Goal: Task Accomplishment & Management: Use online tool/utility

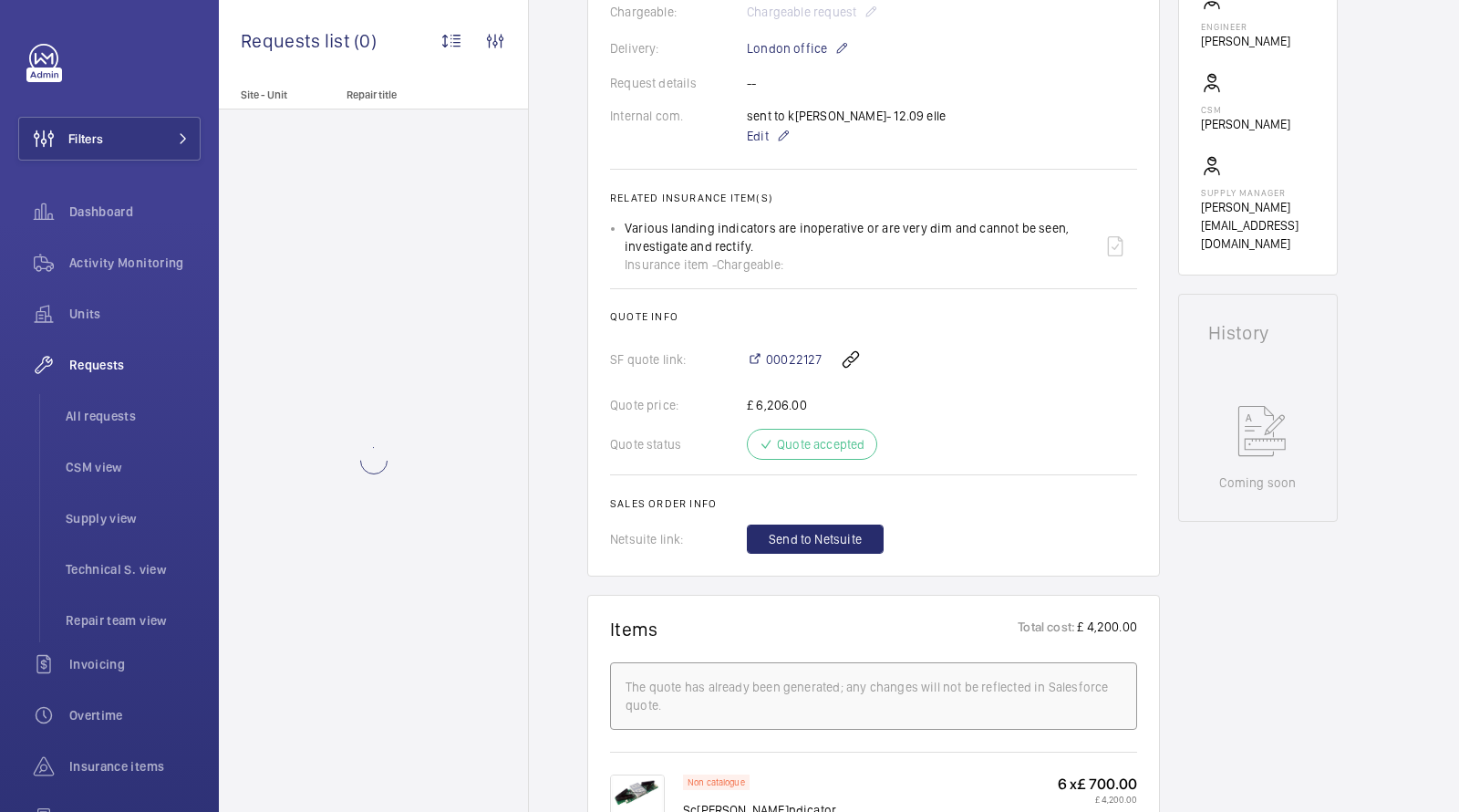
scroll to position [847, 0]
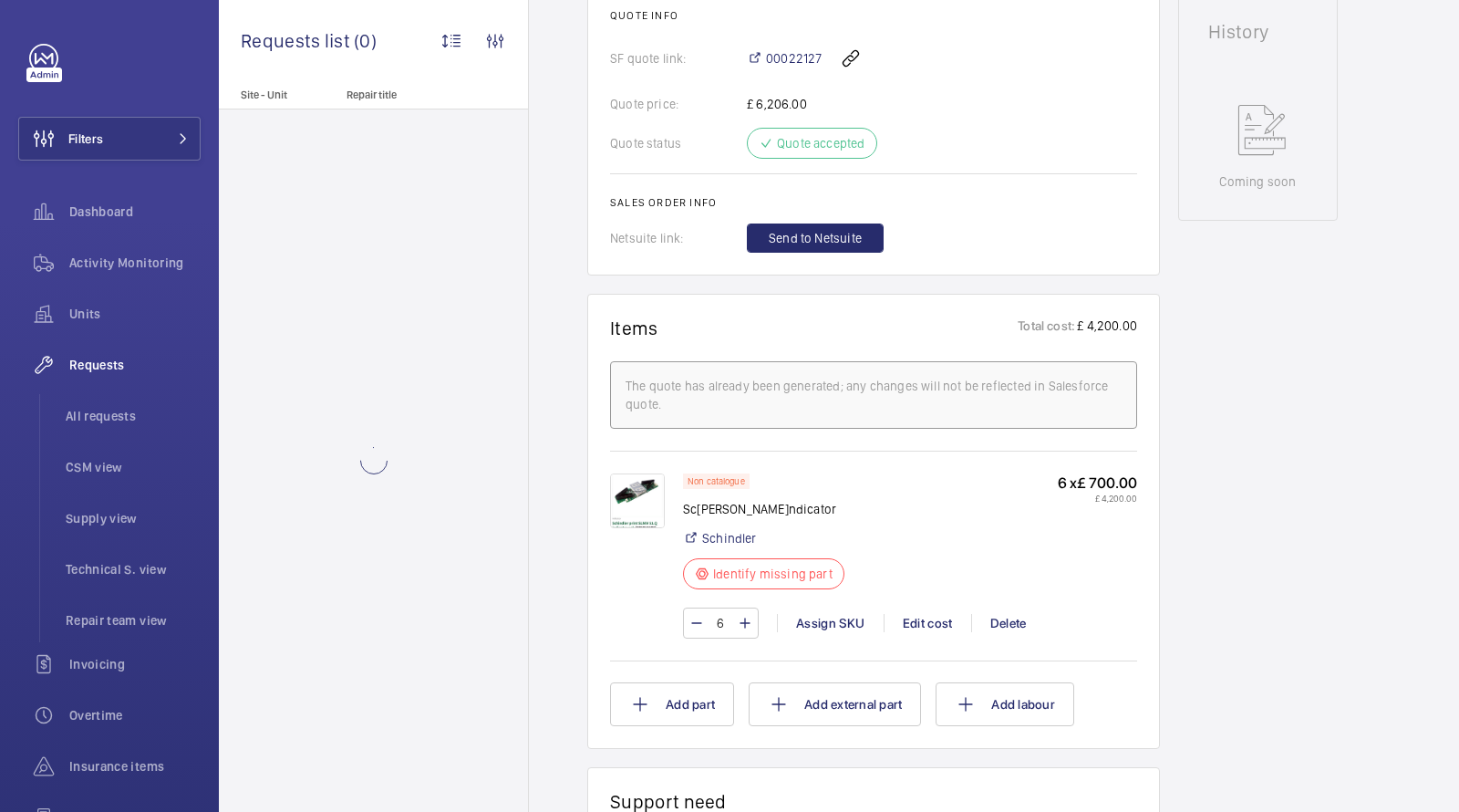
click at [650, 480] on img at bounding box center [638, 501] width 54 height 54
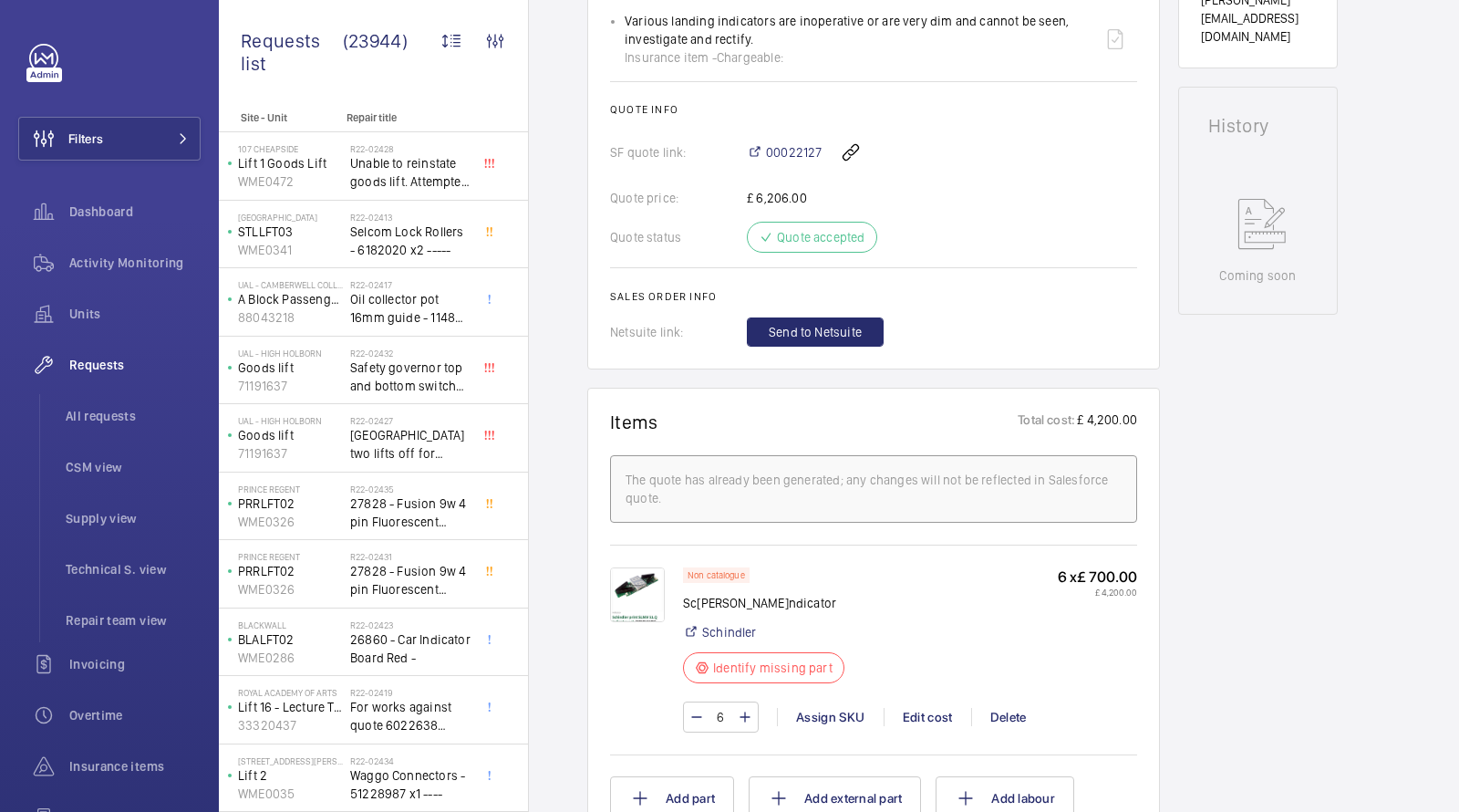
scroll to position [868, 0]
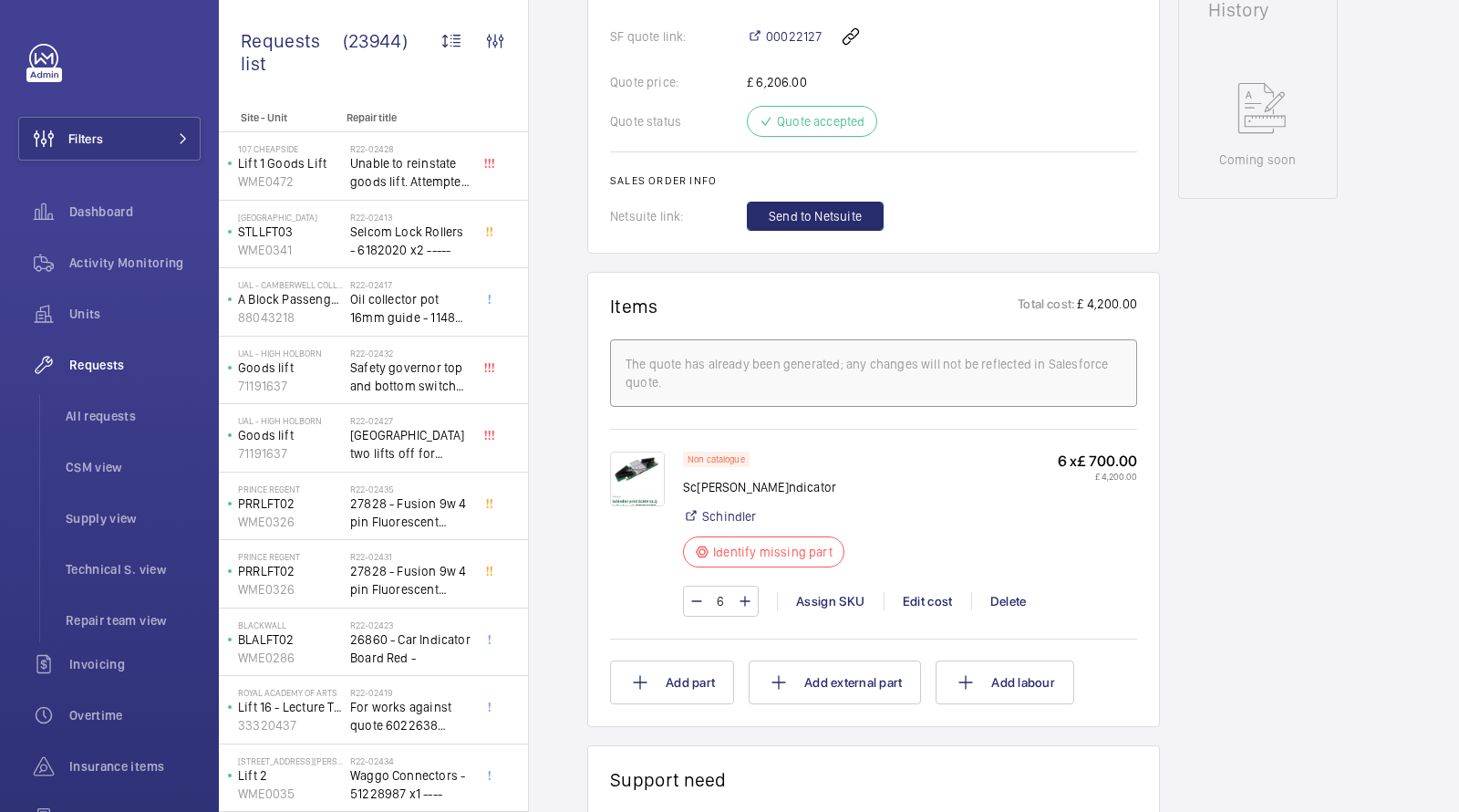
click at [713, 459] on p "Non catalogue" at bounding box center [715, 459] width 57 height 7
click at [684, 457] on div "Non catalogue" at bounding box center [716, 459] width 67 height 16
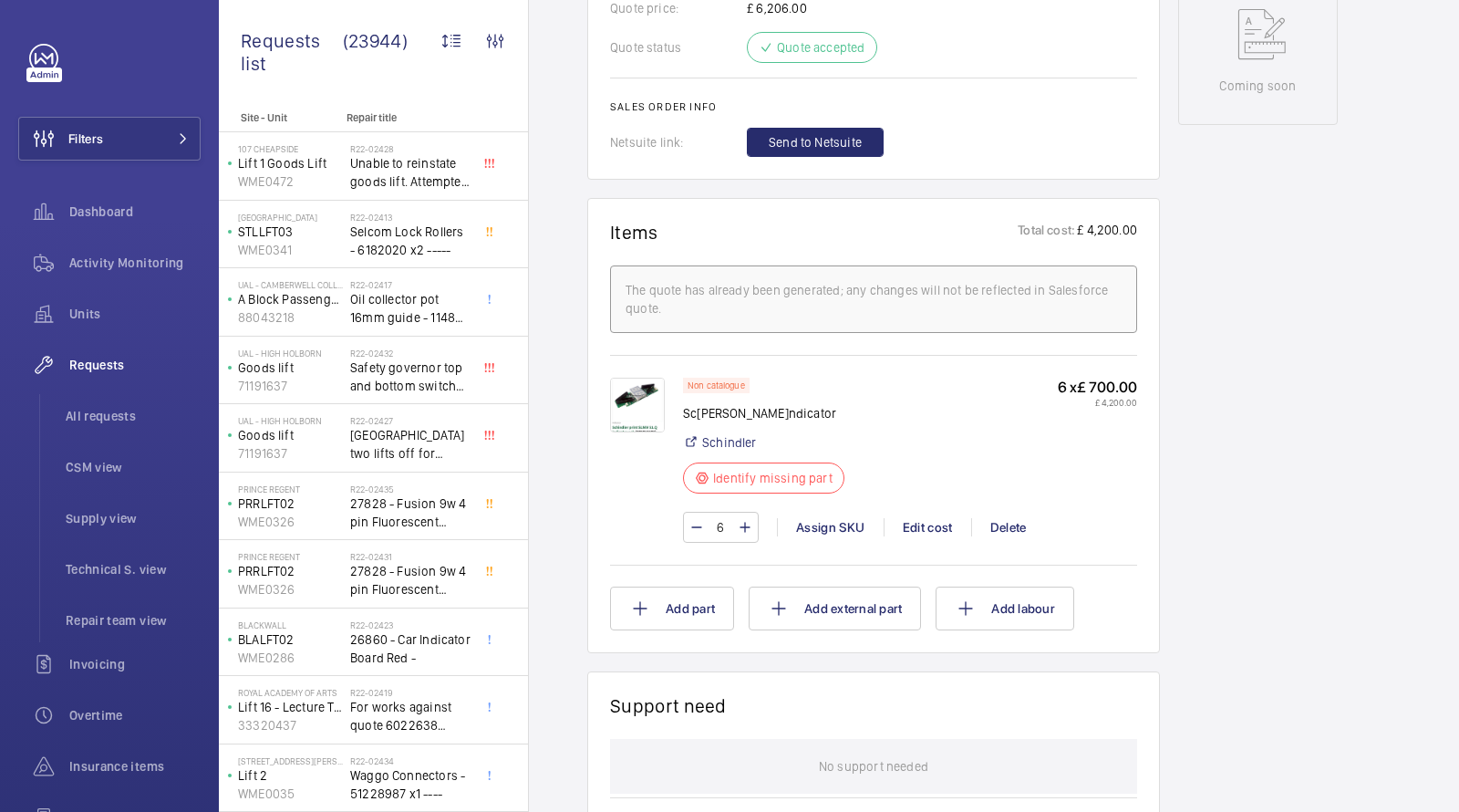
scroll to position [1094, 0]
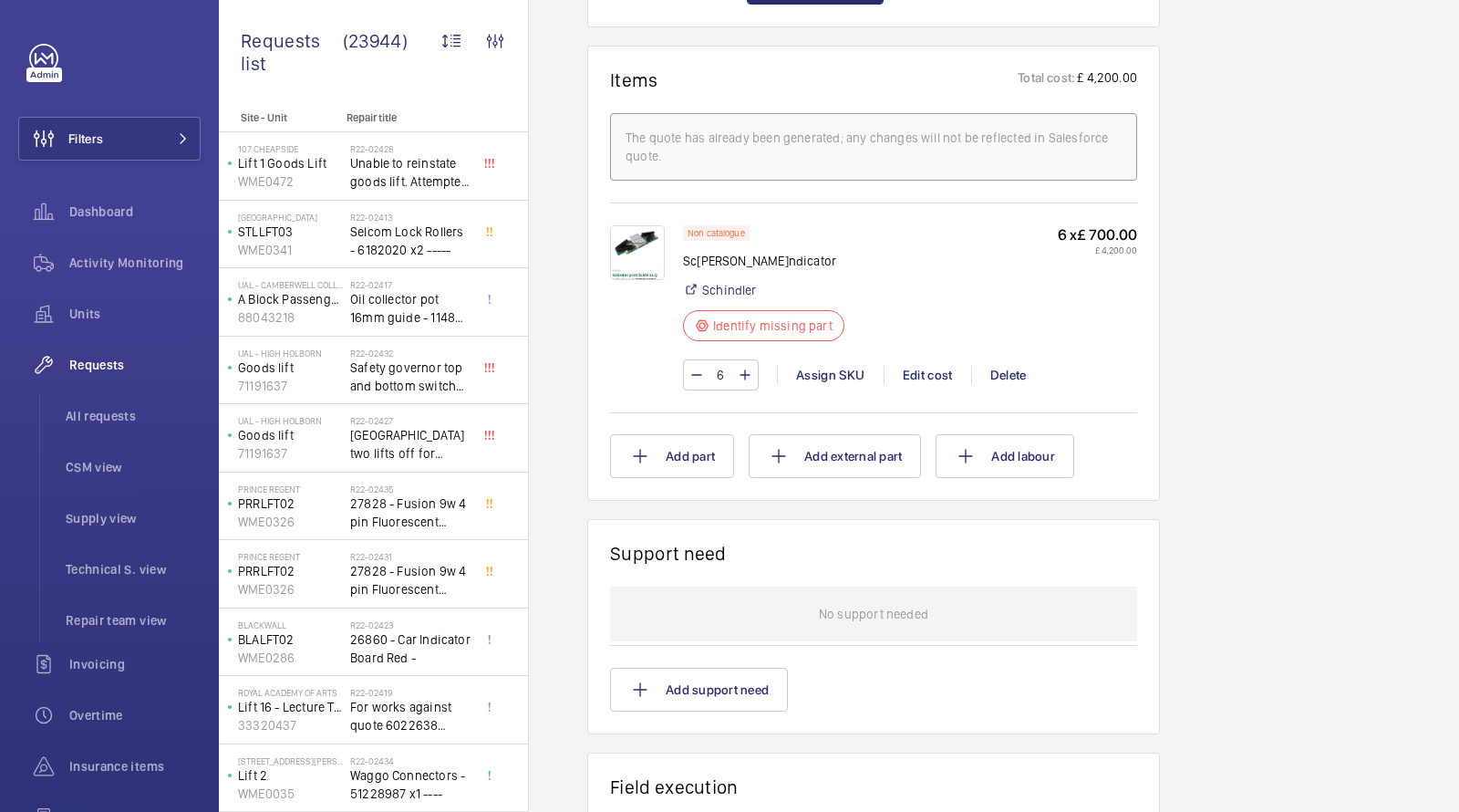
click at [637, 249] on img at bounding box center [638, 252] width 54 height 54
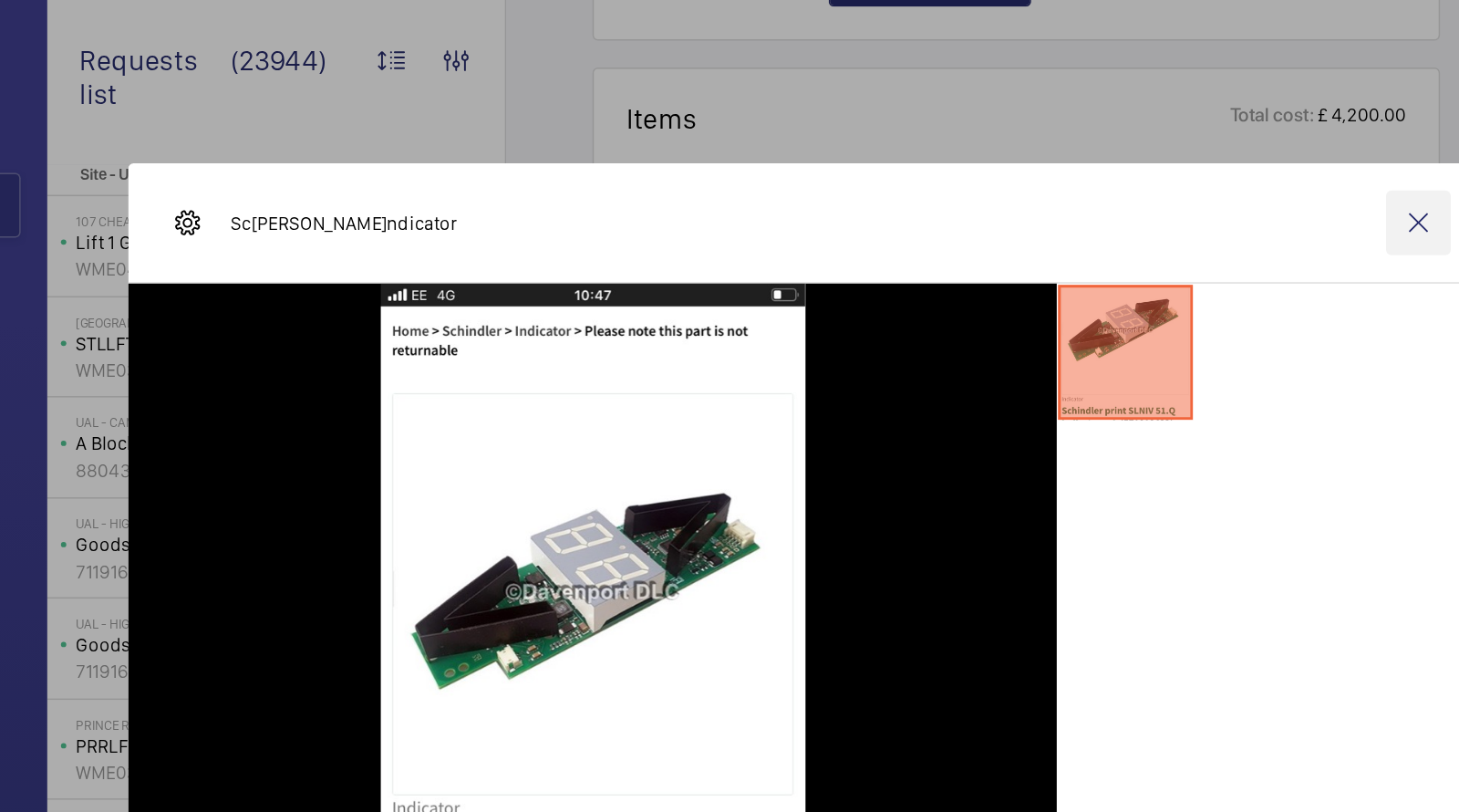
click at [1136, 150] on wm-front-icon-button at bounding box center [1145, 150] width 44 height 44
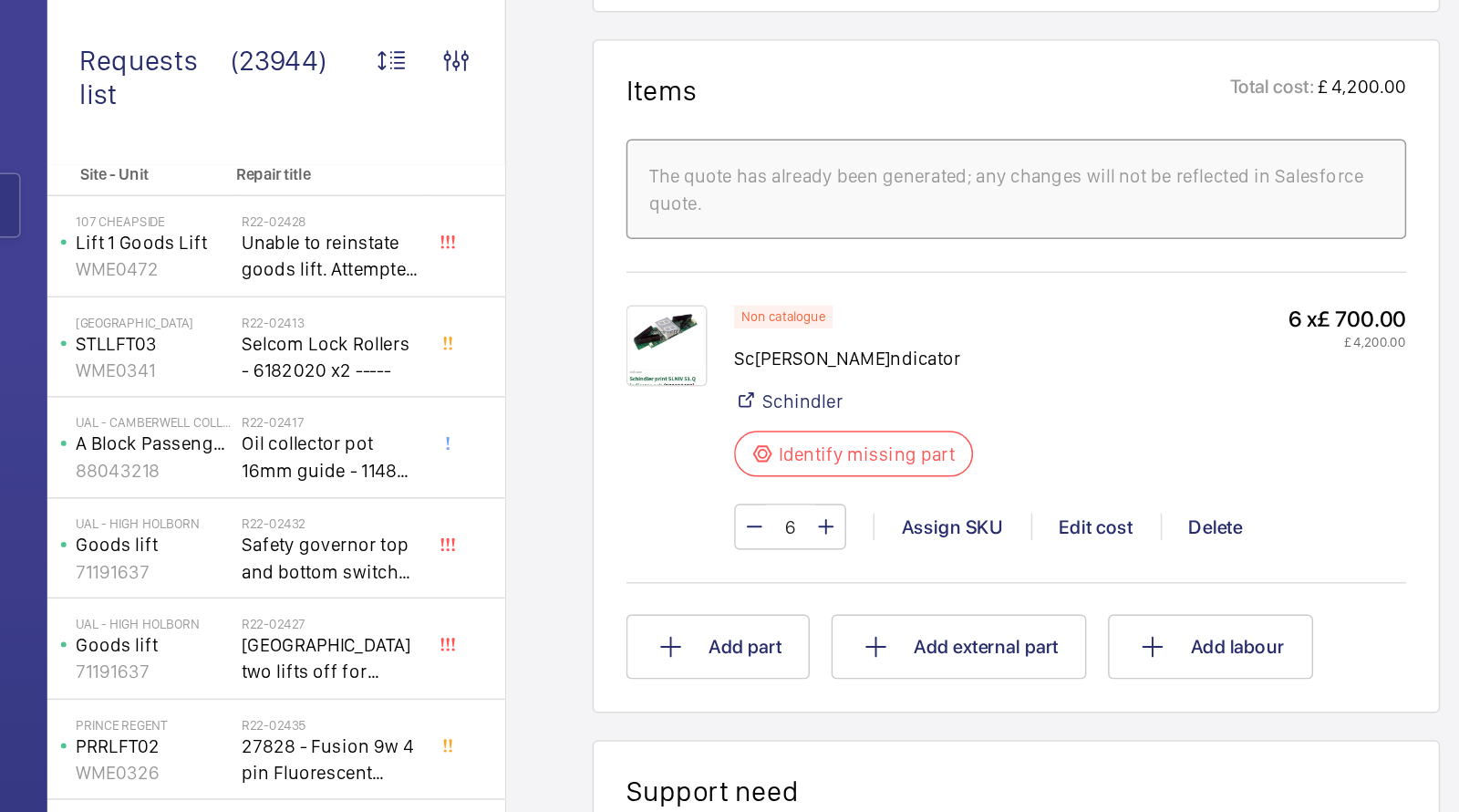
scroll to position [1118, 0]
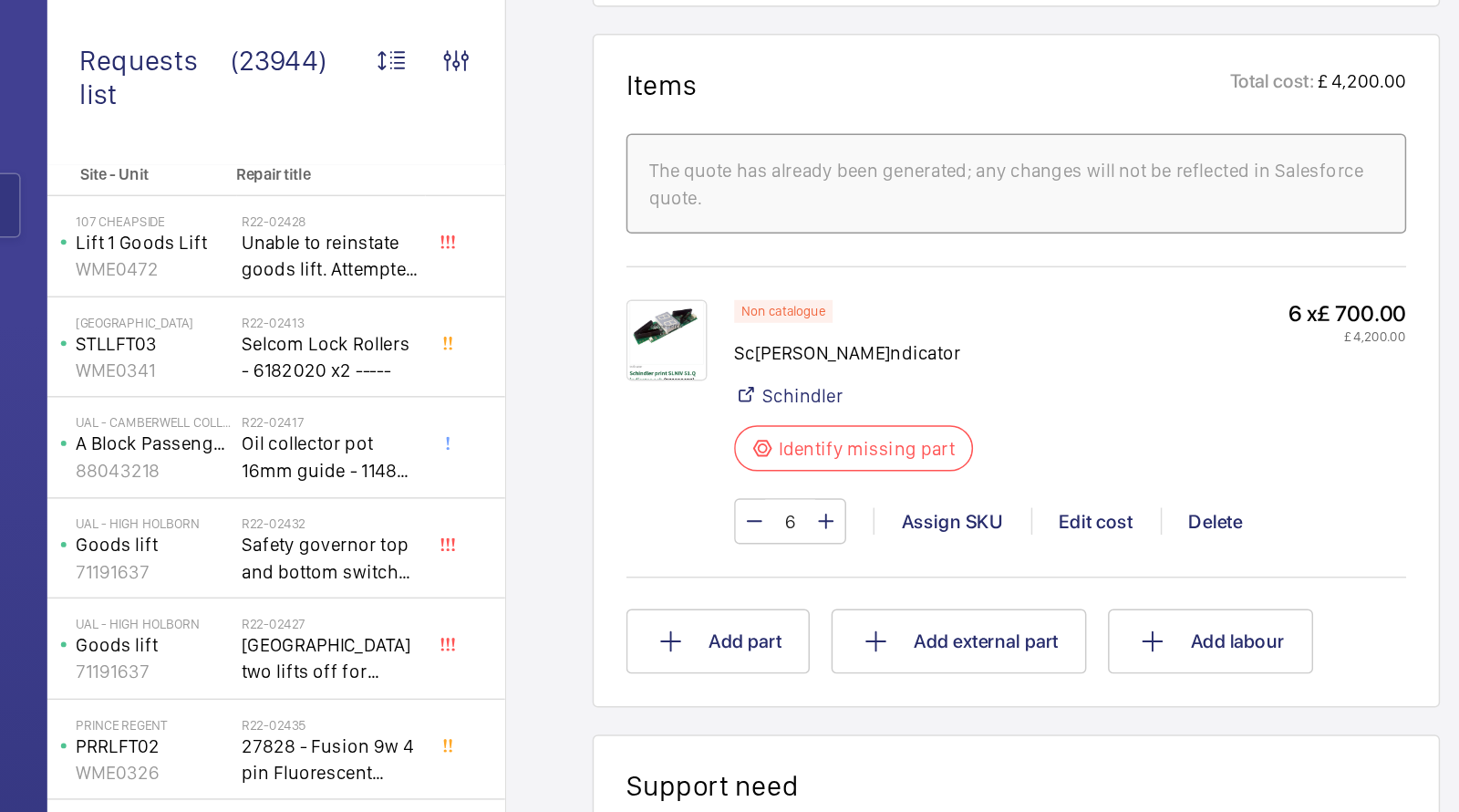
click at [881, 238] on div "Non catalogue Schindler indicator Schindler Identify missing part 6 x £ 700.00 …" at bounding box center [910, 265] width 454 height 127
click at [637, 224] on img at bounding box center [638, 230] width 54 height 54
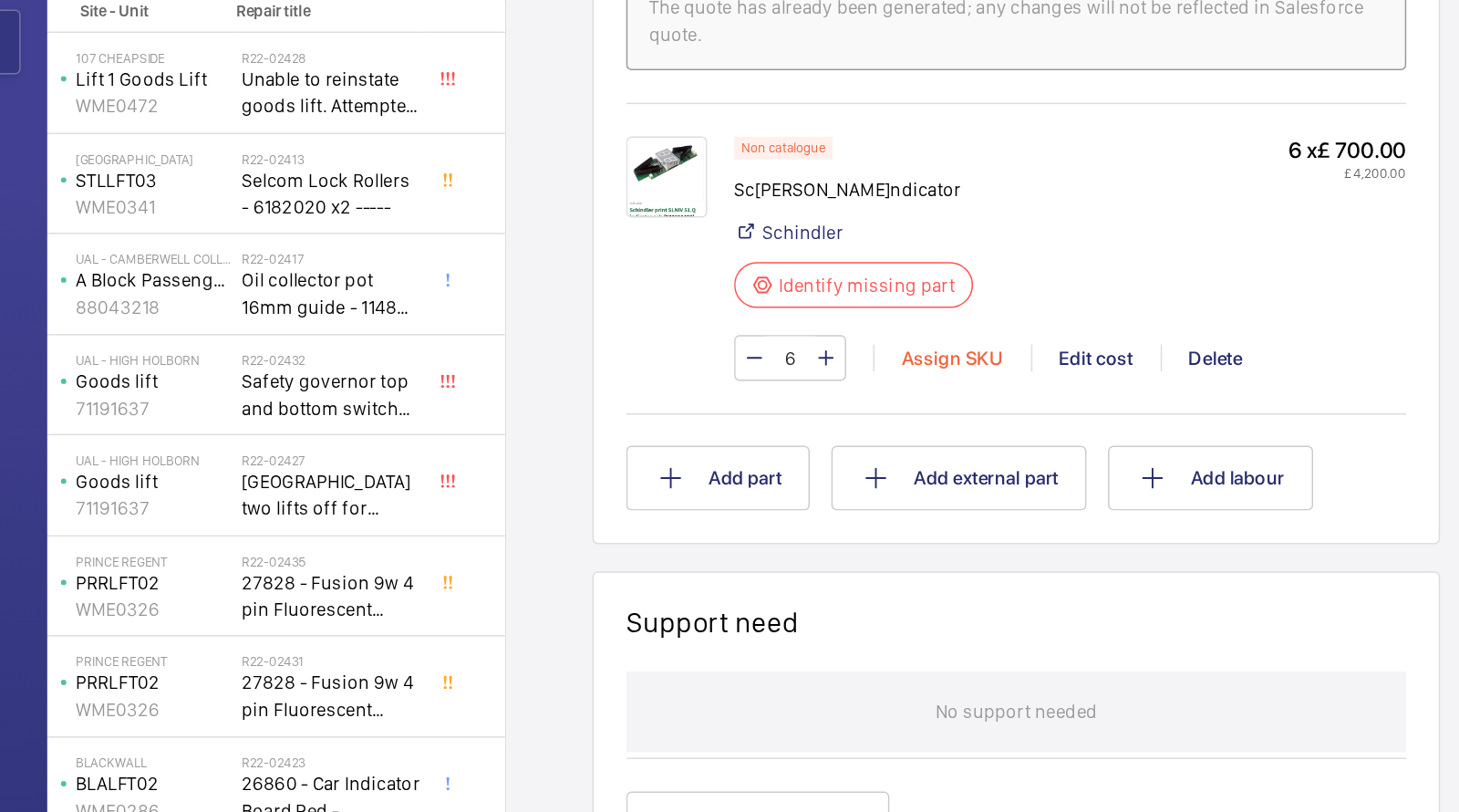
click at [805, 344] on div "Assign SKU" at bounding box center [831, 352] width 107 height 18
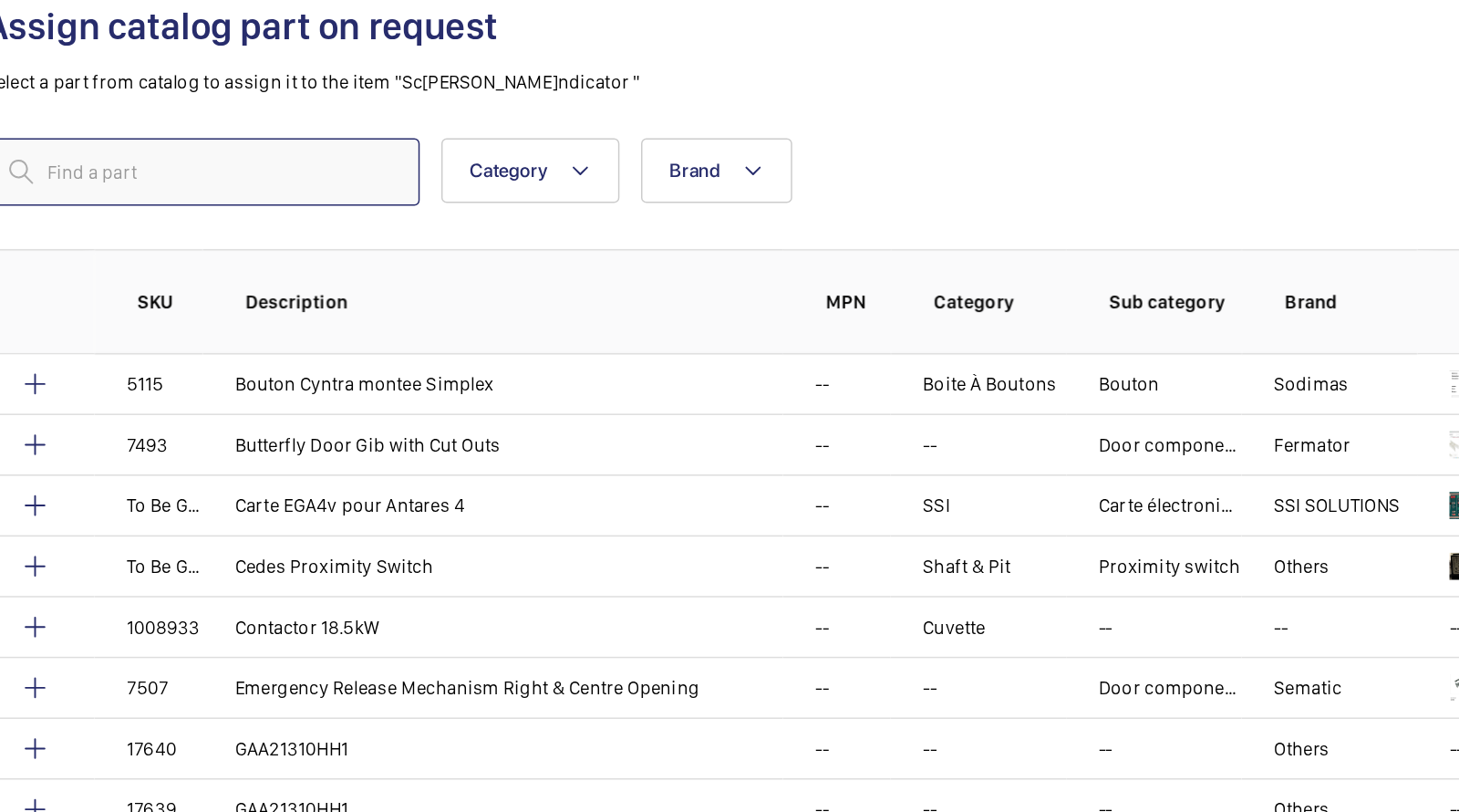
click at [382, 228] on input "text" at bounding box center [323, 226] width 293 height 46
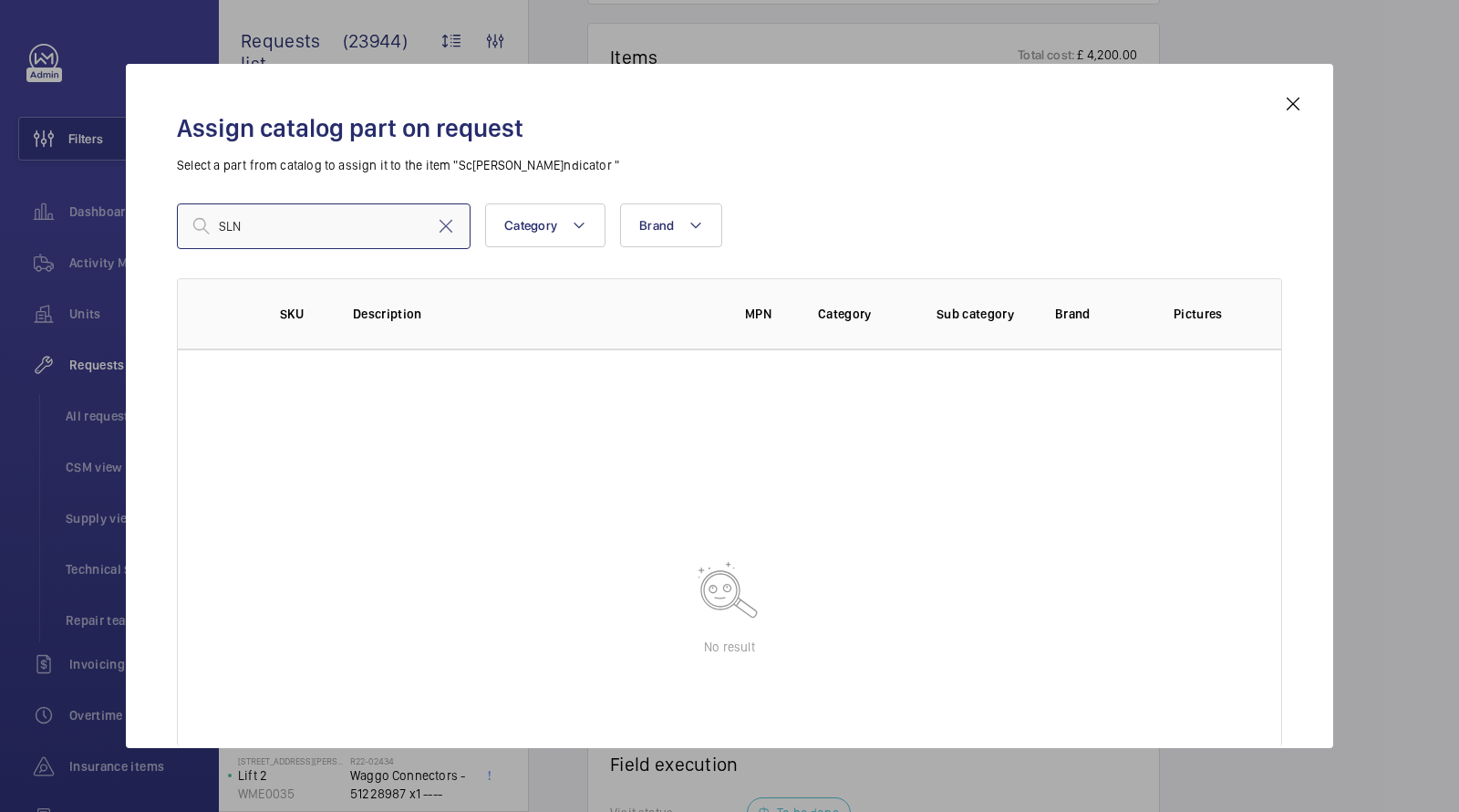
type input "SLN"
click at [1296, 97] on mat-icon at bounding box center [1293, 103] width 22 height 22
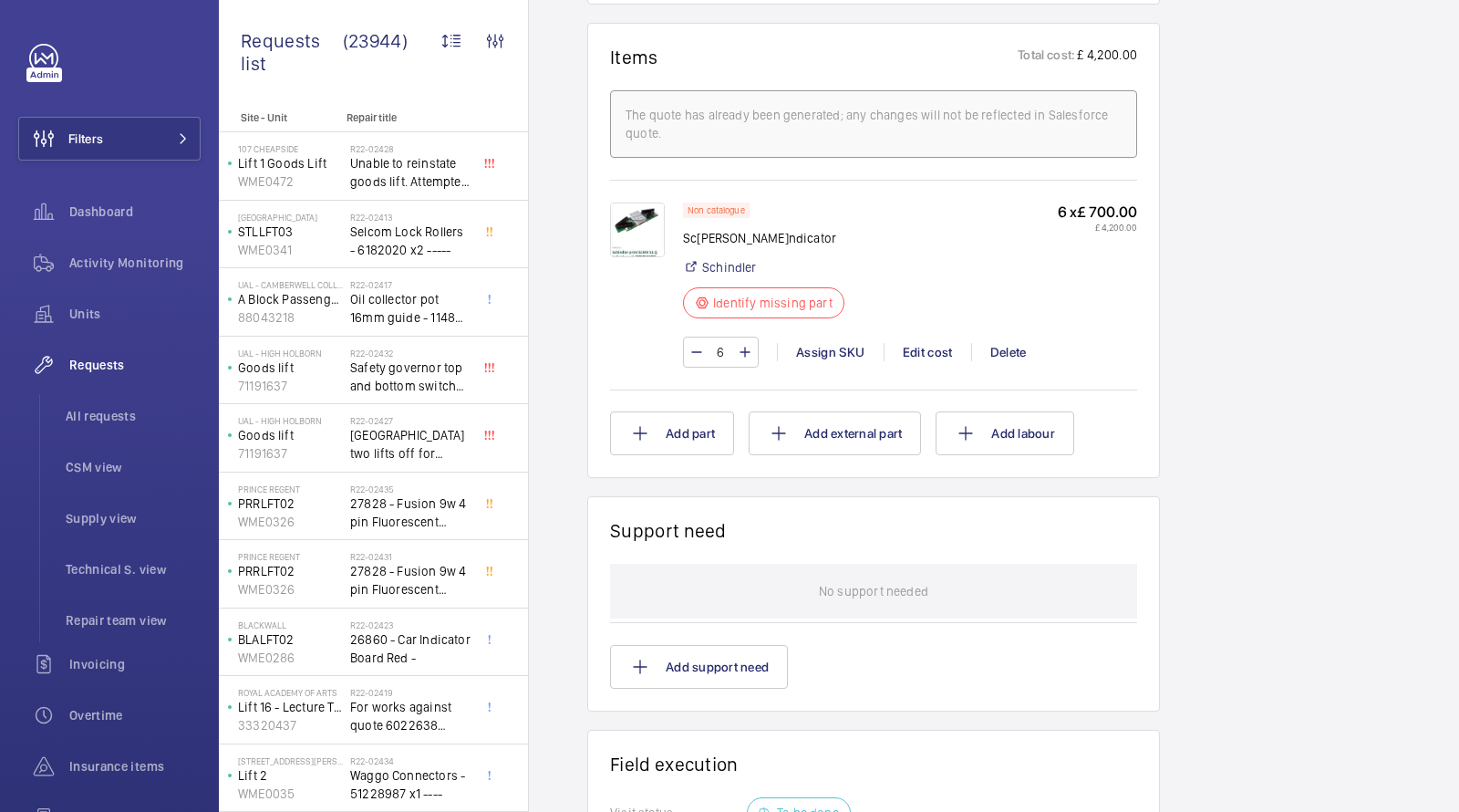
click at [654, 229] on img at bounding box center [638, 230] width 54 height 54
click at [639, 232] on img at bounding box center [638, 230] width 54 height 54
click at [818, 352] on div "Assign SKU" at bounding box center [831, 352] width 107 height 18
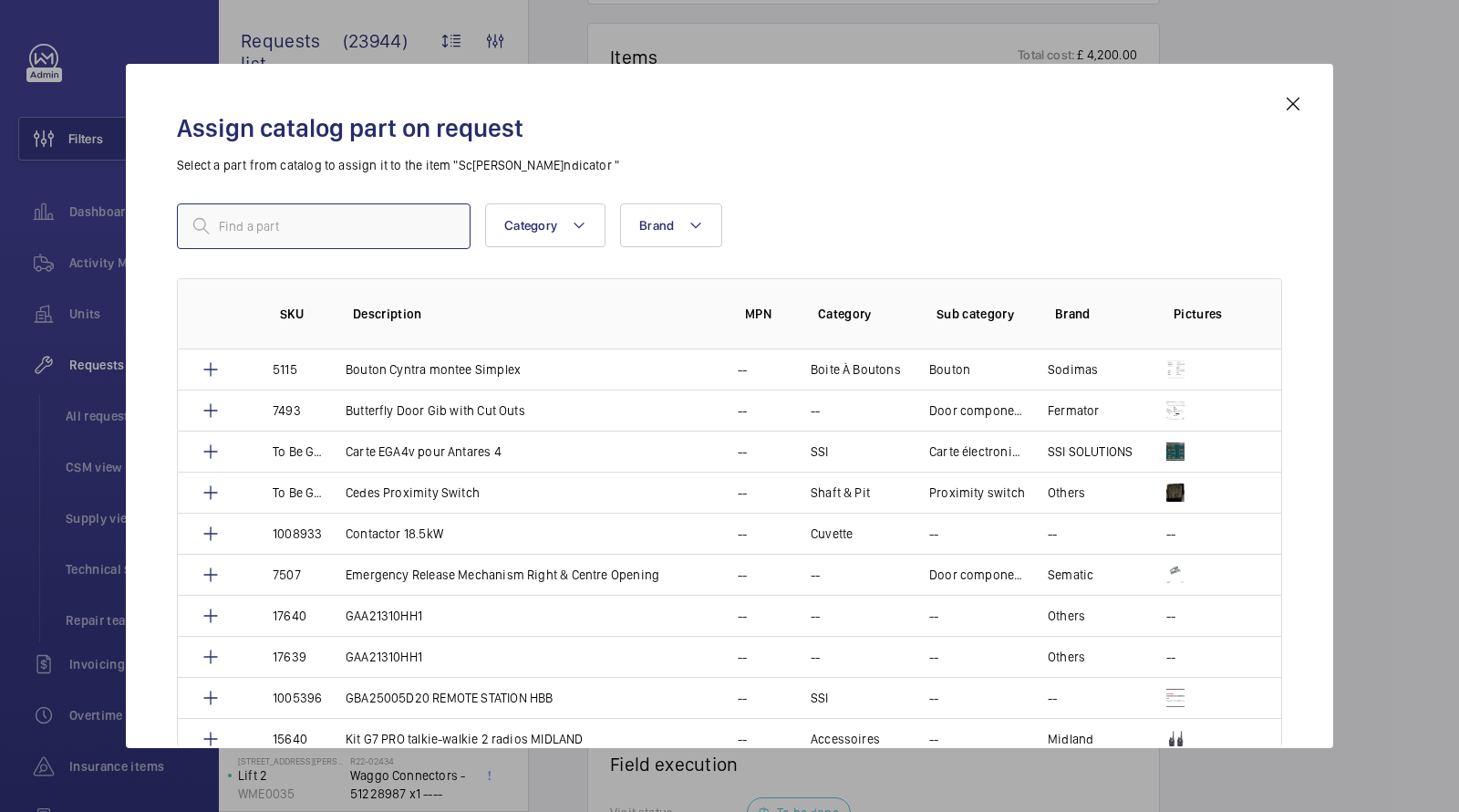
click at [398, 229] on input "text" at bounding box center [323, 226] width 293 height 46
type input "slniv"
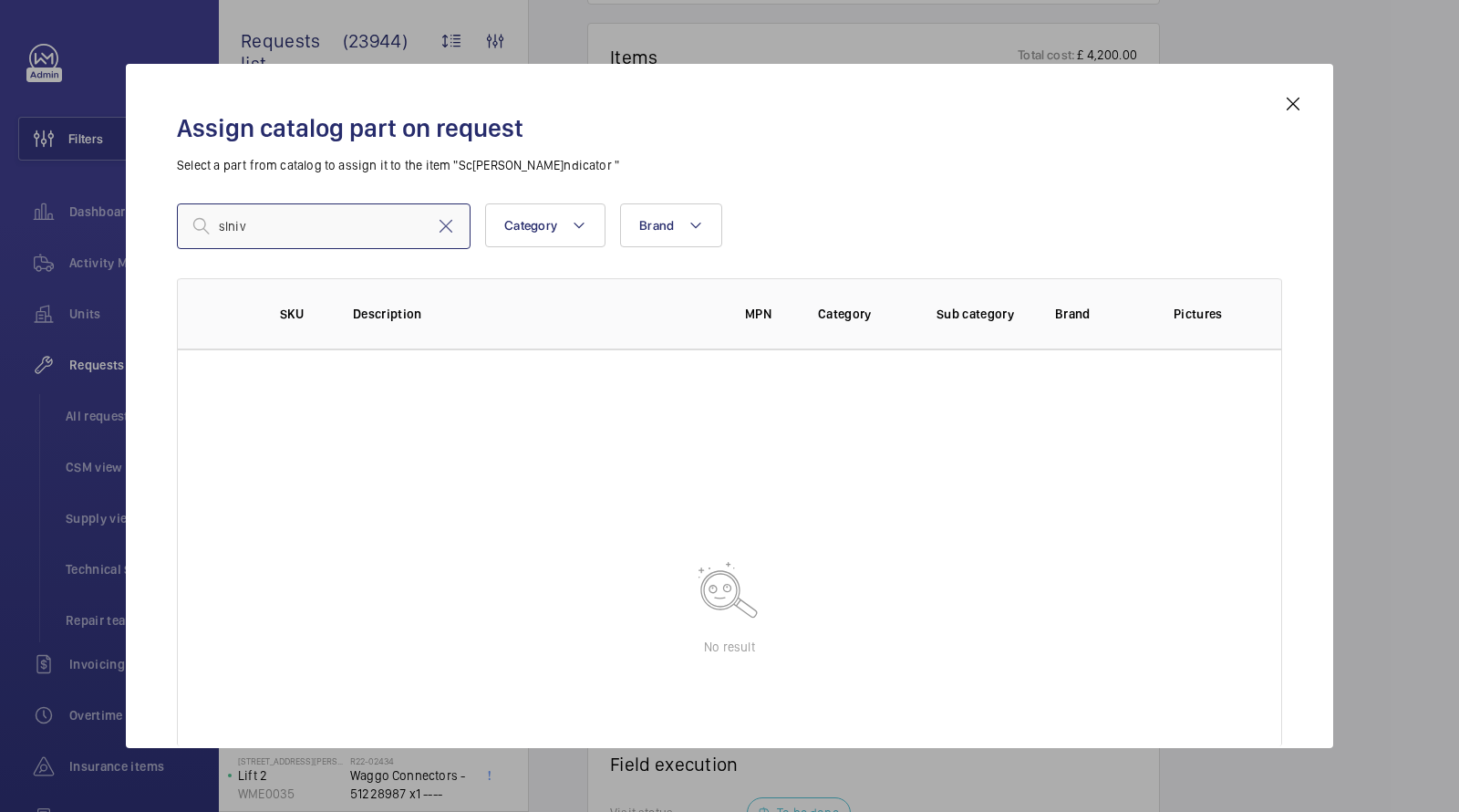
drag, startPoint x: 274, startPoint y: 221, endPoint x: 67, endPoint y: 188, distance: 209.6
click at [68, 190] on div "Assign catalog part on request Select a part from catalog to assign it to the i…" at bounding box center [730, 406] width 1459 height 812
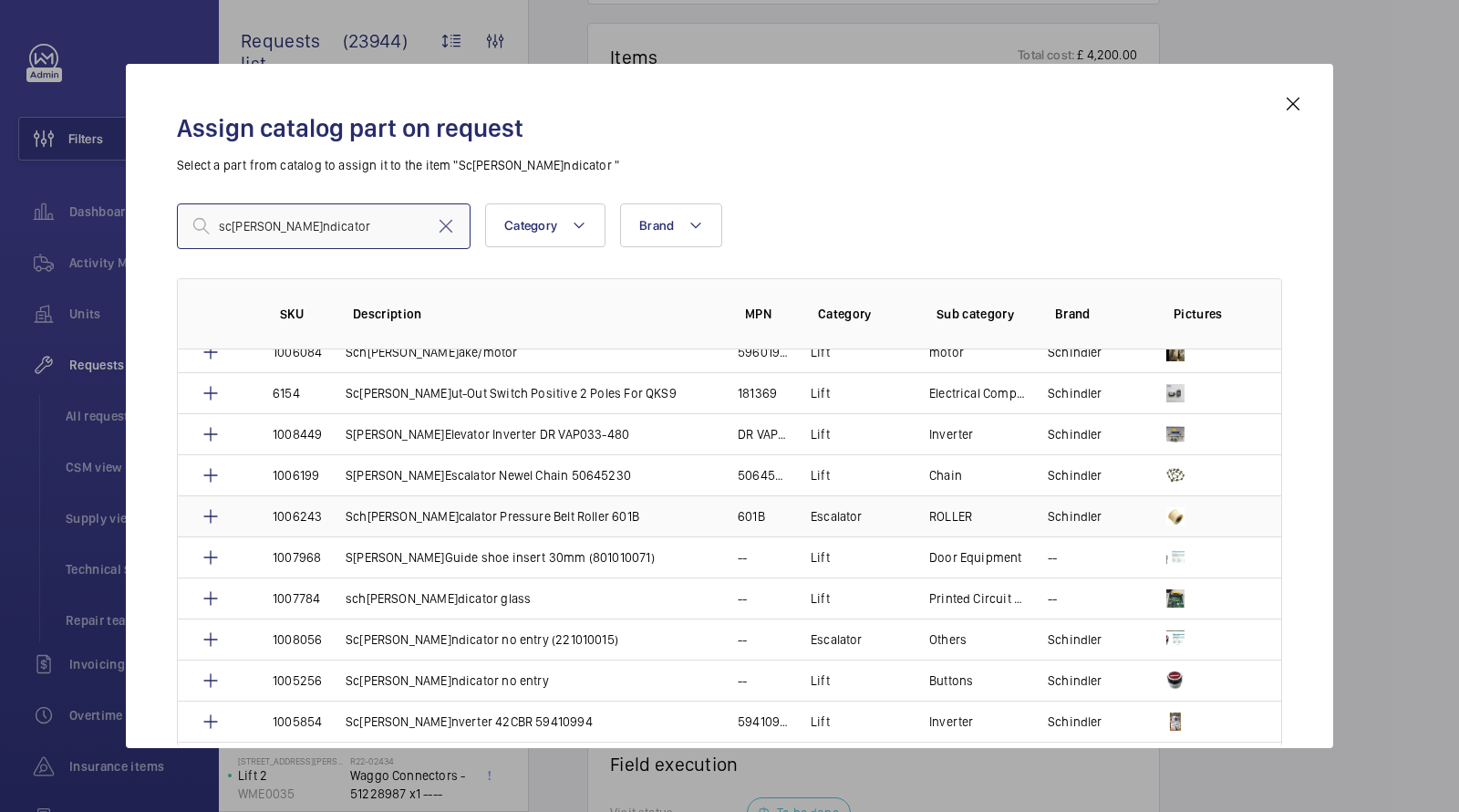
scroll to position [261, 0]
type input "schindler indicator"
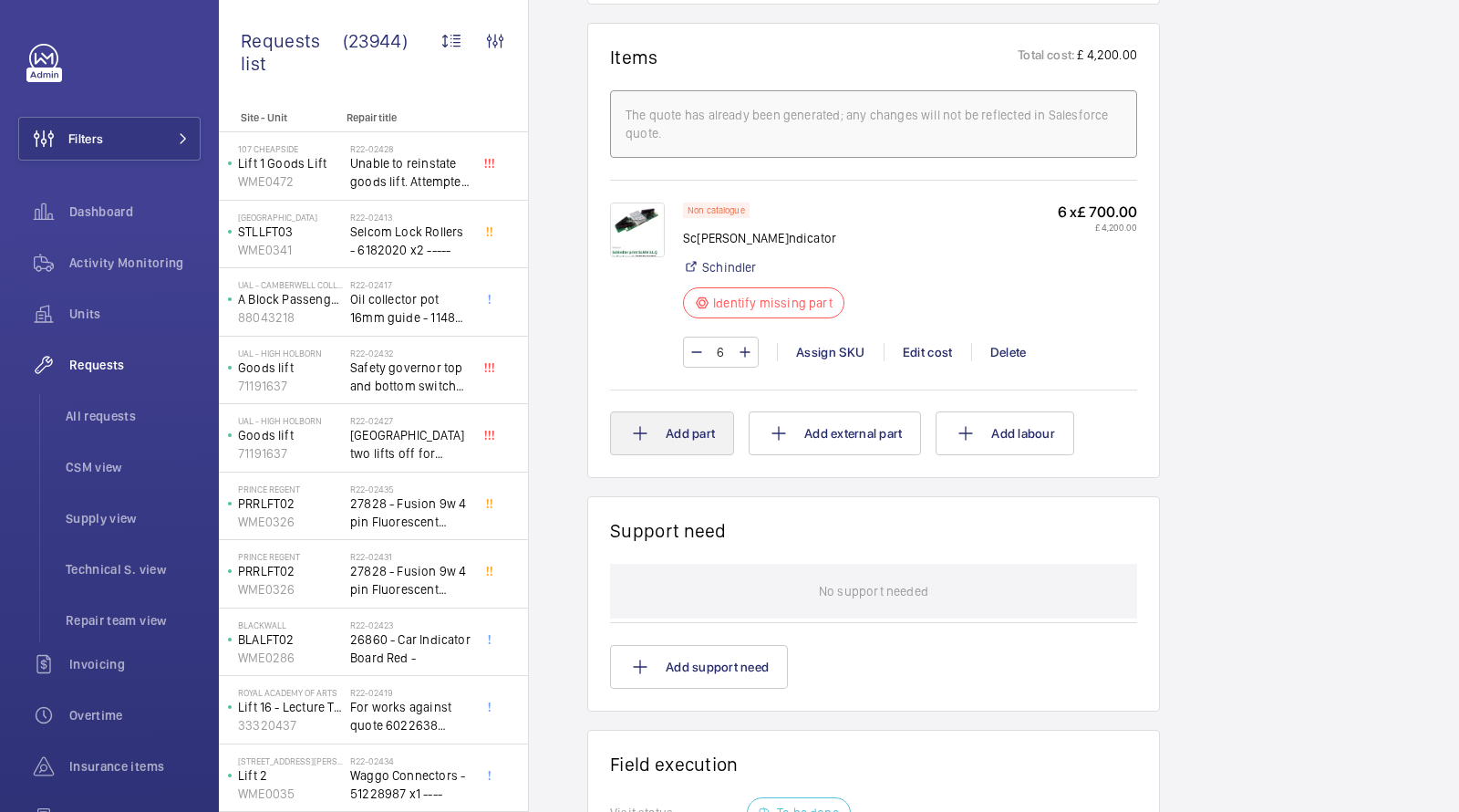
scroll to position [1139, 0]
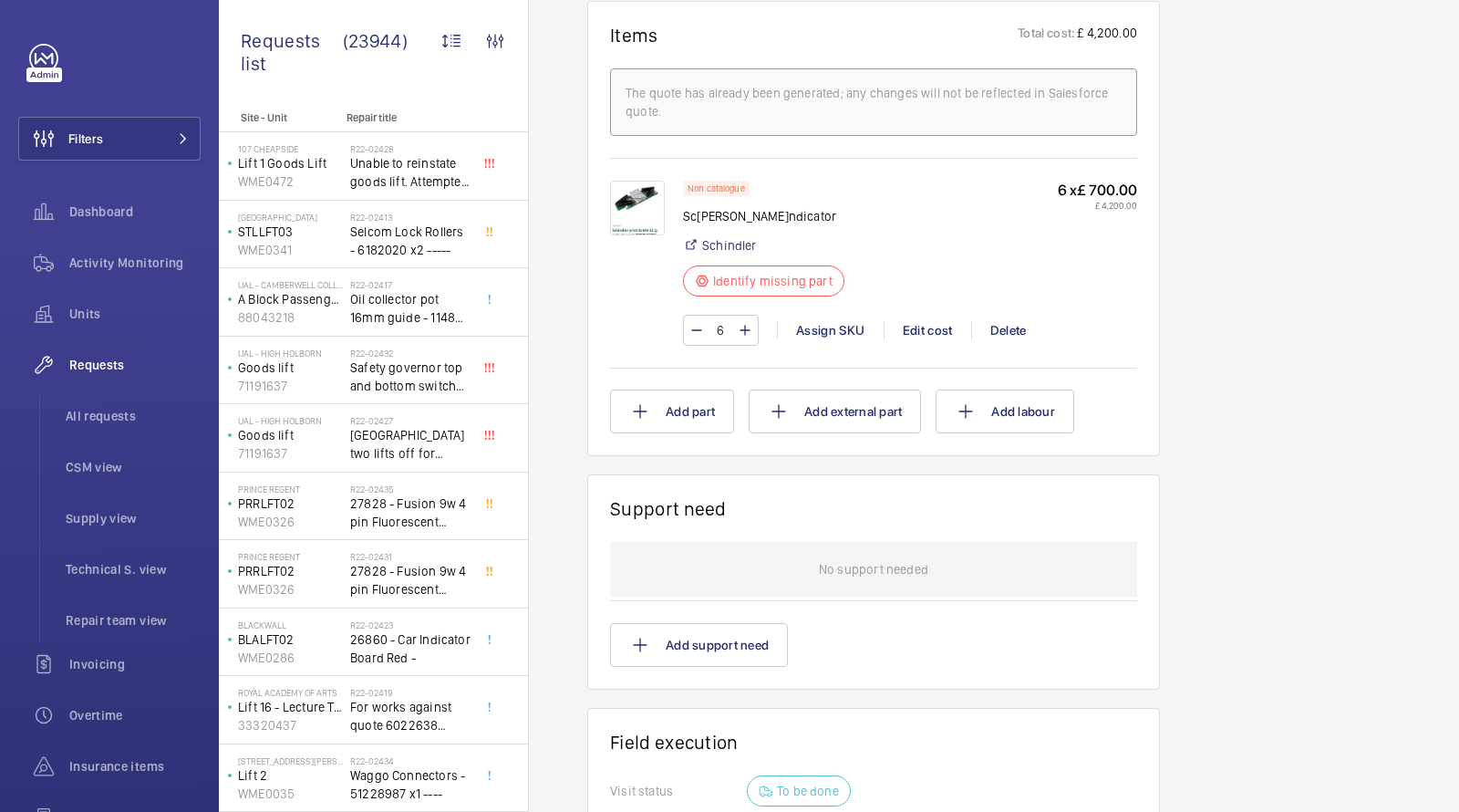
click at [633, 187] on img at bounding box center [638, 208] width 54 height 54
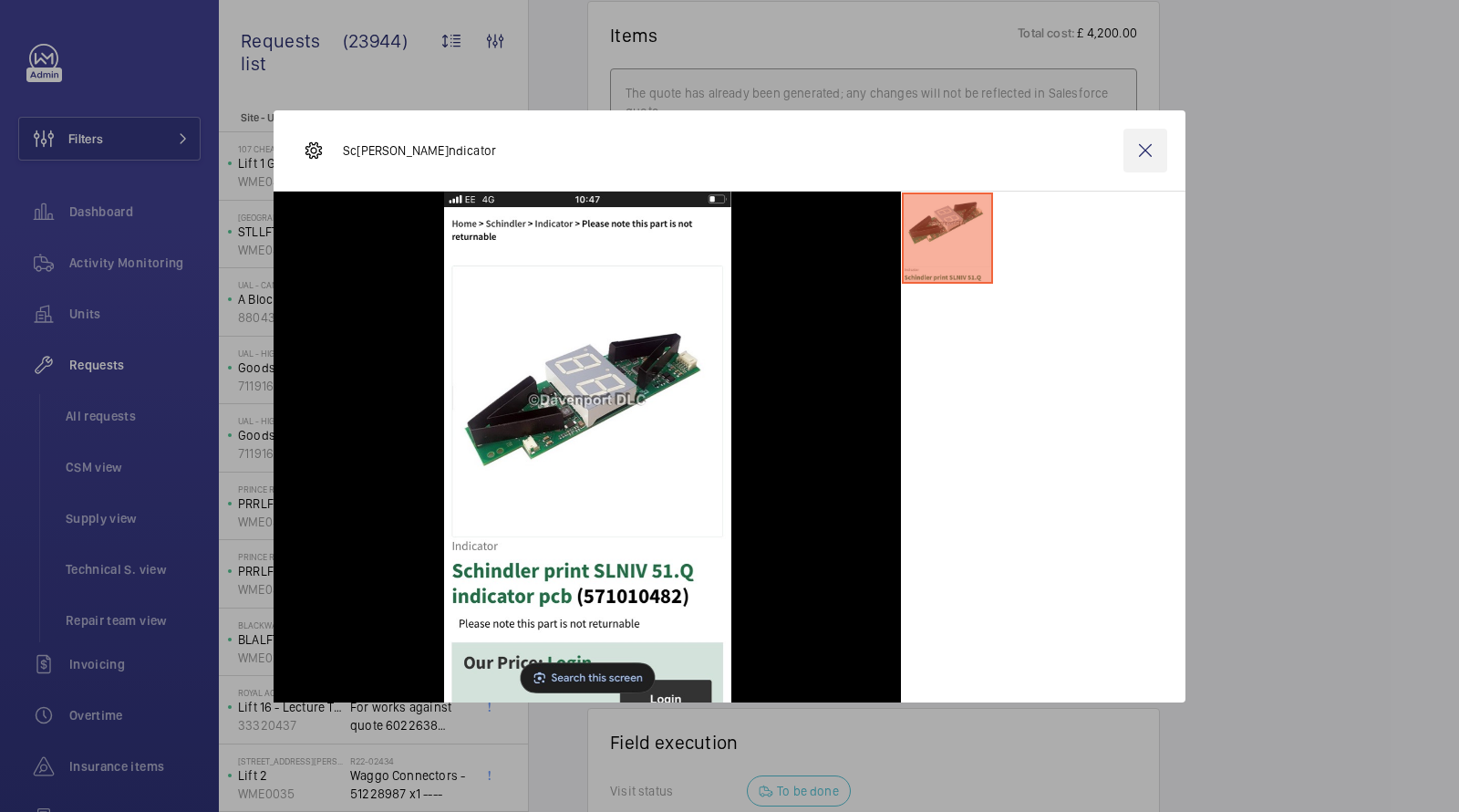
click at [1145, 140] on wm-front-icon-button at bounding box center [1145, 150] width 44 height 44
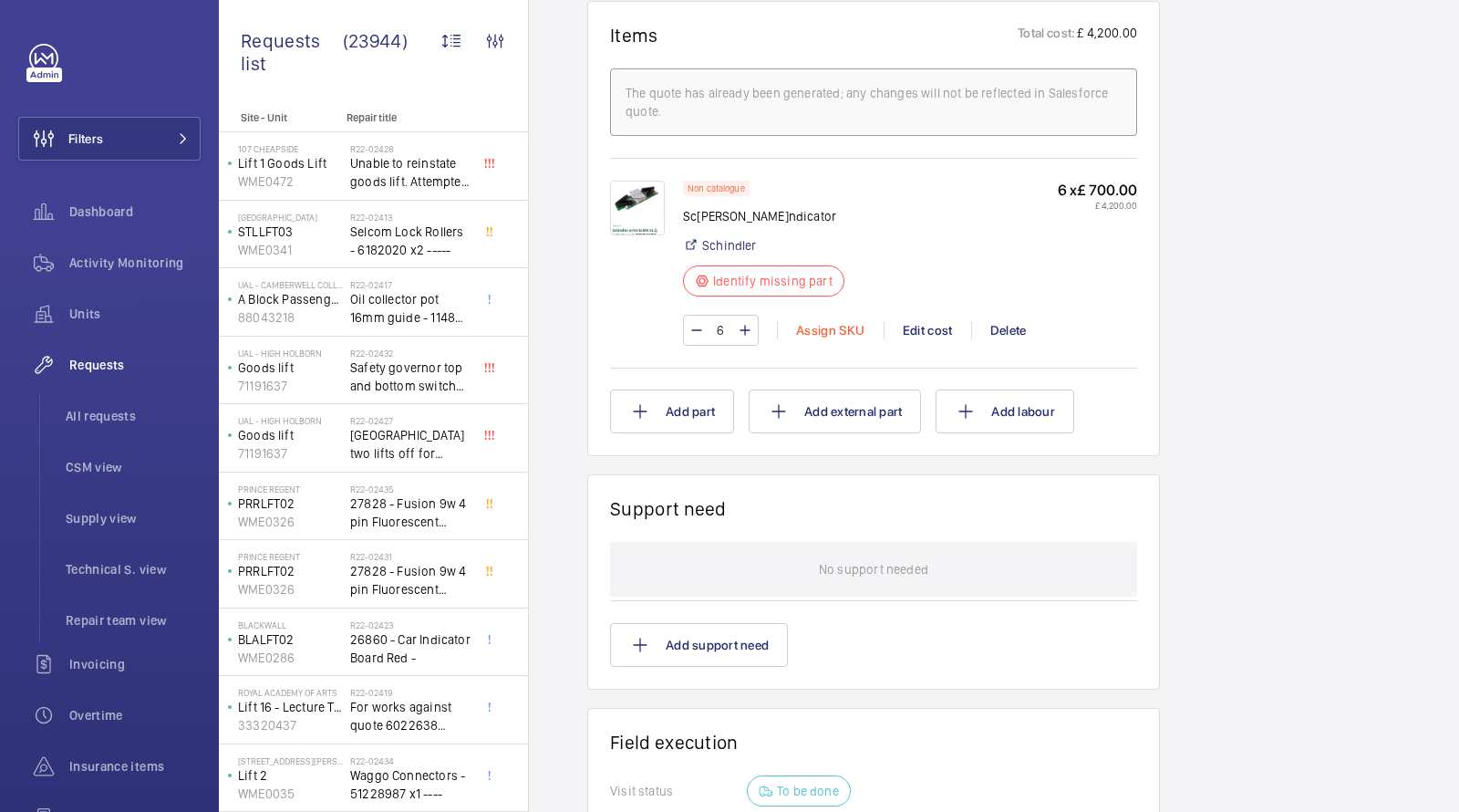
click at [817, 328] on div "Assign SKU" at bounding box center [831, 329] width 107 height 18
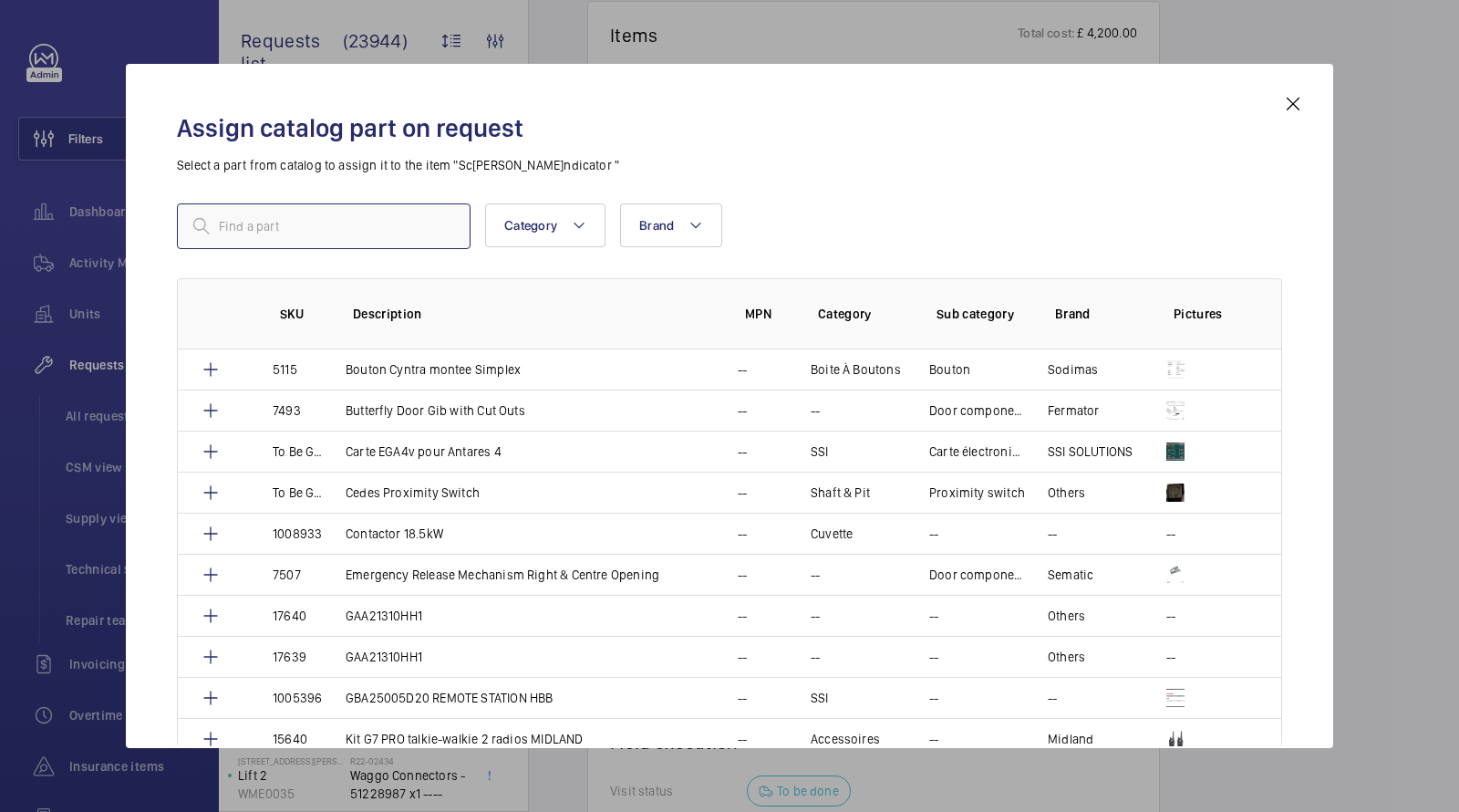
click at [419, 217] on input "text" at bounding box center [323, 226] width 293 height 46
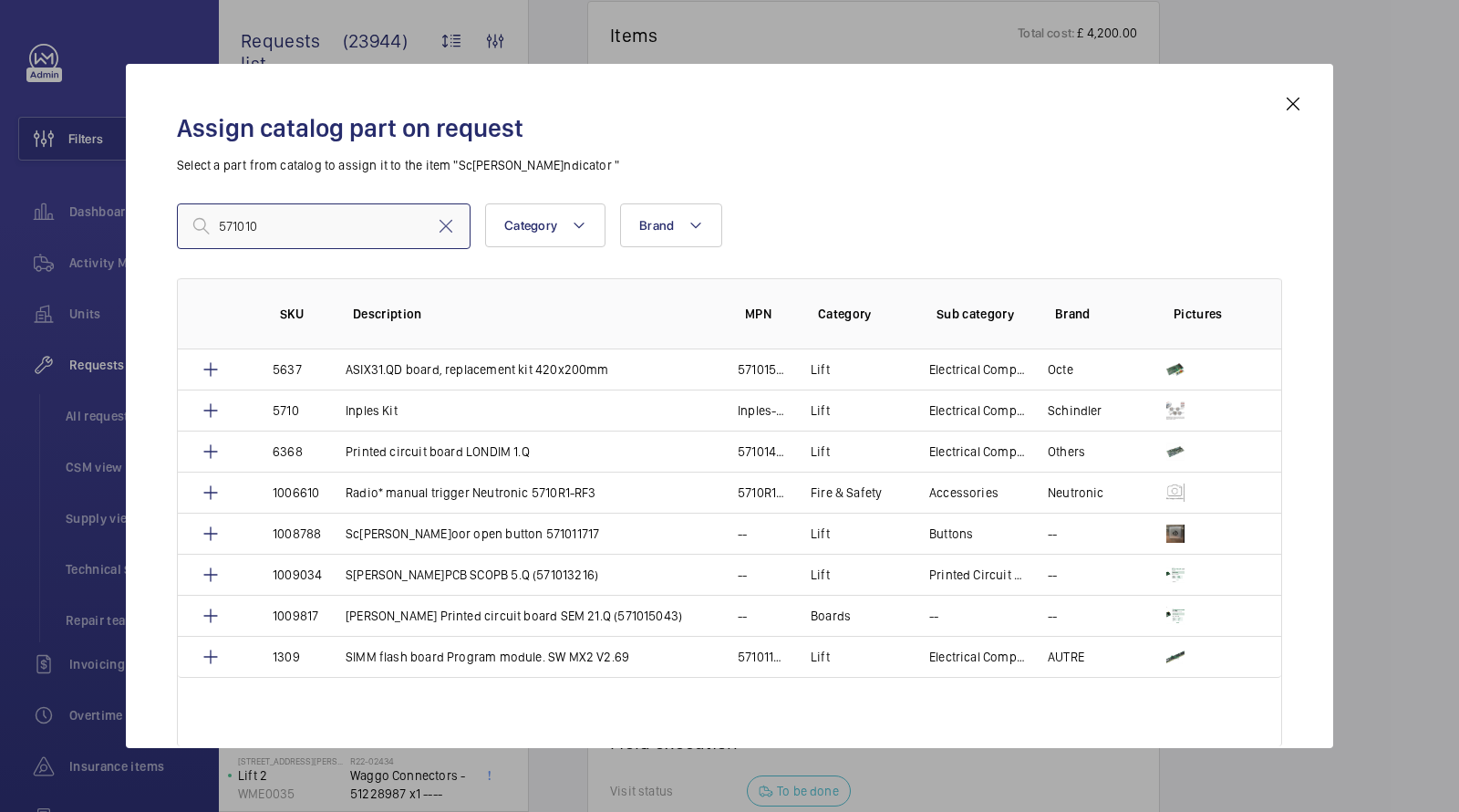
type input "571010"
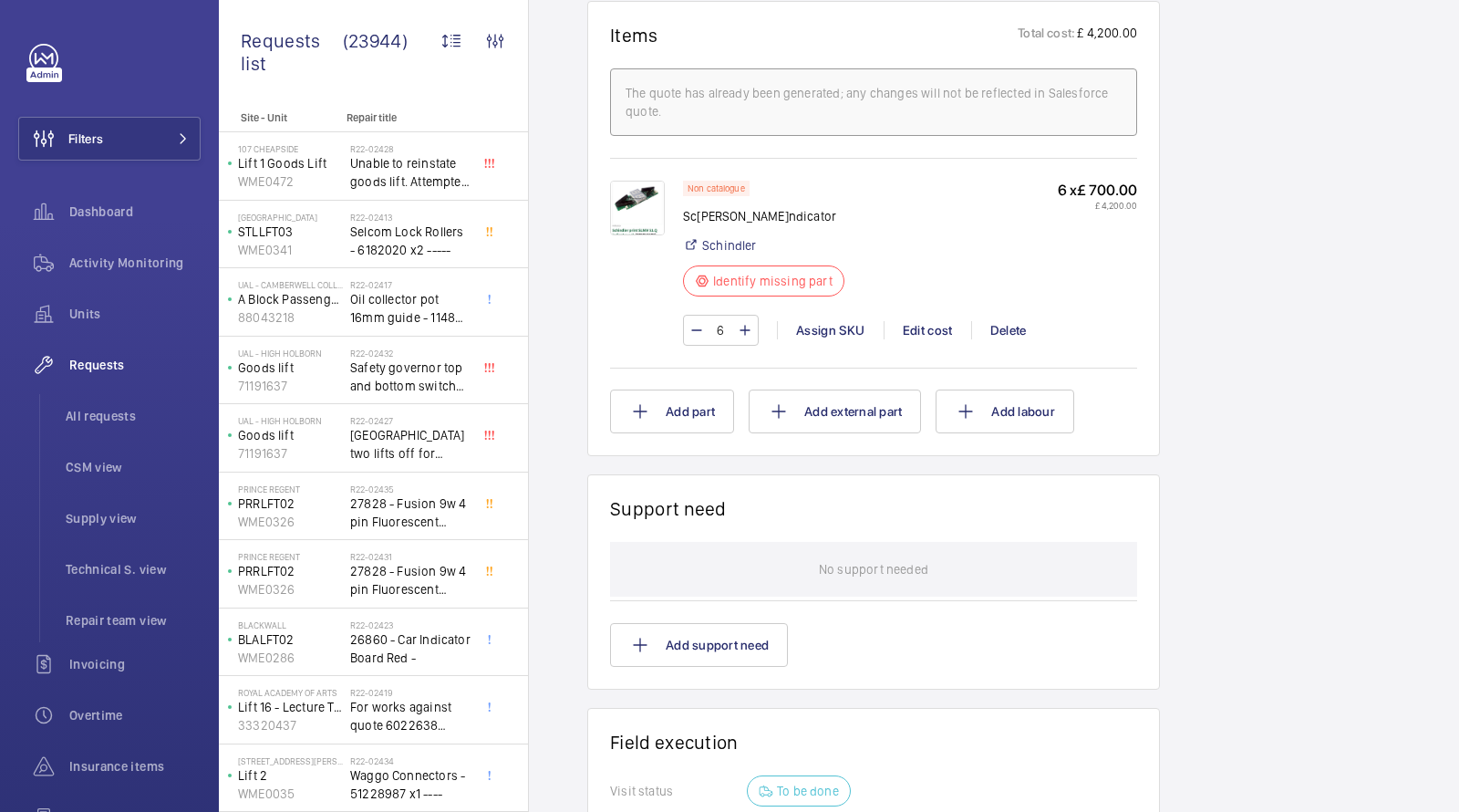
click at [645, 209] on img at bounding box center [638, 208] width 54 height 54
click at [840, 335] on div "Assign SKU" at bounding box center [831, 329] width 107 height 18
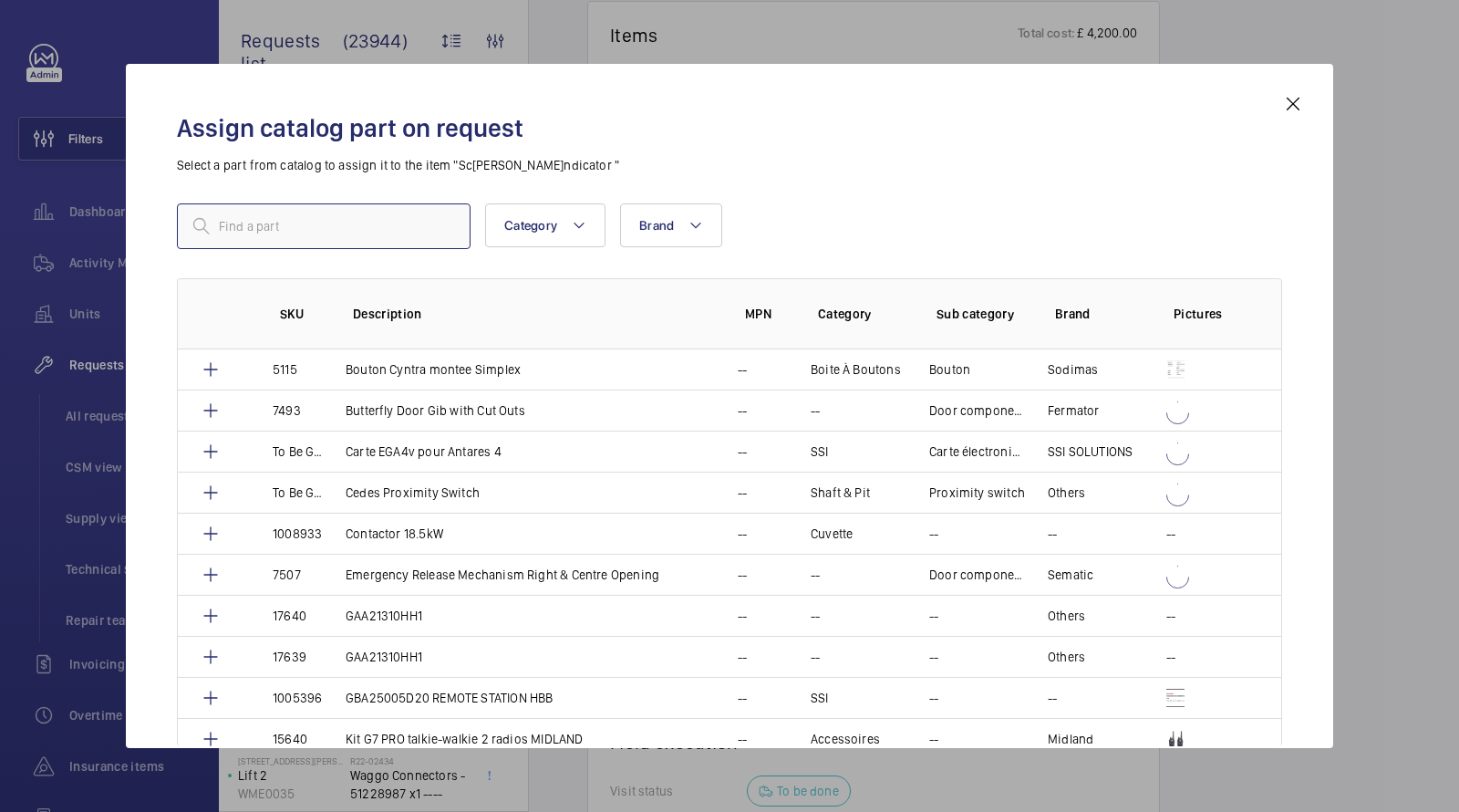
click at [411, 237] on input "text" at bounding box center [323, 226] width 293 height 46
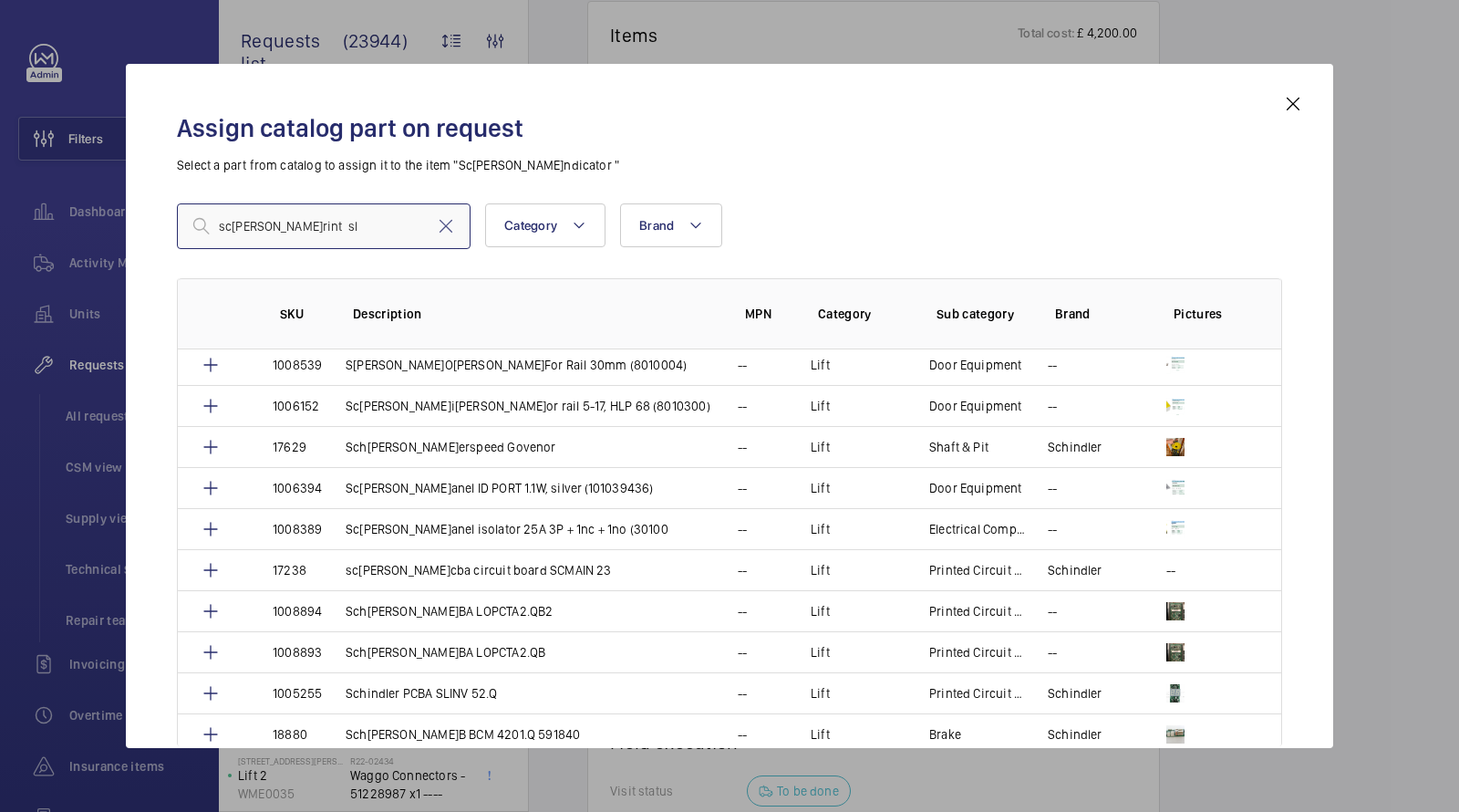
scroll to position [3782, 0]
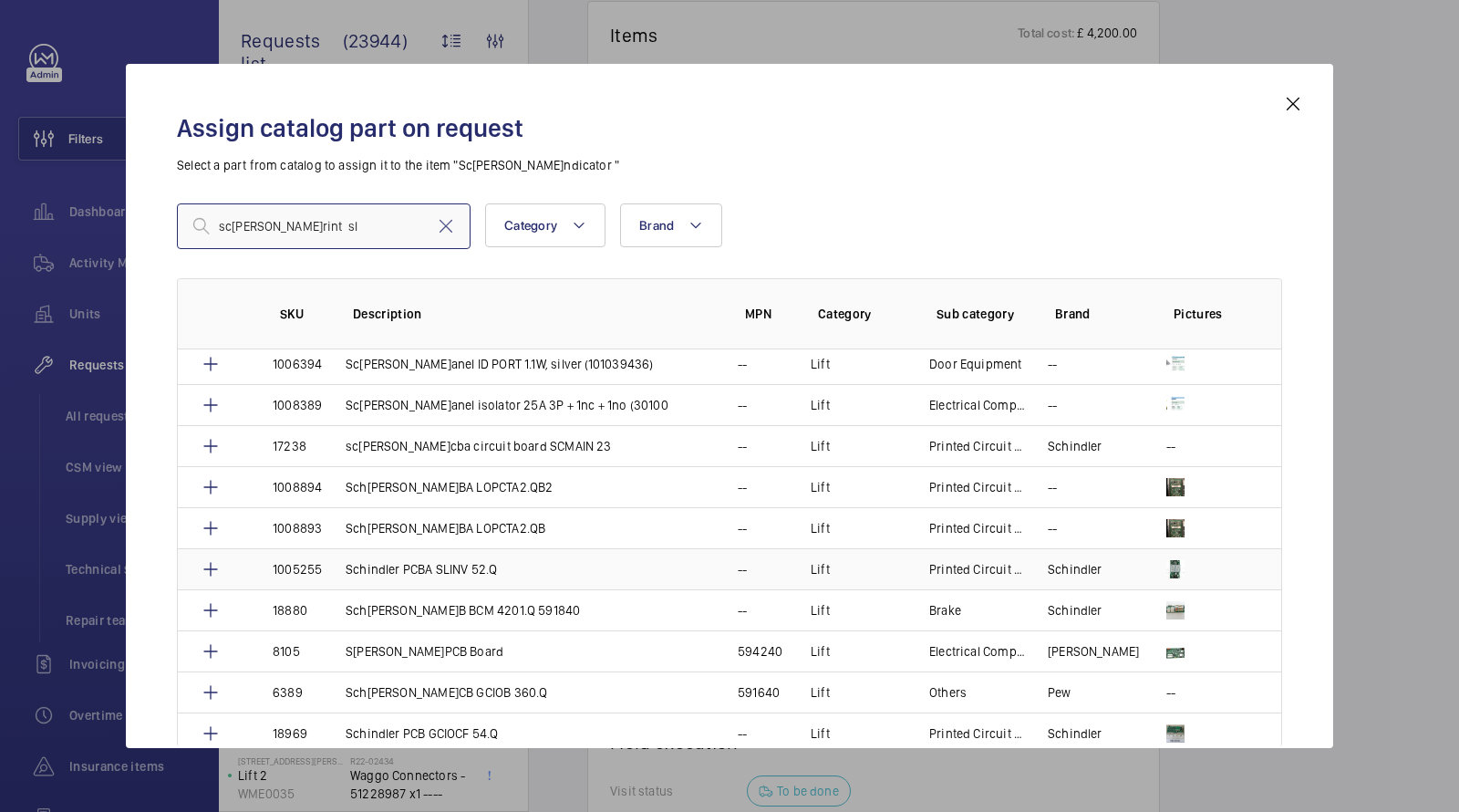
type input "schindler print sl"
click at [635, 549] on td "Schindler PCBA SLINV 52.Q" at bounding box center [519, 569] width 392 height 41
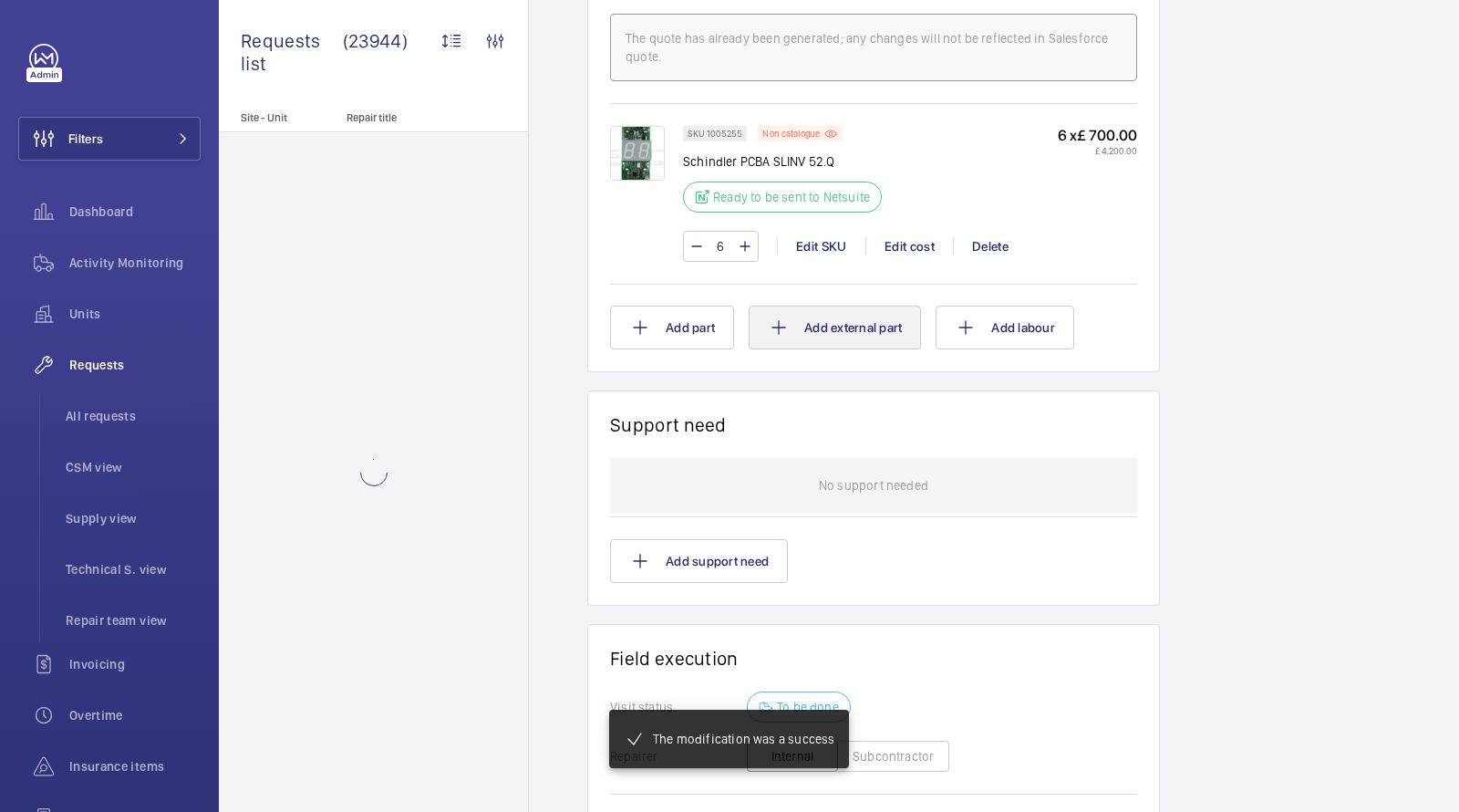
scroll to position [1190, 0]
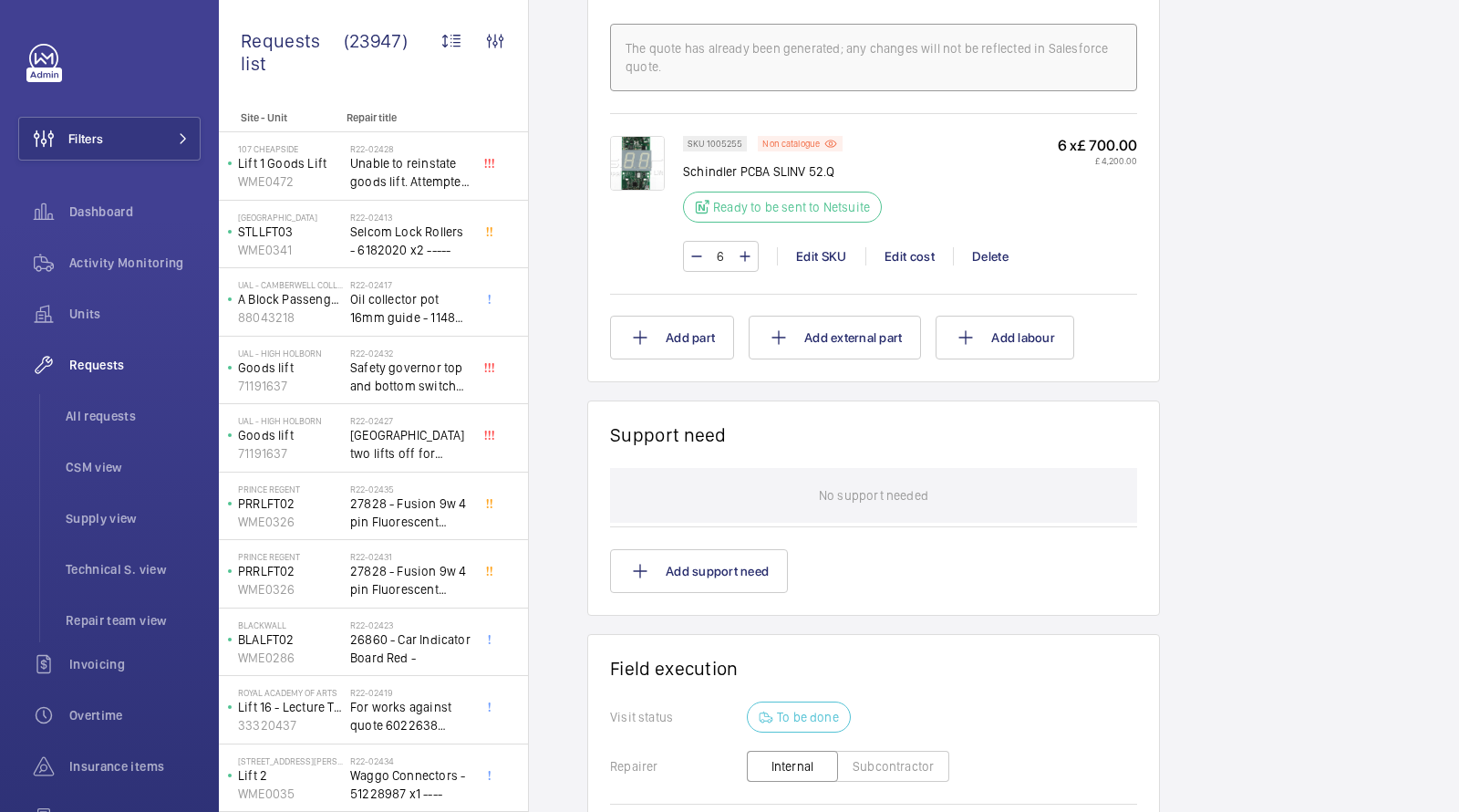
scroll to position [1016, 0]
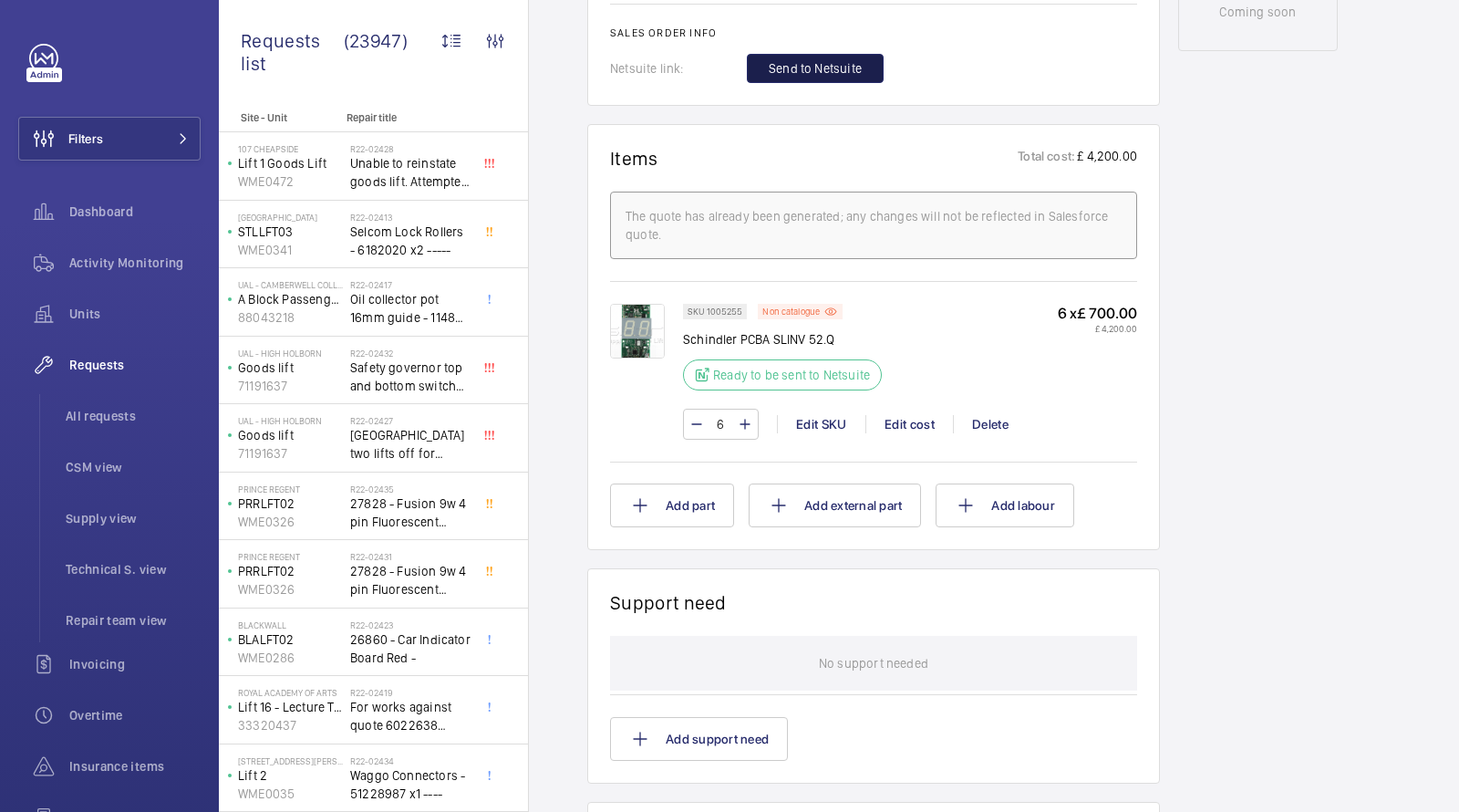
click at [787, 78] on span "Send to Netsuite" at bounding box center [815, 68] width 93 height 18
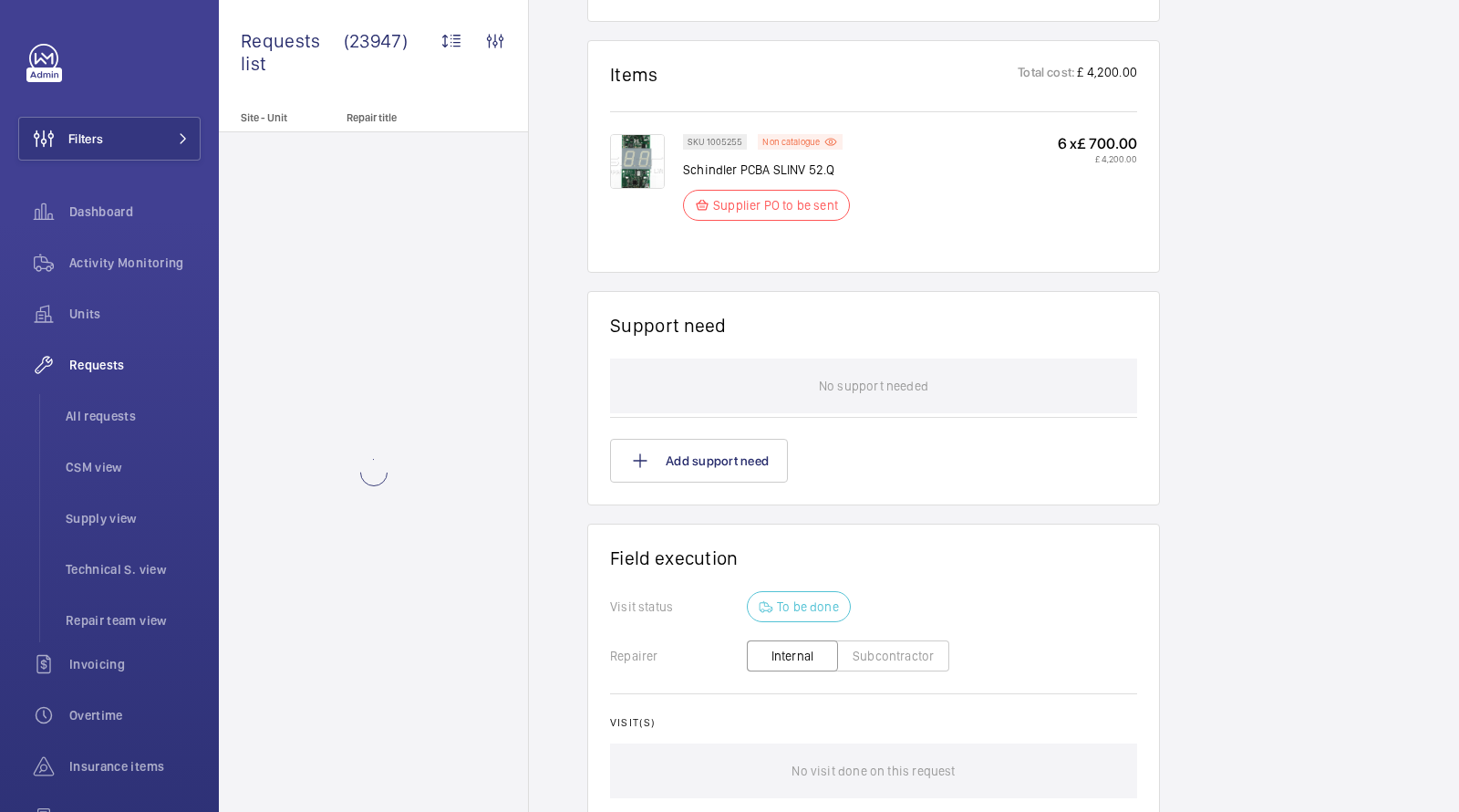
scroll to position [1071, 0]
click at [924, 232] on div "SKU 1005255 Non catalogue Schindler PCBA SLINV 52.Q Supplier PO to be sent 6 x …" at bounding box center [910, 183] width 454 height 98
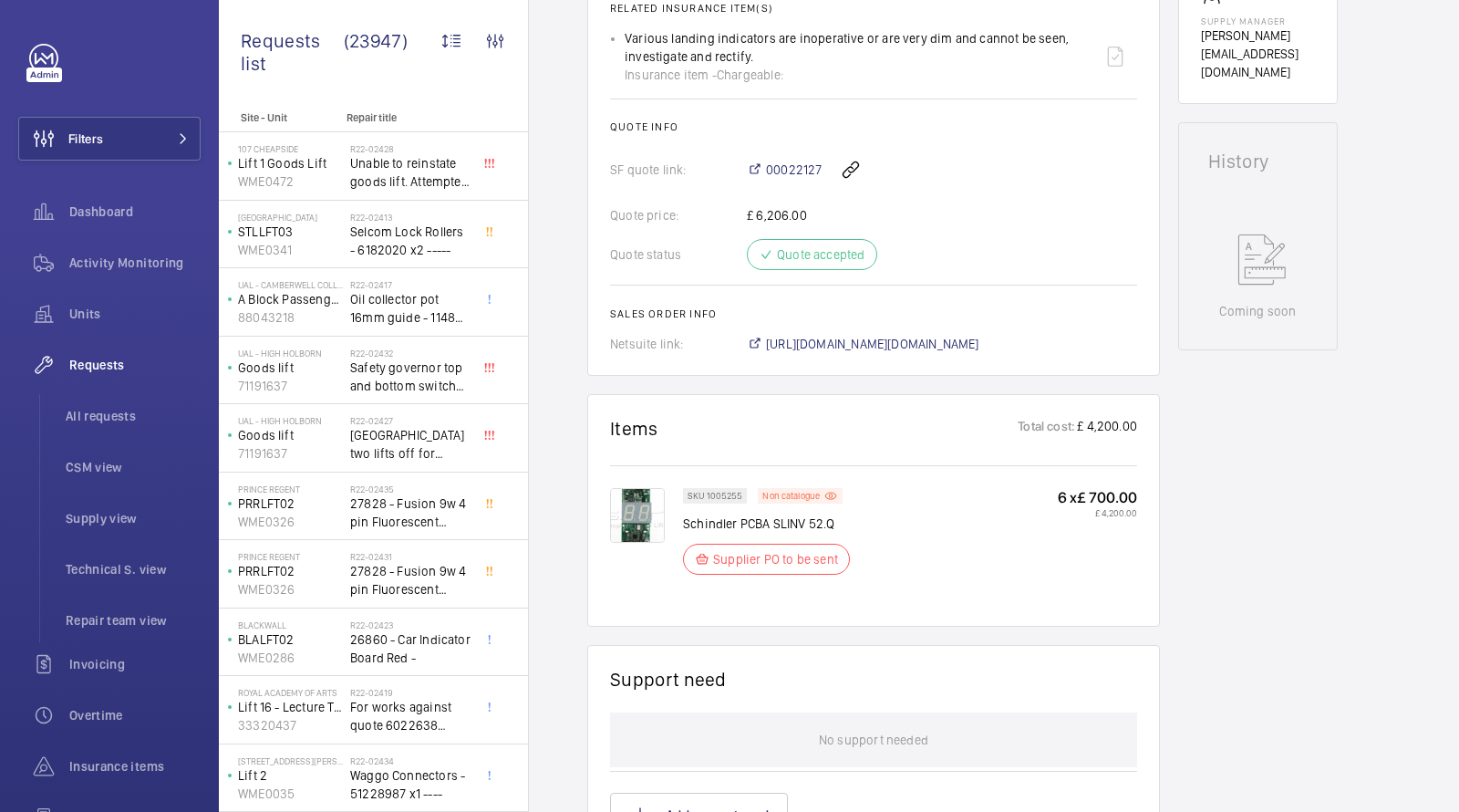
scroll to position [689, 0]
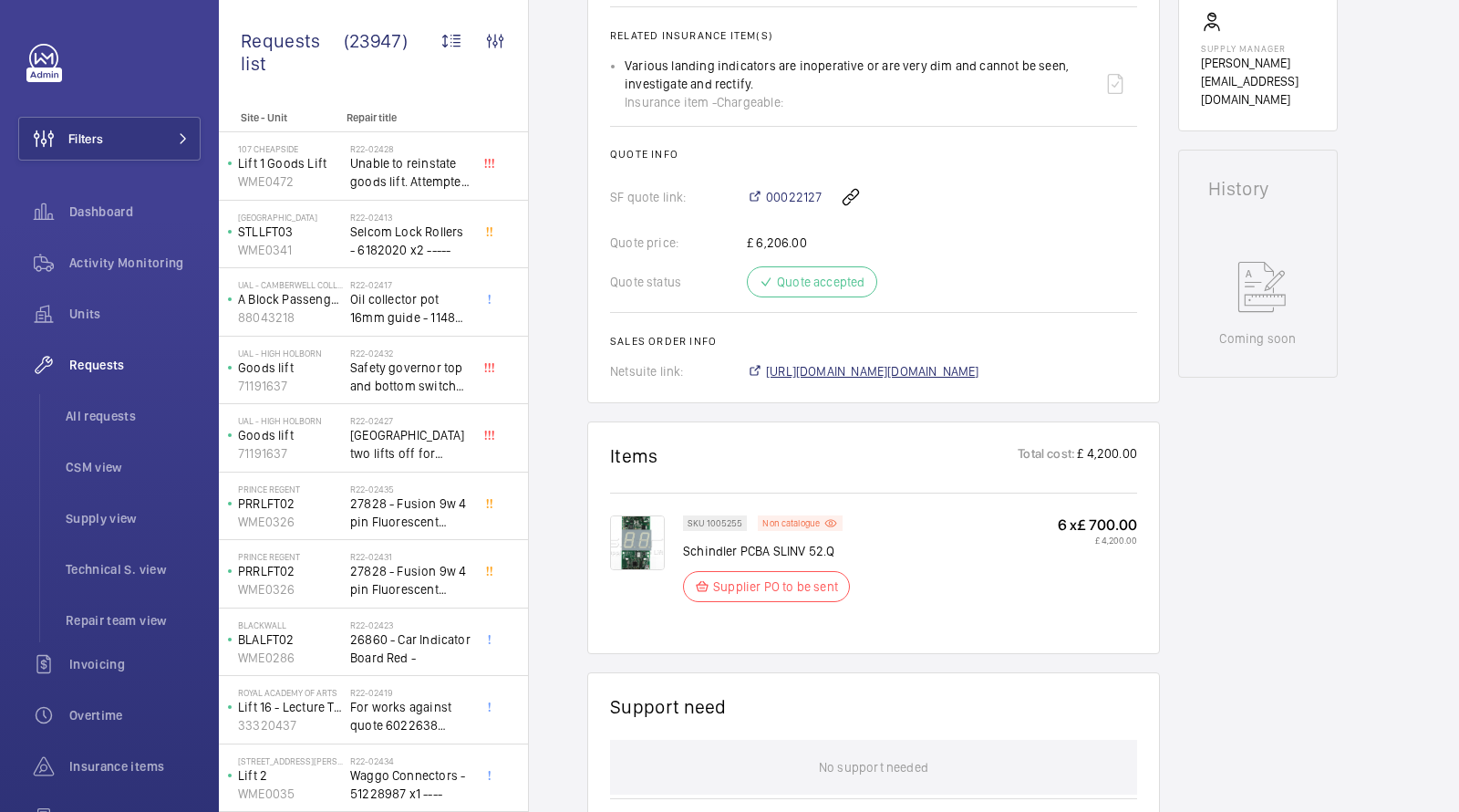
click at [858, 381] on span "https://6461500.app.netsuite.com/app/accounting/transactions/salesord.nl?id=303…" at bounding box center [873, 370] width 214 height 18
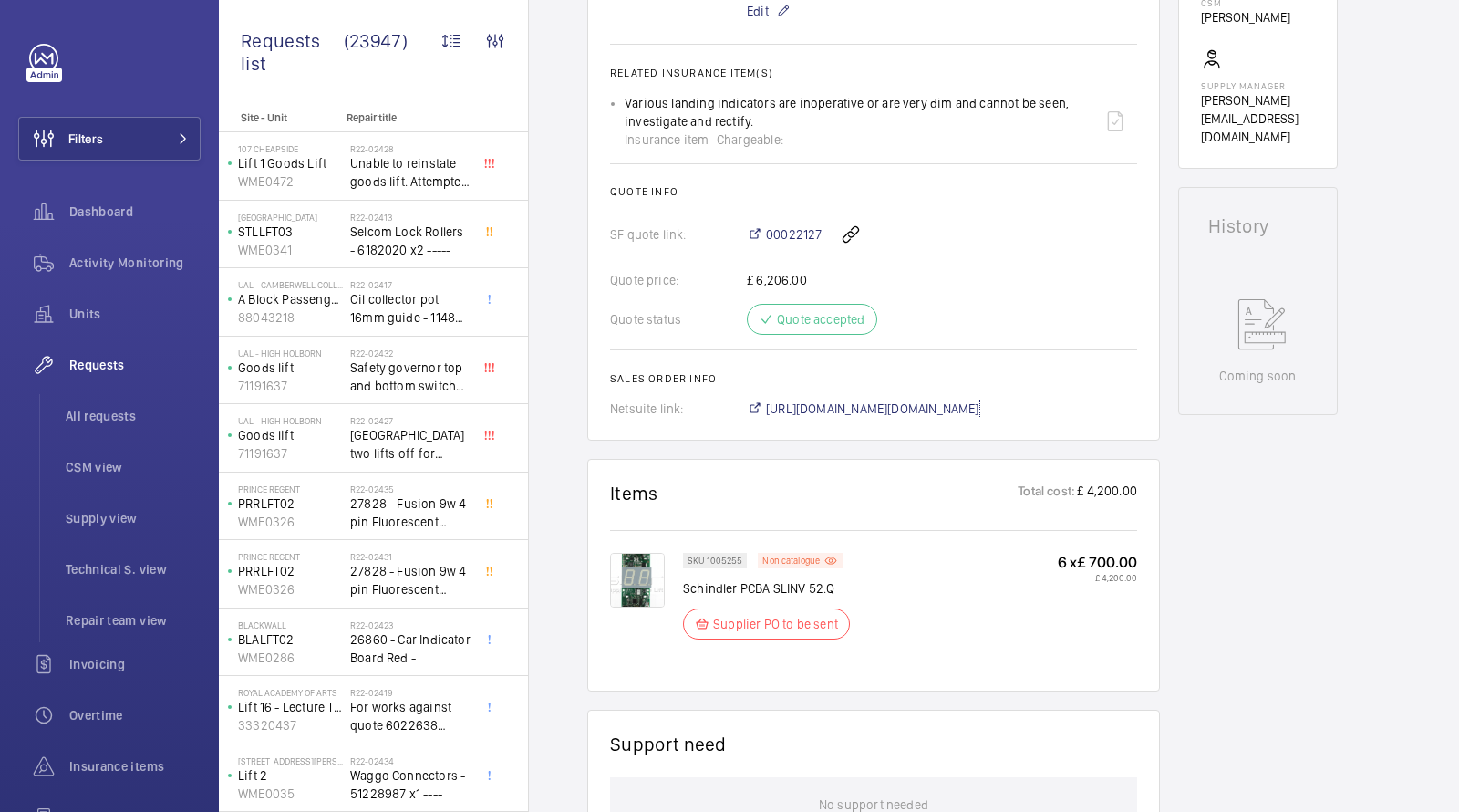
scroll to position [651, 0]
click at [791, 564] on p "Non catalogue" at bounding box center [790, 561] width 57 height 7
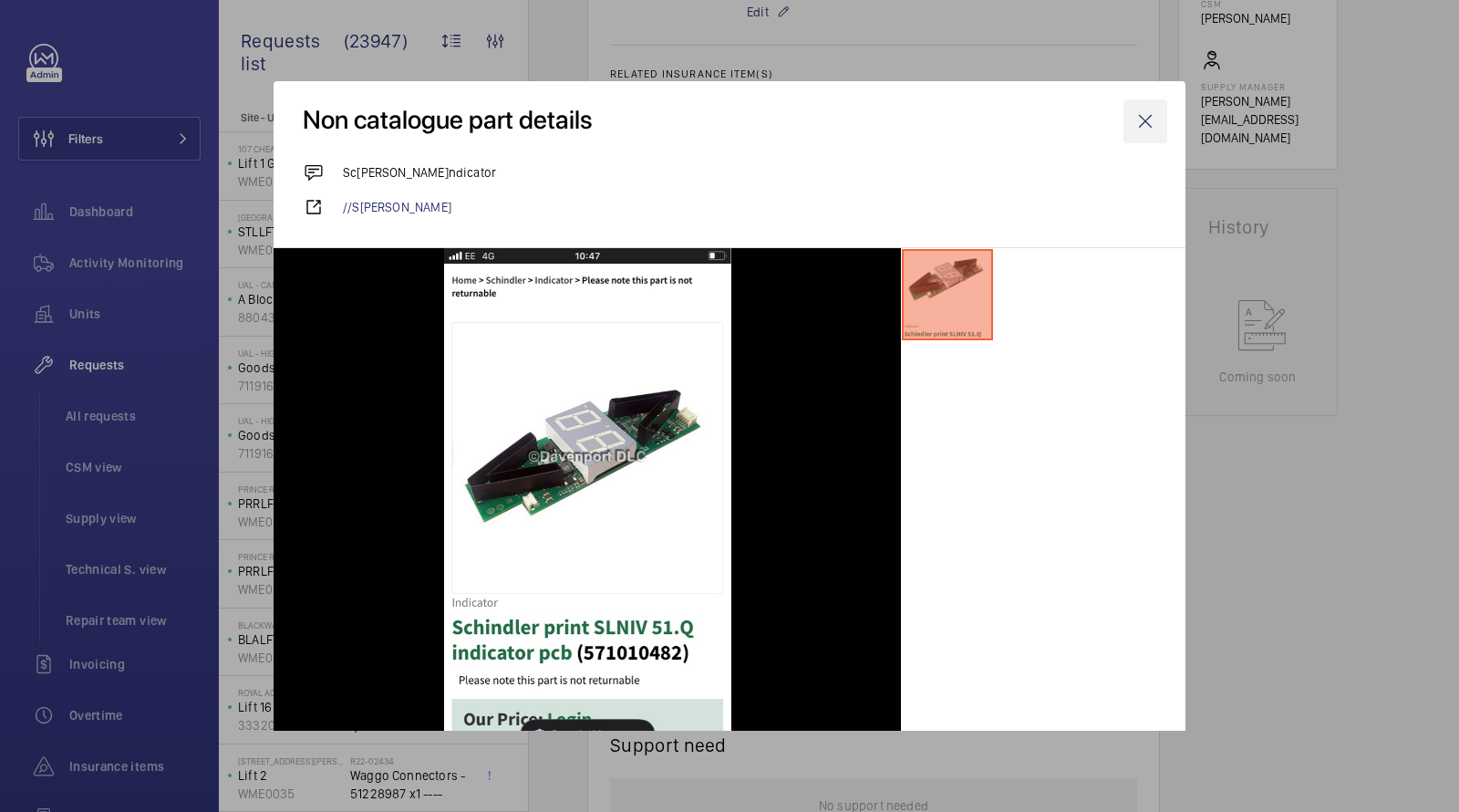
click at [1138, 123] on wm-front-icon-button at bounding box center [1145, 121] width 44 height 44
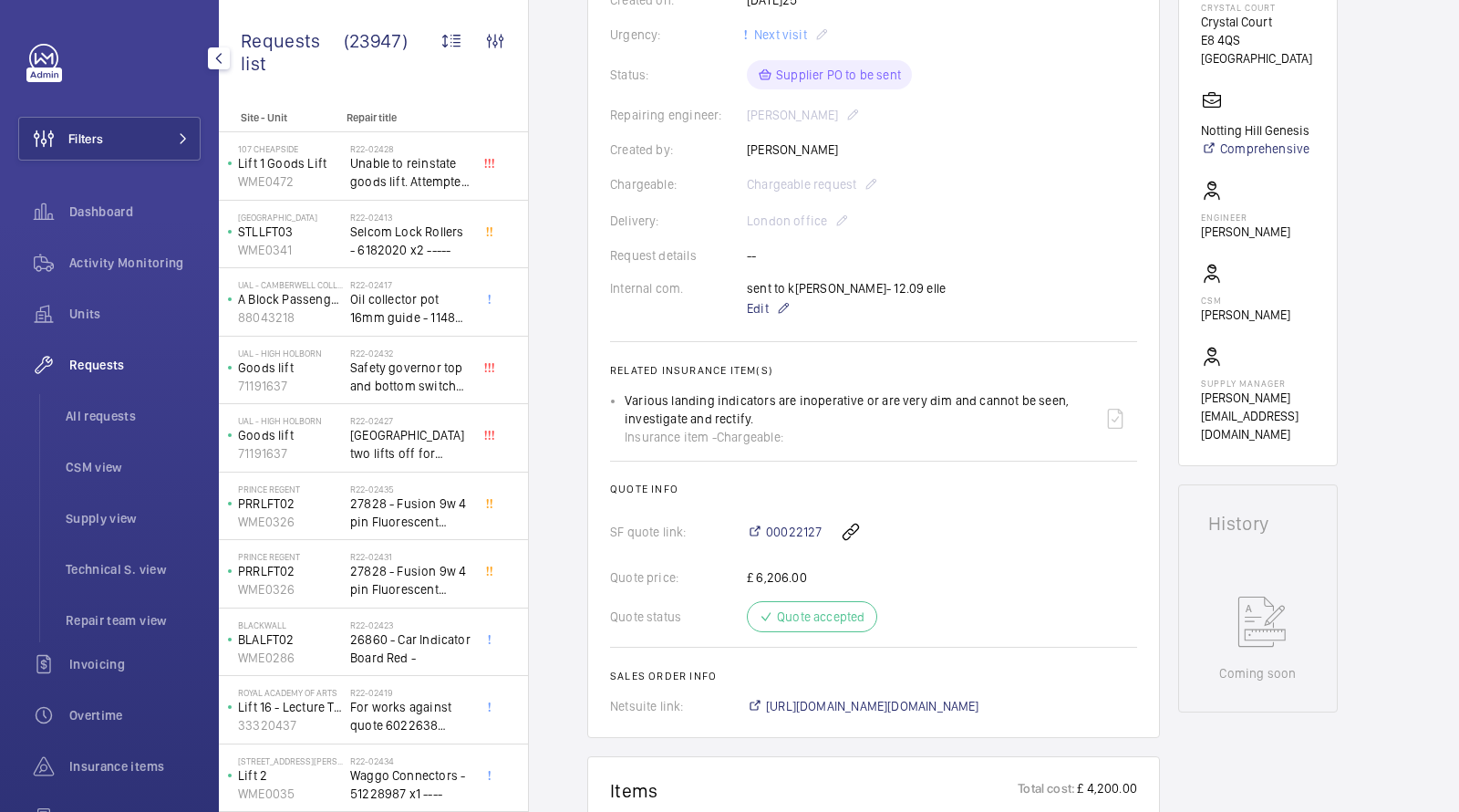
scroll to position [0, 0]
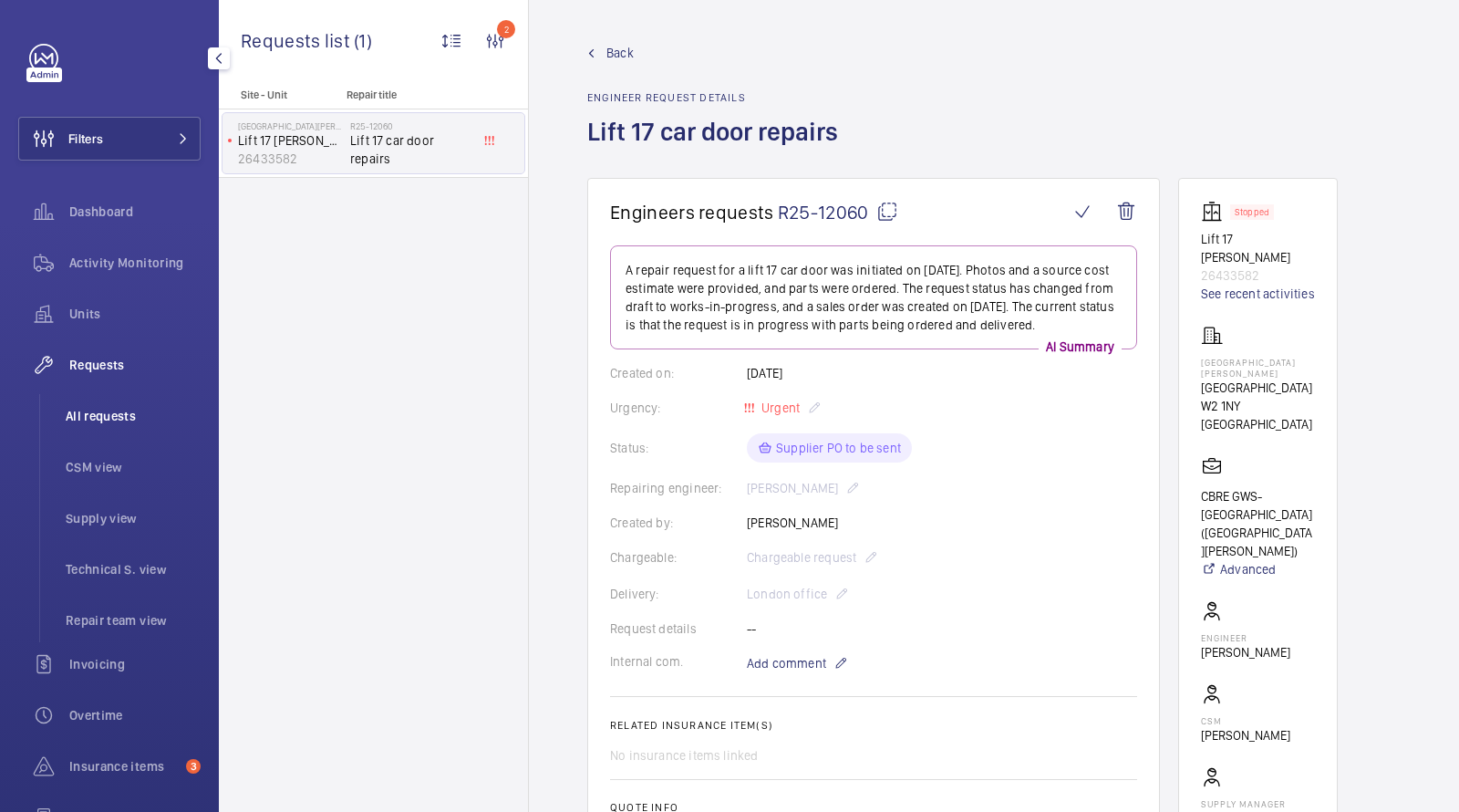
scroll to position [731, 0]
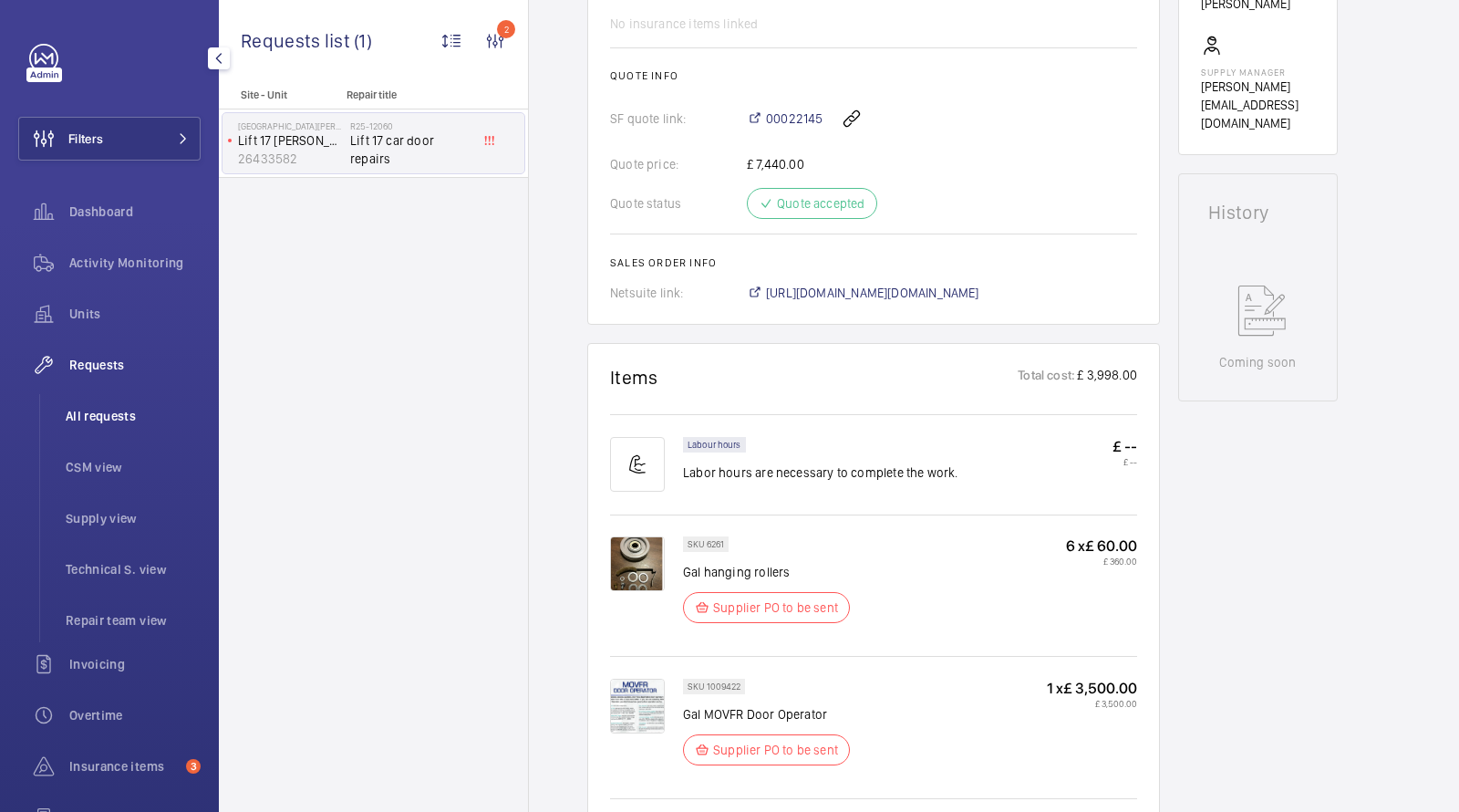
click at [125, 417] on span "All requests" at bounding box center [133, 415] width 135 height 18
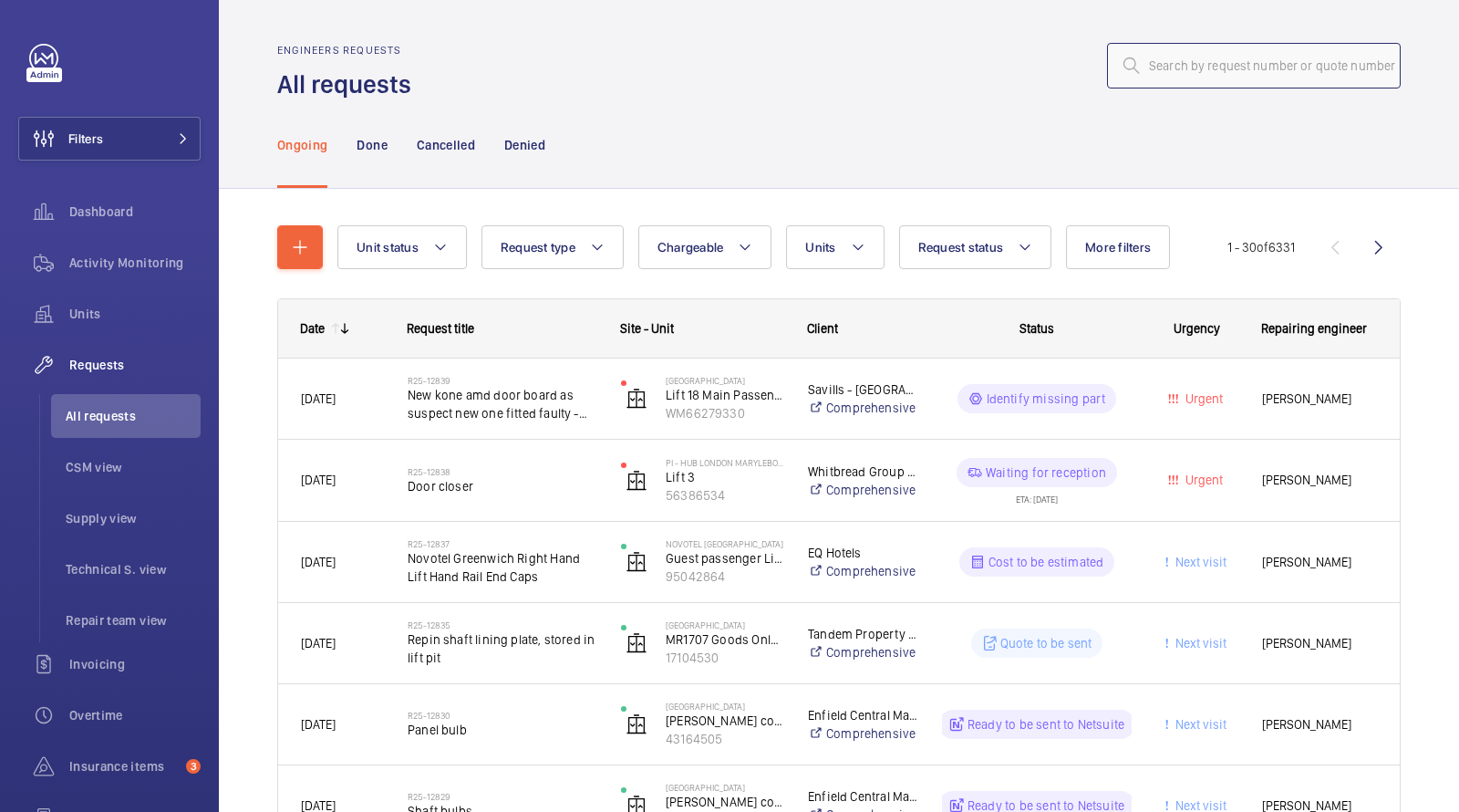
click at [1226, 80] on input "text" at bounding box center [1254, 66] width 293 height 46
paste input "R25-11038"
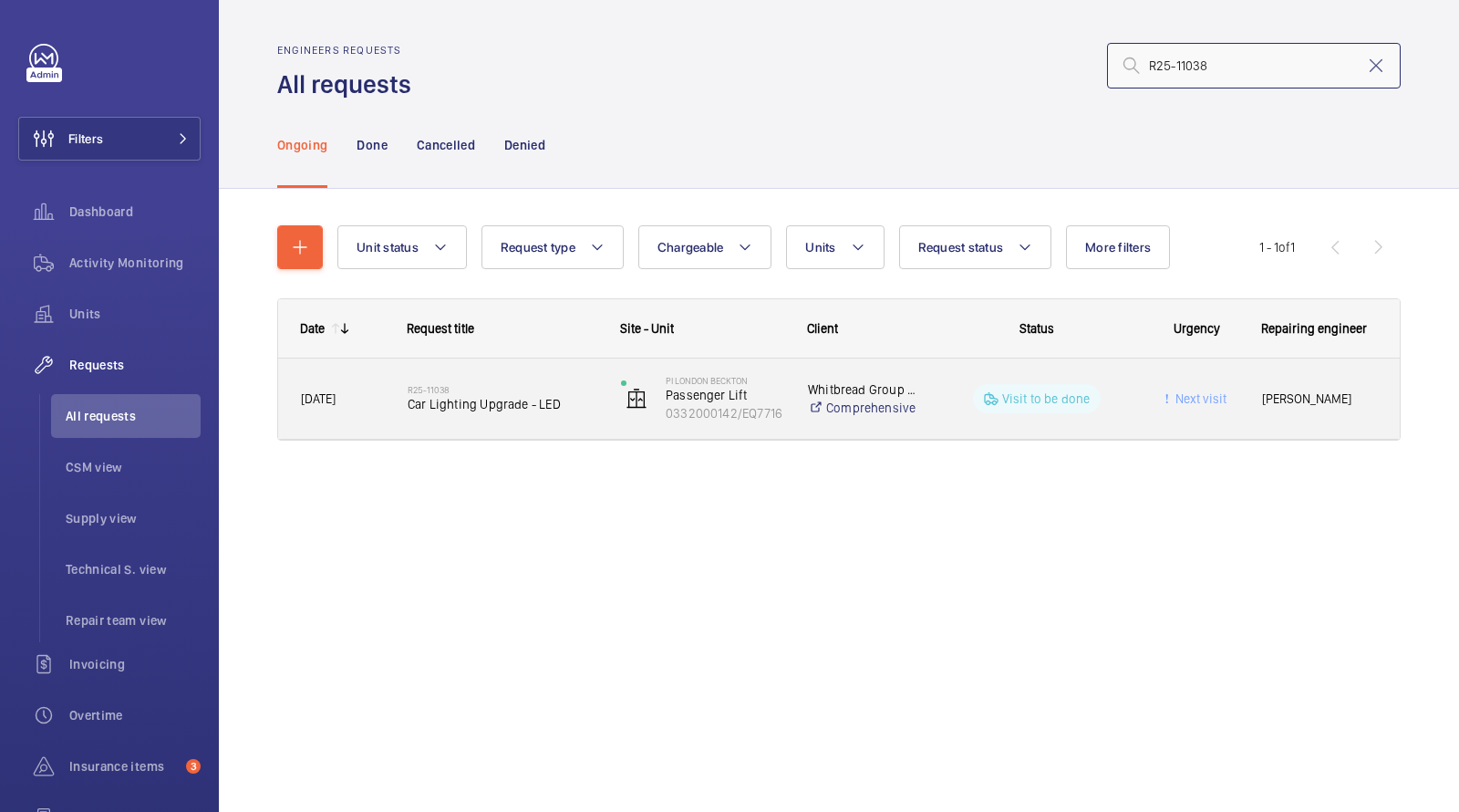
type input "R25-11038"
click at [477, 407] on span "Car Lighting Upgrade - LED" at bounding box center [503, 403] width 189 height 18
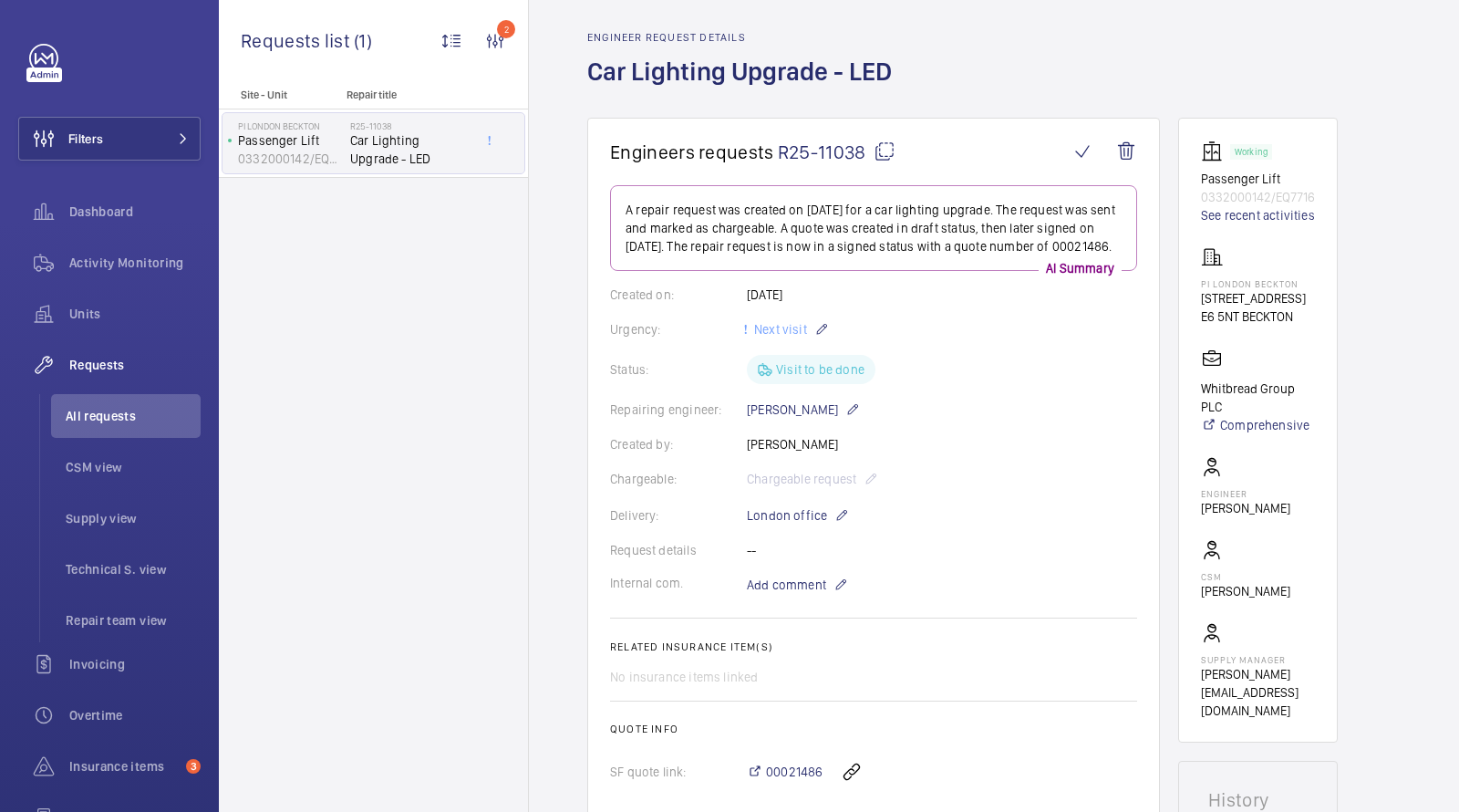
scroll to position [52, 0]
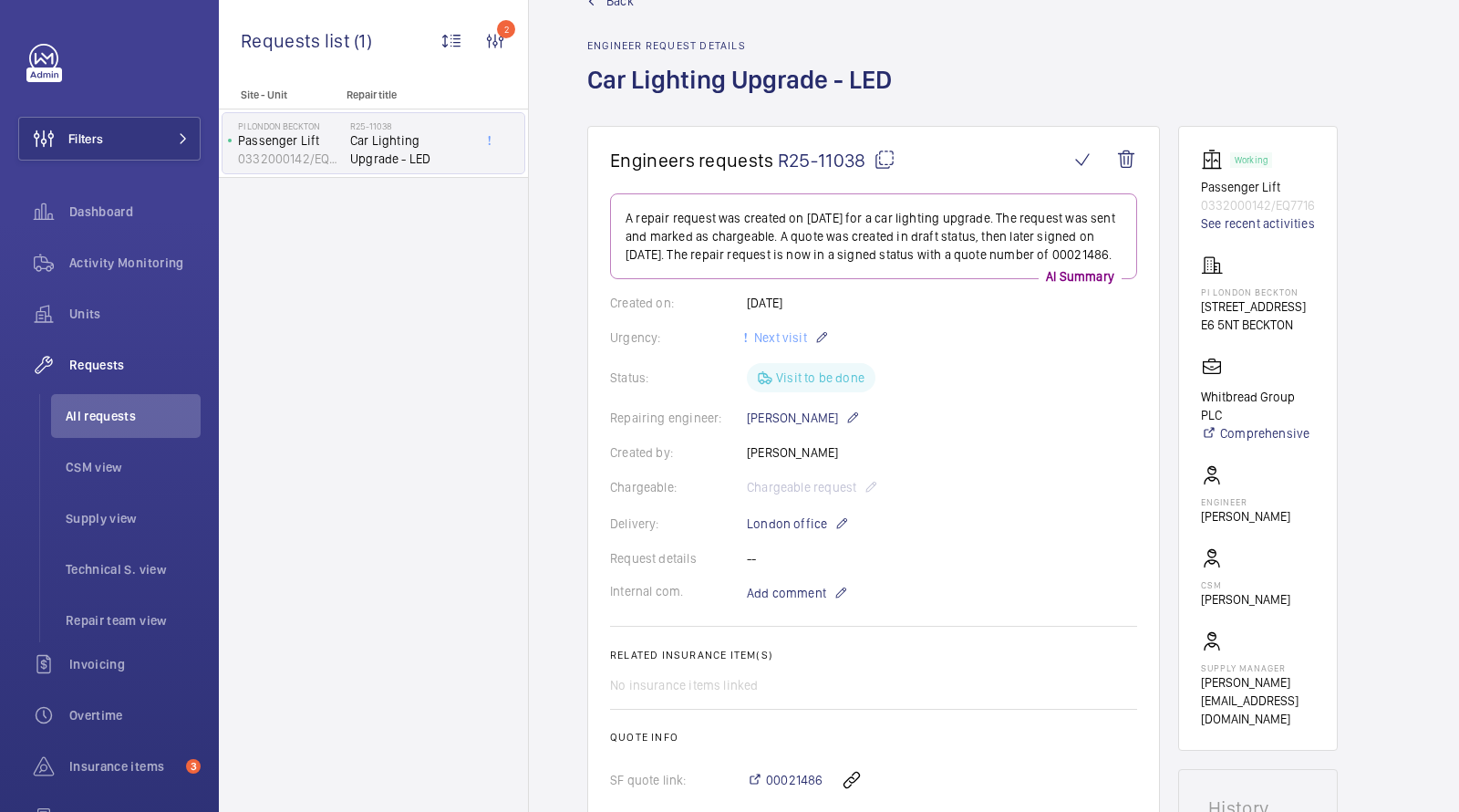
click at [1243, 209] on p "0332000142/EQ7716" at bounding box center [1258, 204] width 114 height 18
copy p "0332000142"
click at [1236, 215] on link "See recent activities" at bounding box center [1258, 223] width 114 height 18
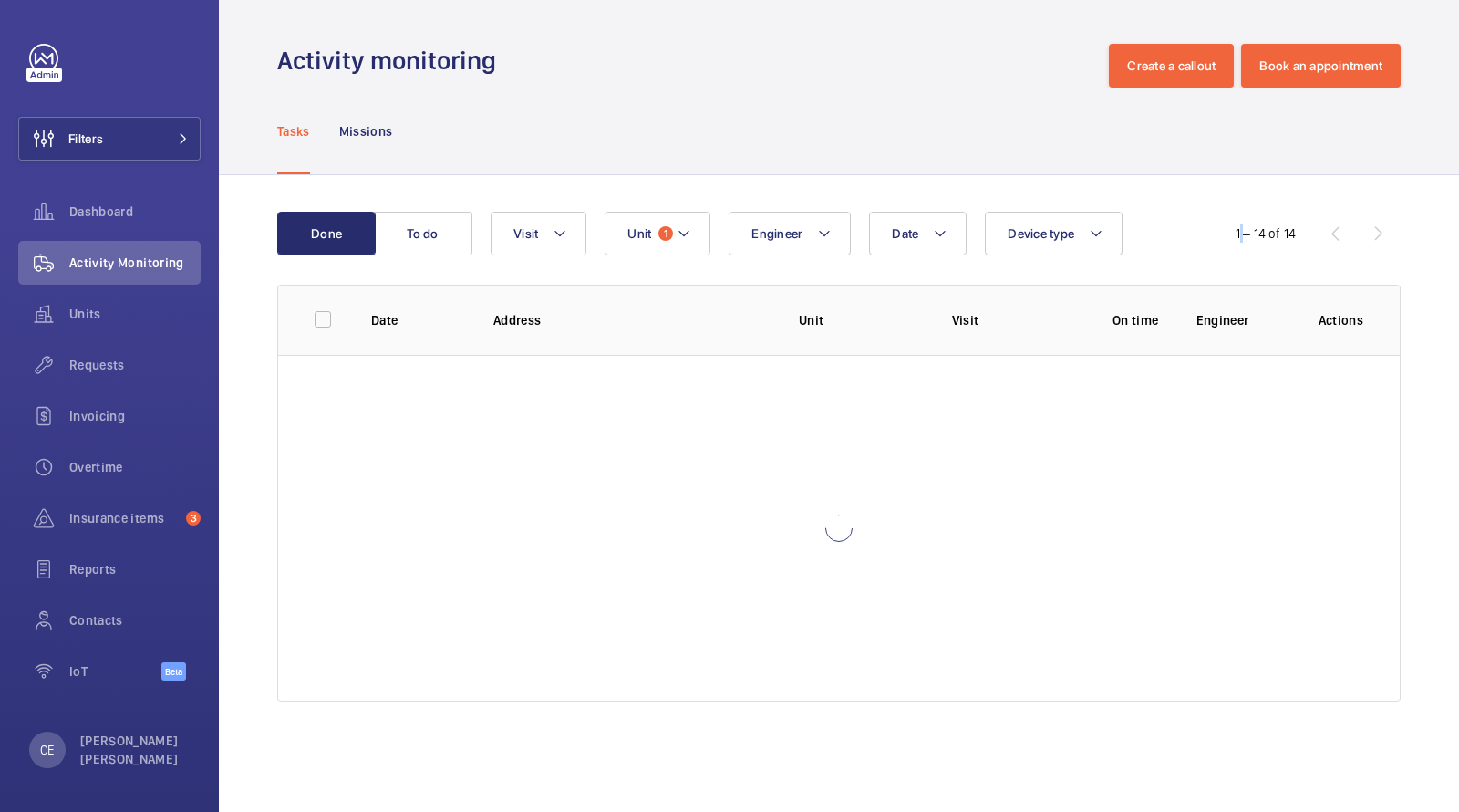
click at [1235, 214] on div "Done To do Date Engineer Unit 1 Device type Visit 1 – 14 of 14" at bounding box center [839, 233] width 1123 height 44
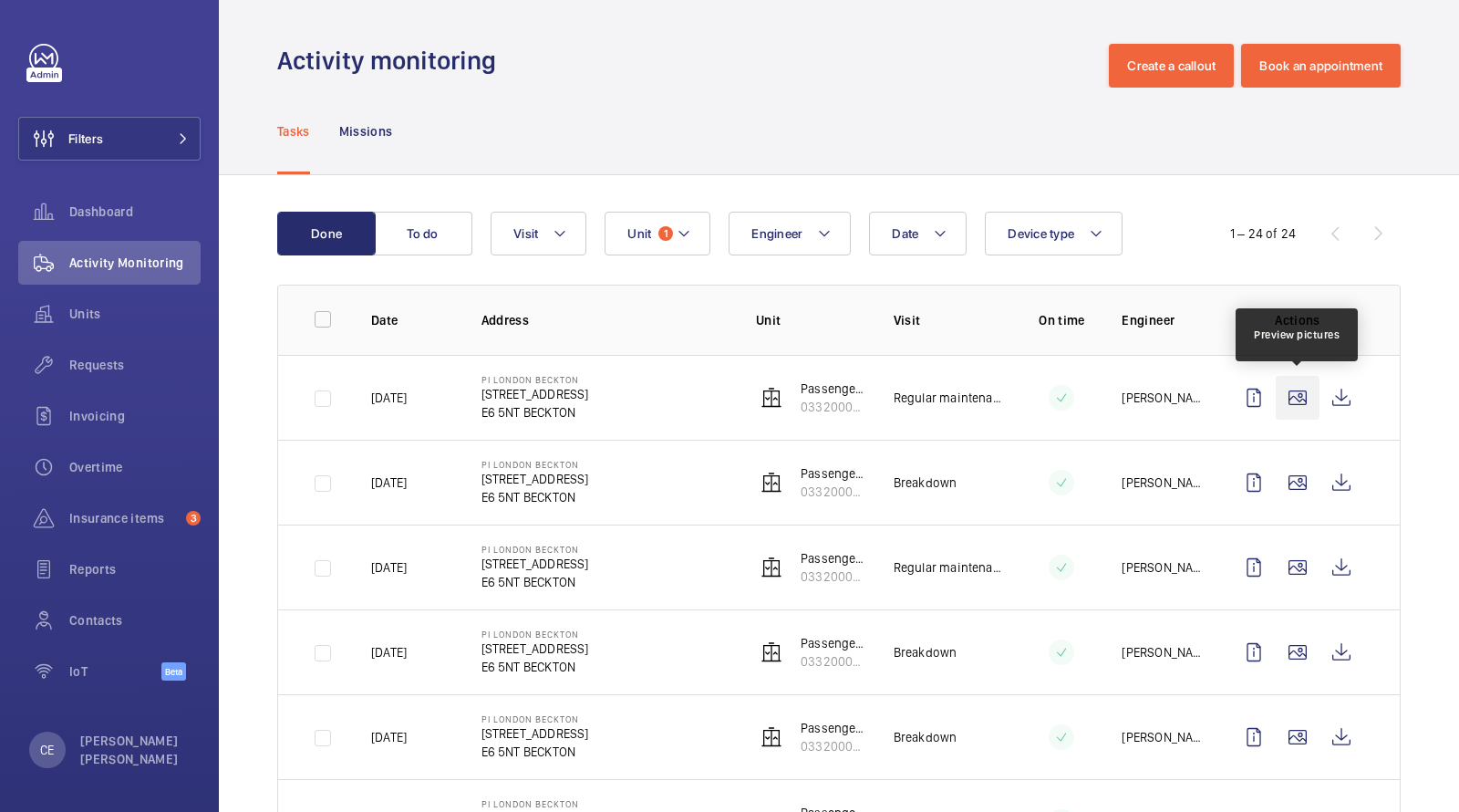
click at [1302, 398] on wm-front-icon-button at bounding box center [1298, 398] width 44 height 44
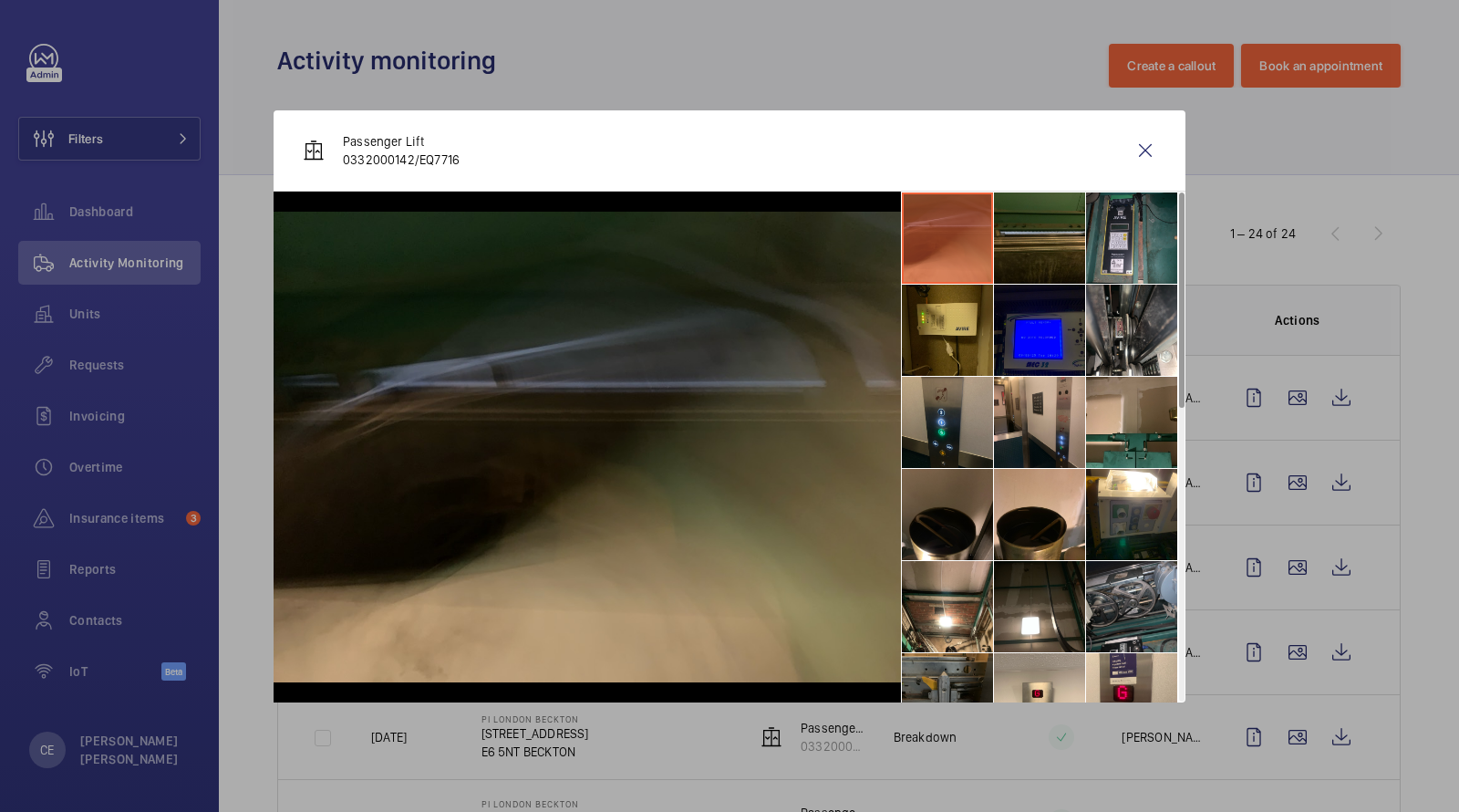
click at [962, 423] on li at bounding box center [947, 422] width 91 height 91
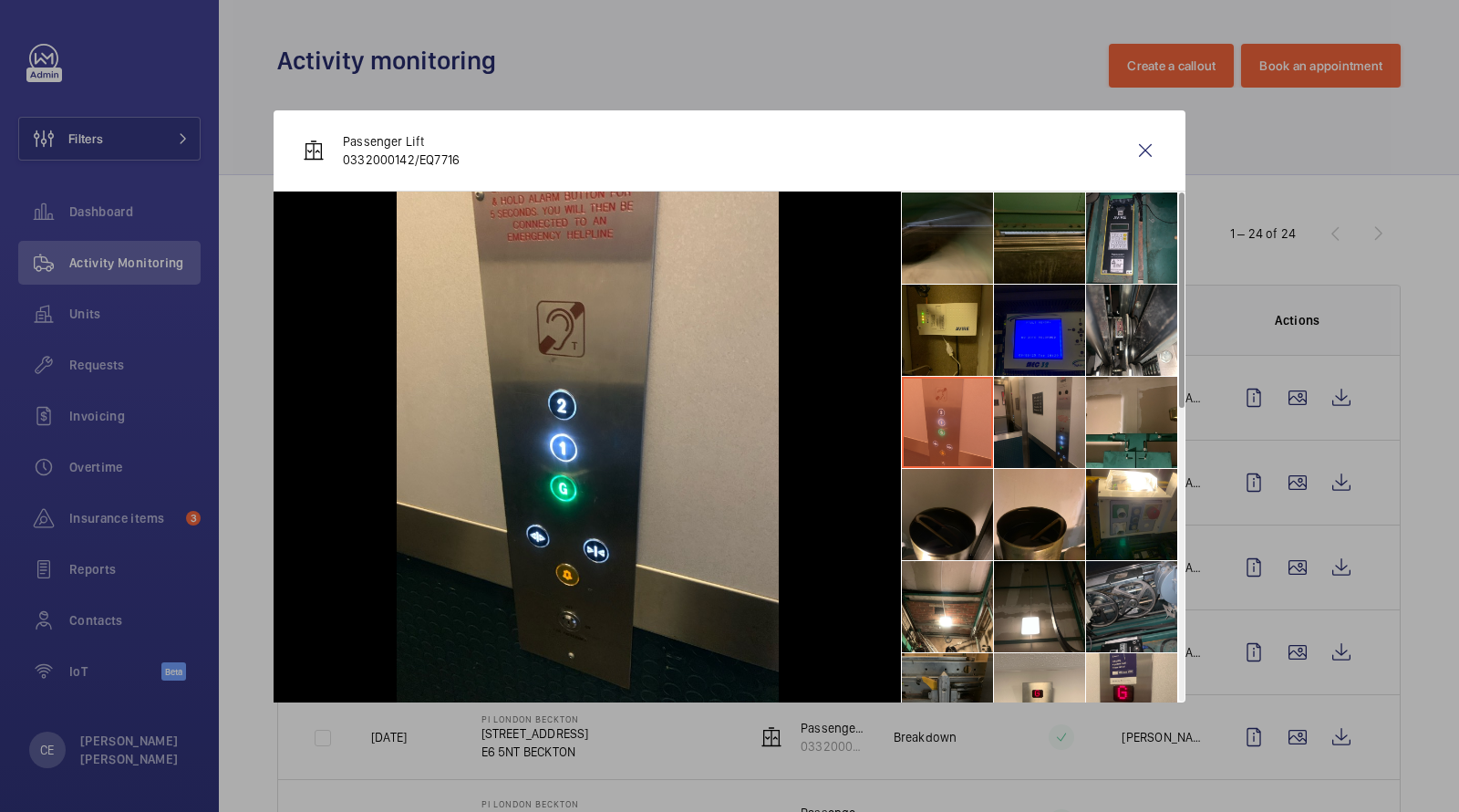
click at [1029, 421] on li at bounding box center [1039, 422] width 91 height 91
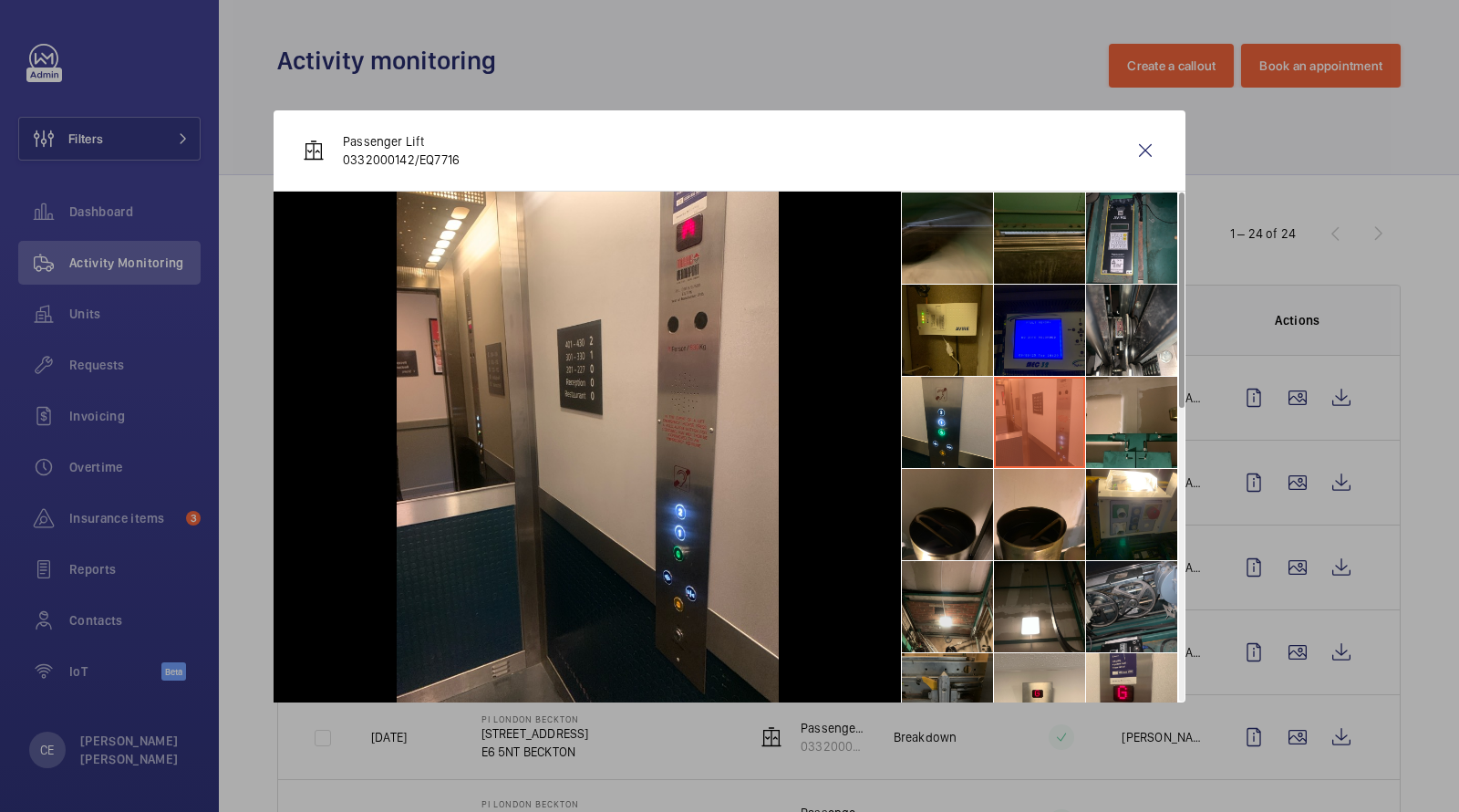
click at [948, 599] on li at bounding box center [947, 606] width 91 height 91
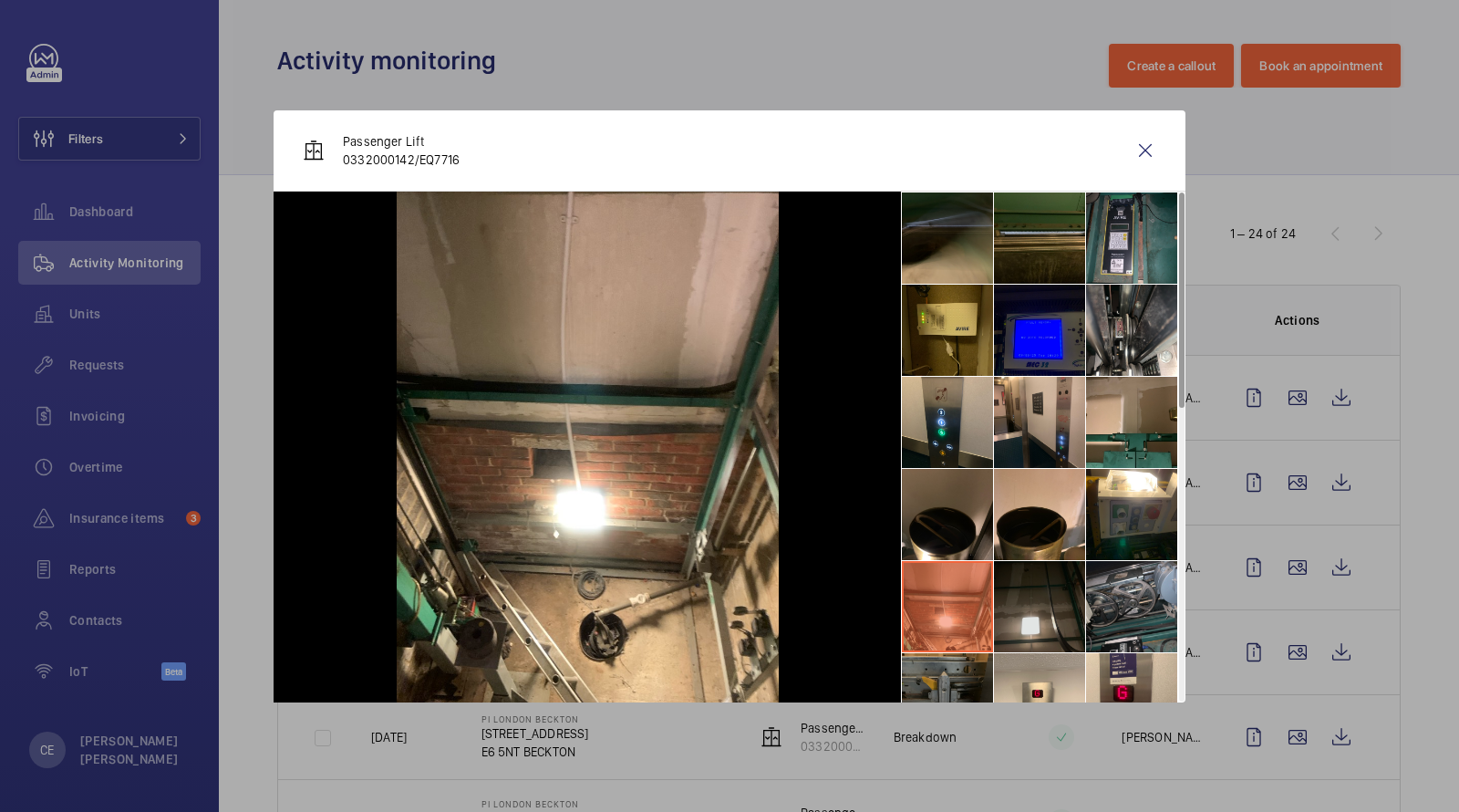
click at [1045, 590] on li at bounding box center [1039, 606] width 91 height 91
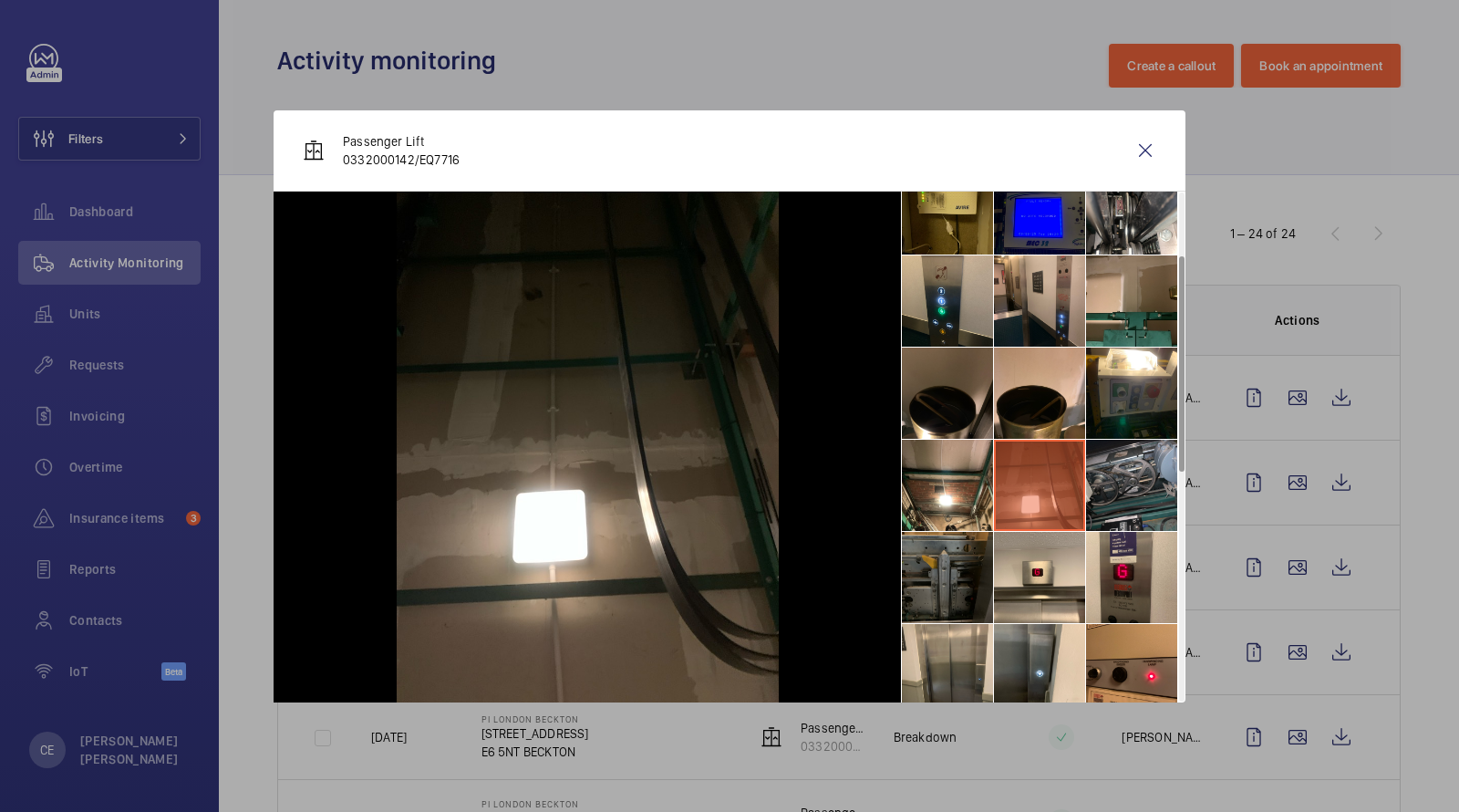
scroll to position [149, 0]
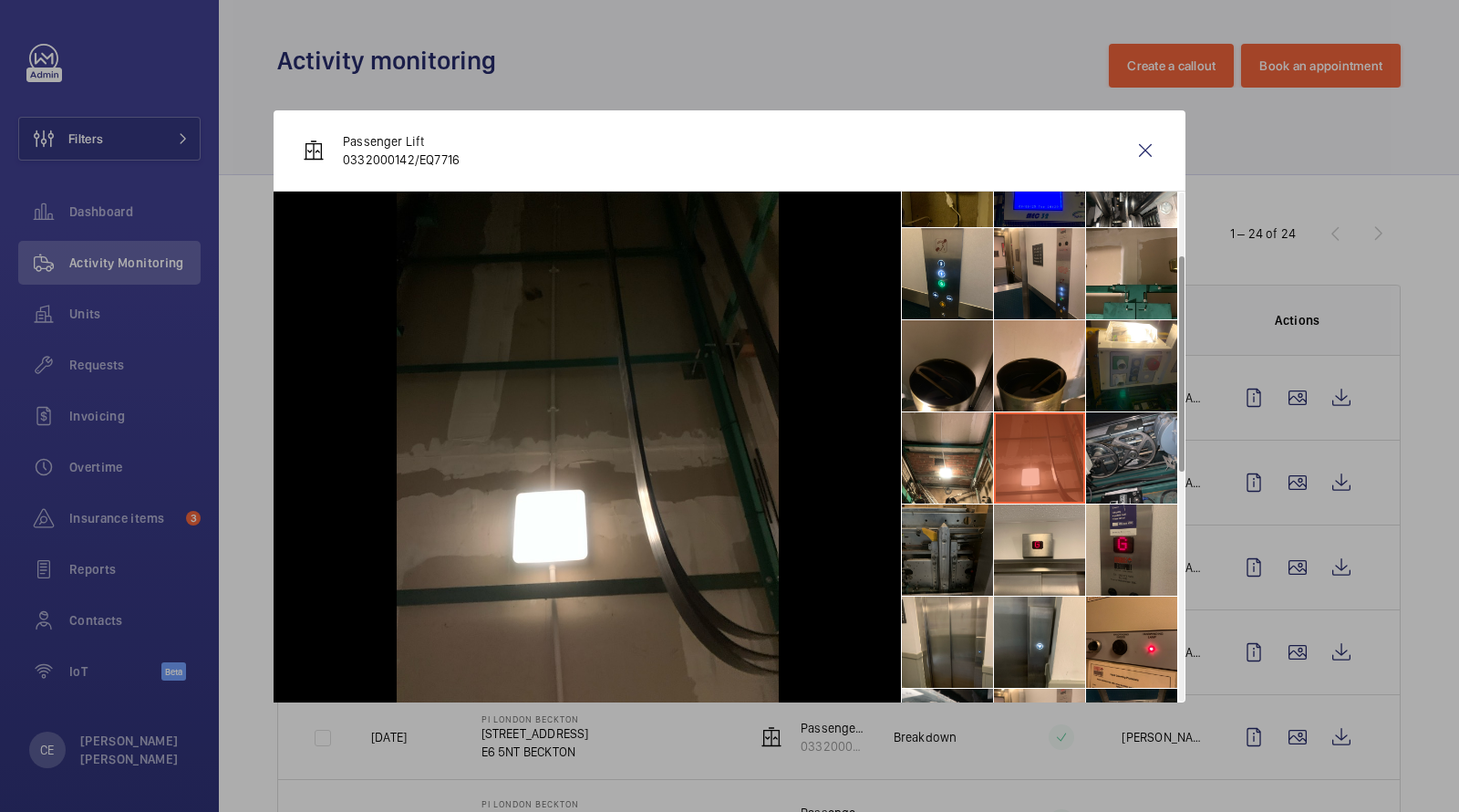
click at [1118, 543] on li at bounding box center [1131, 549] width 91 height 91
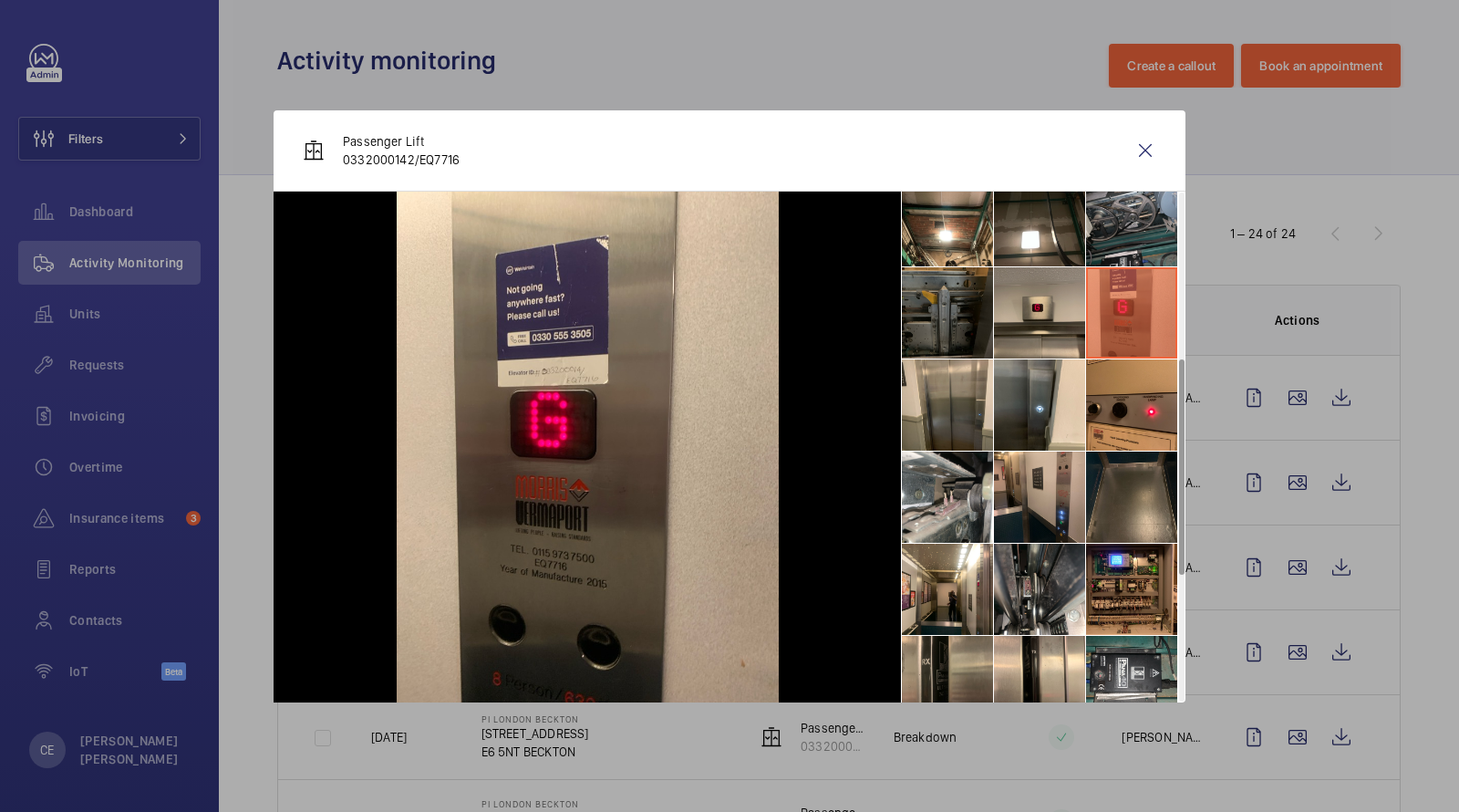
scroll to position [390, 0]
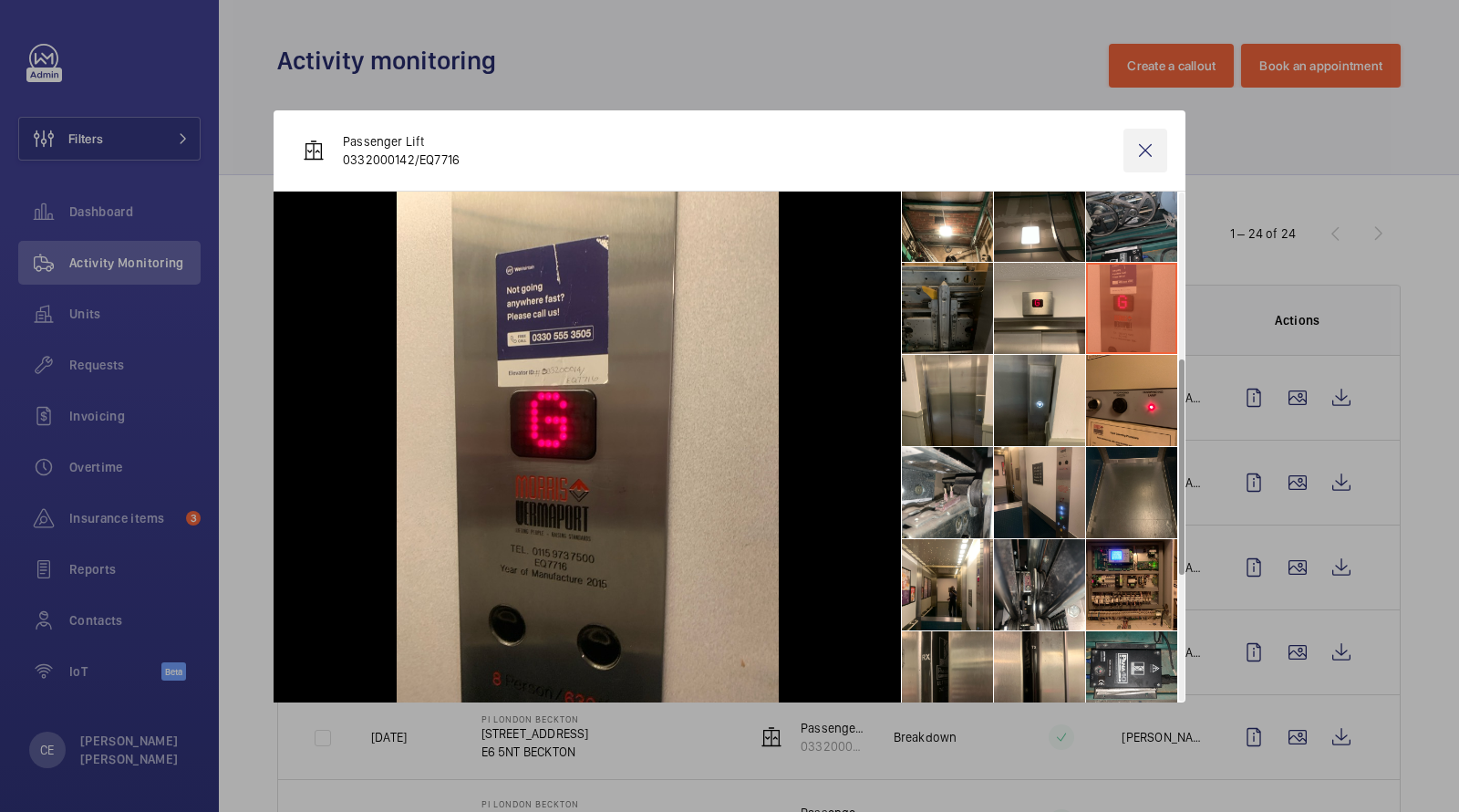
click at [1139, 148] on wm-front-icon-button at bounding box center [1145, 150] width 44 height 44
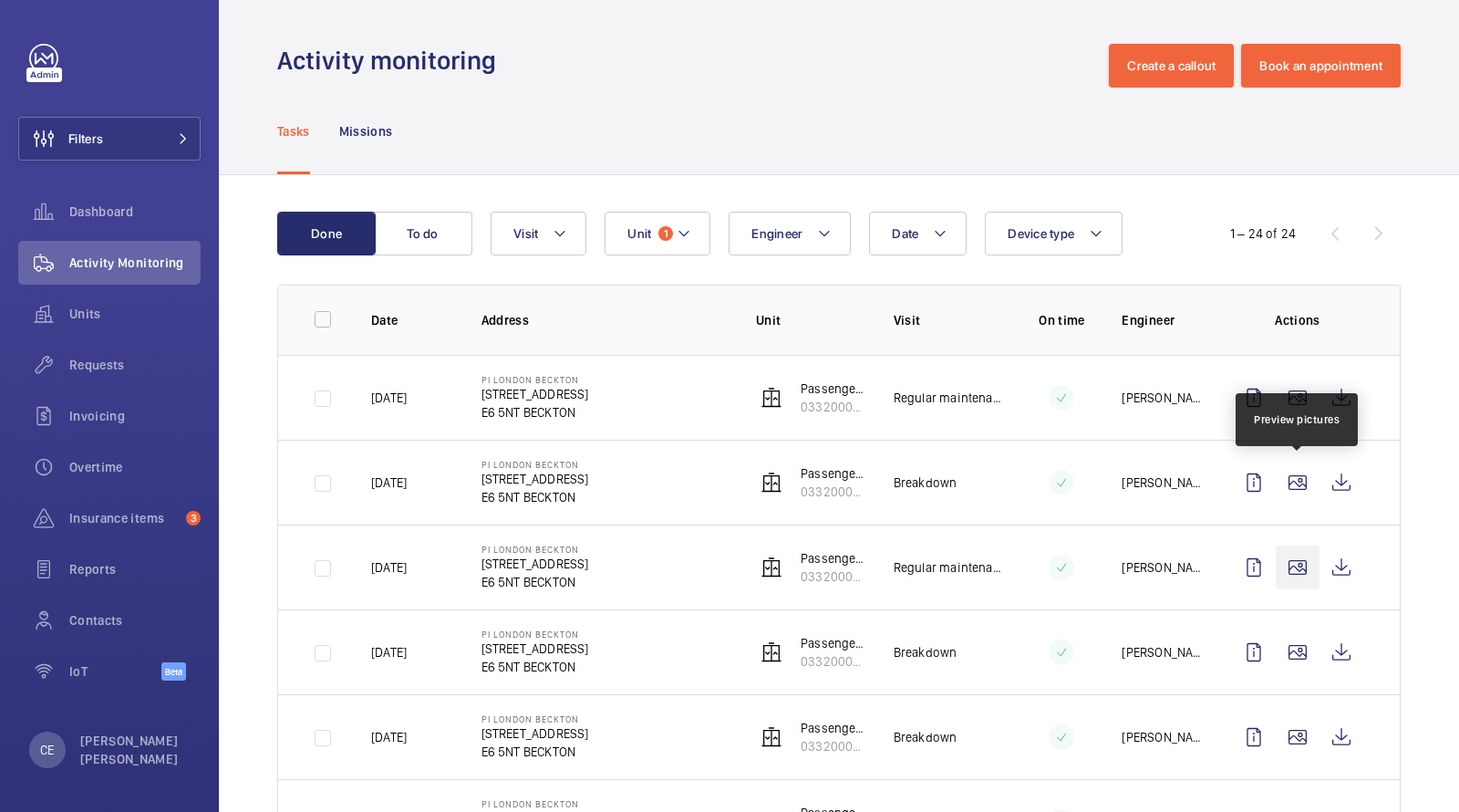
click at [1306, 570] on wm-front-icon-button at bounding box center [1298, 567] width 44 height 44
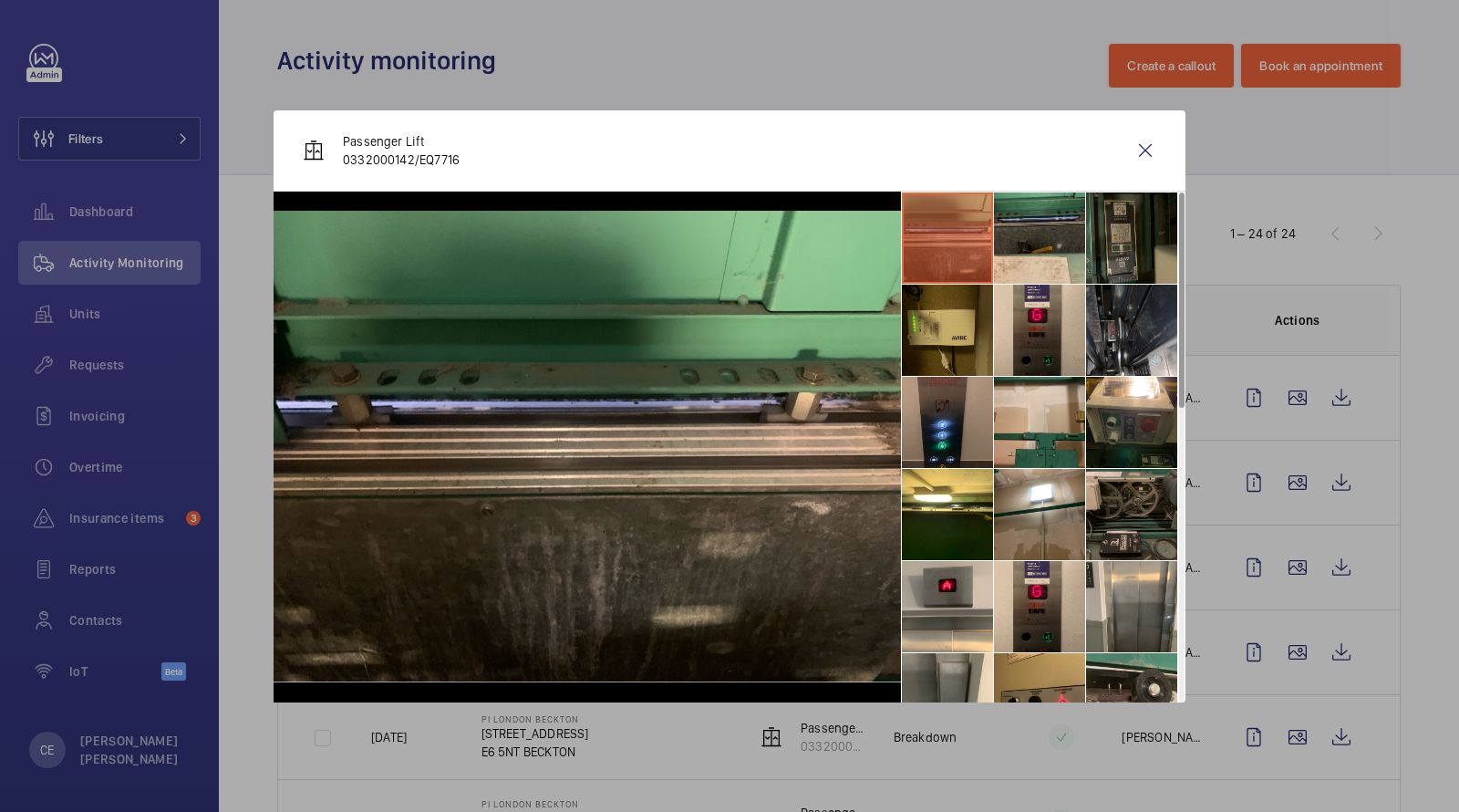
click at [985, 412] on li at bounding box center [947, 422] width 91 height 91
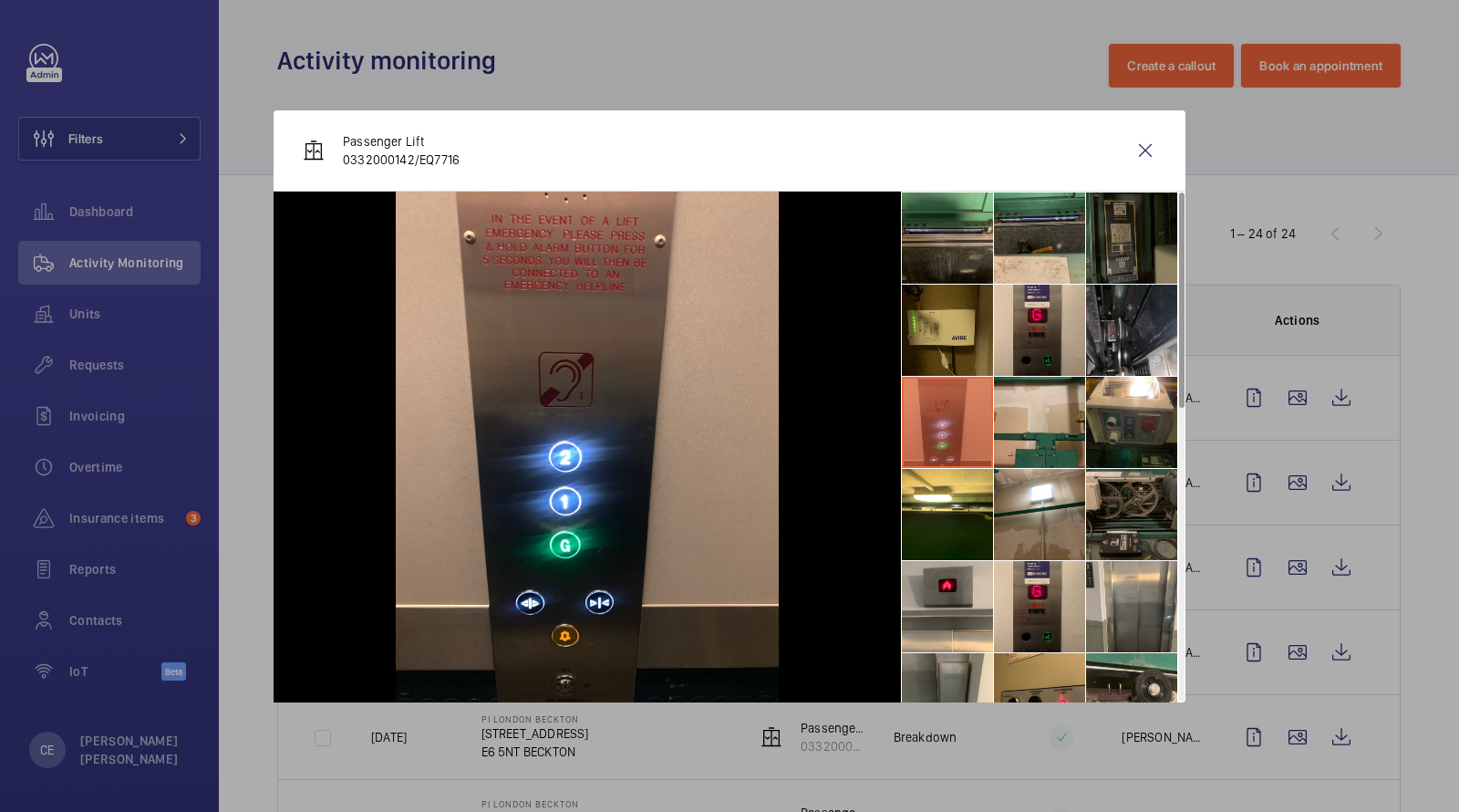
click at [1116, 242] on li at bounding box center [1131, 237] width 91 height 91
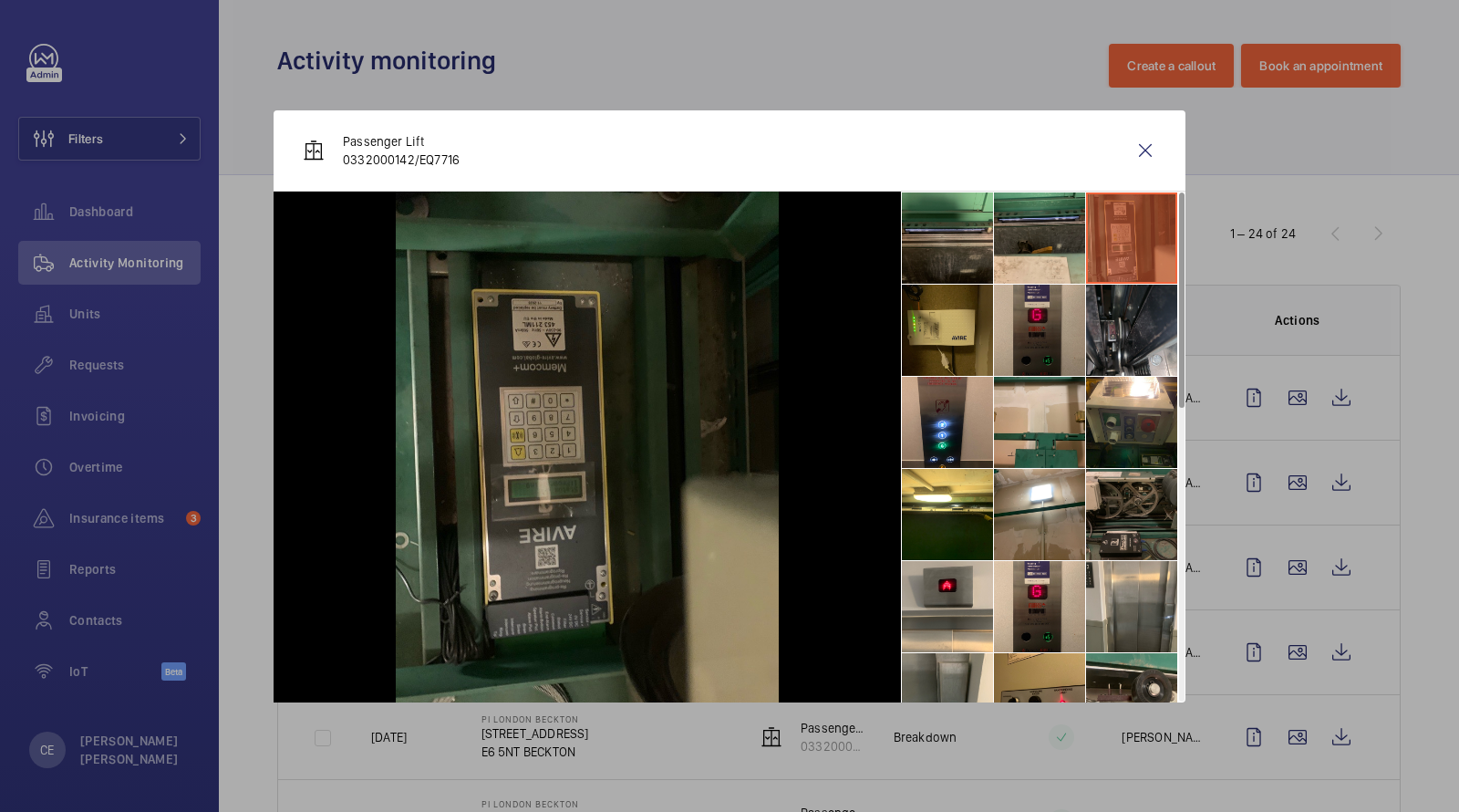
click at [1083, 323] on li at bounding box center [1039, 329] width 91 height 91
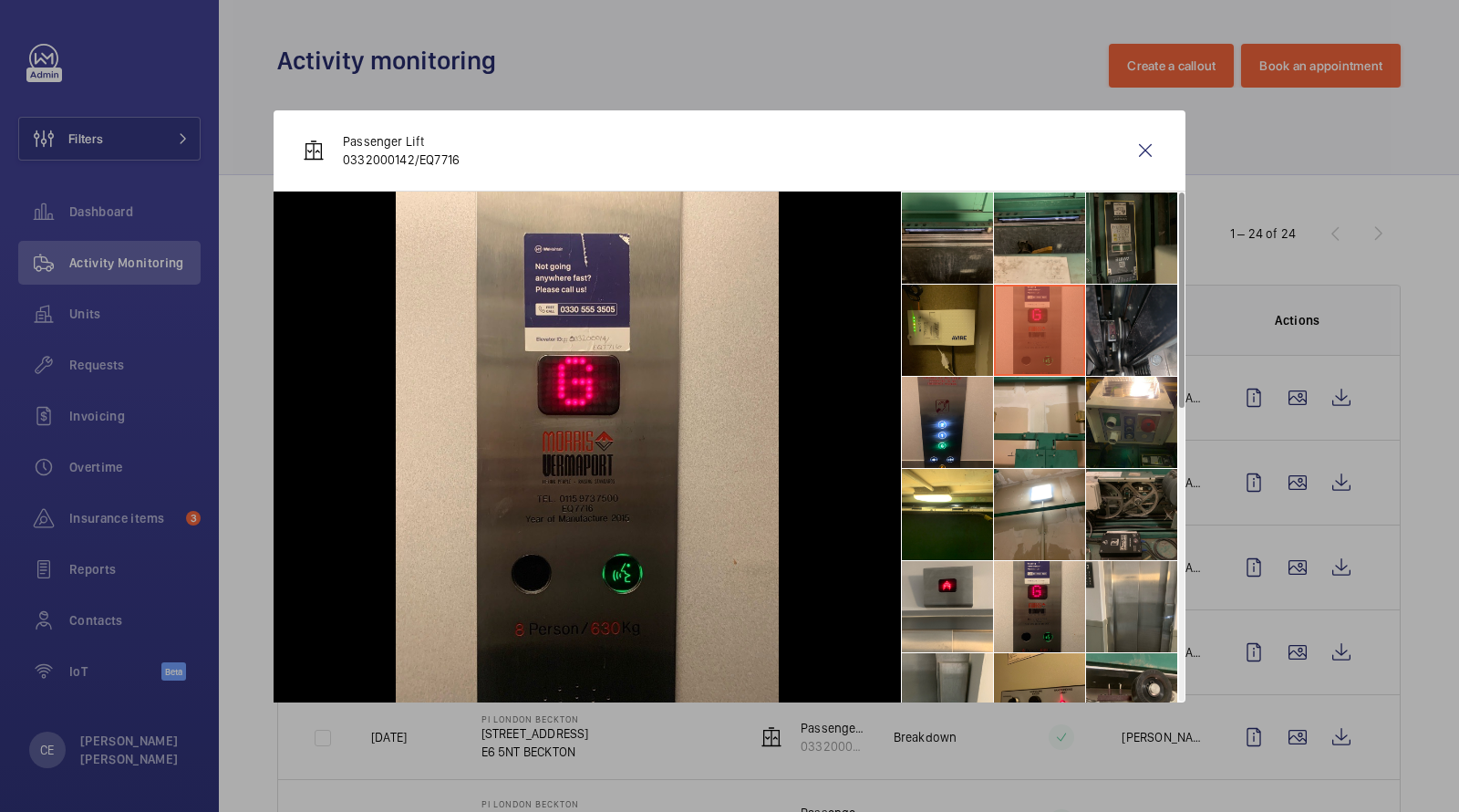
click at [1124, 323] on li at bounding box center [1131, 329] width 91 height 91
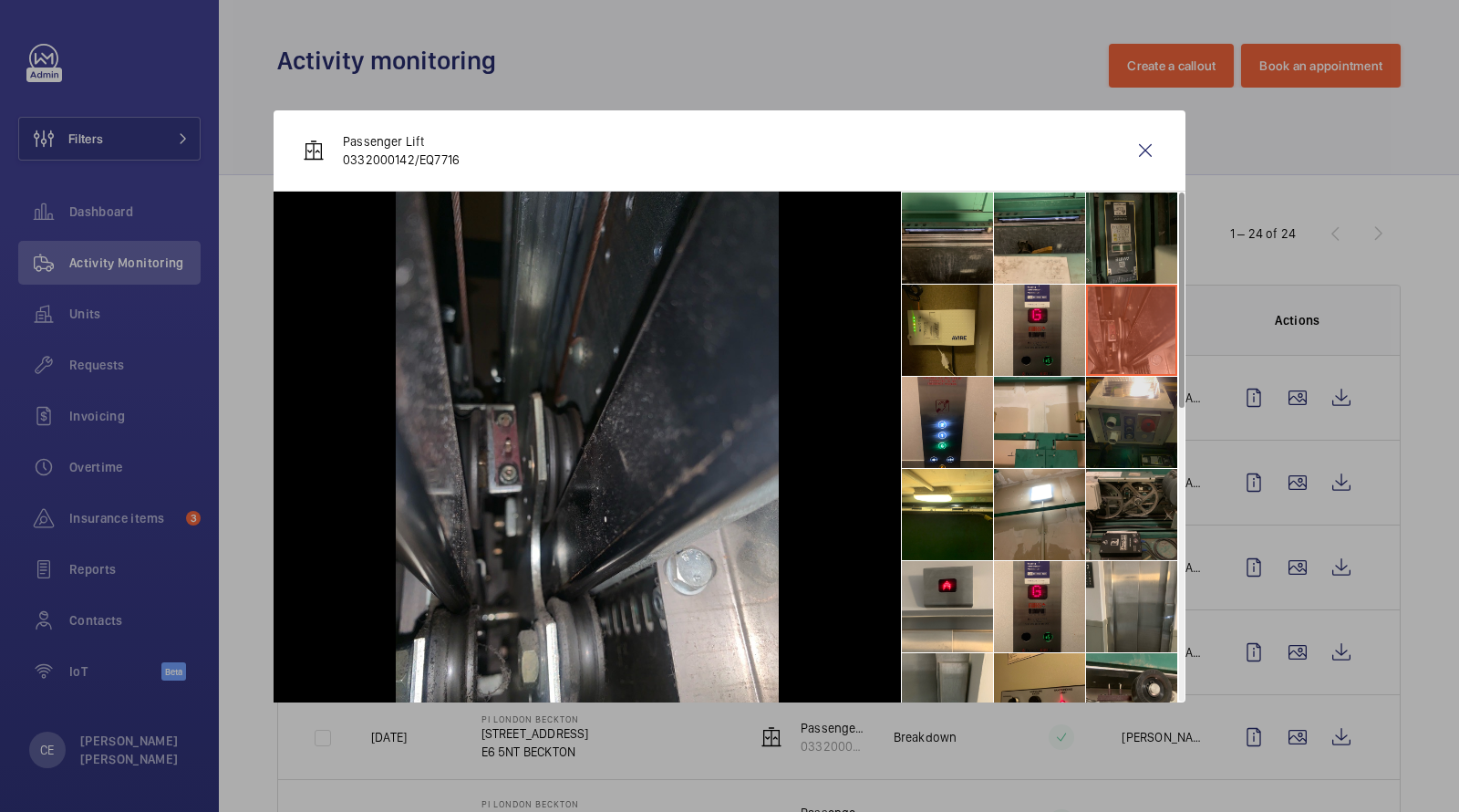
click at [1147, 389] on li at bounding box center [1131, 422] width 91 height 91
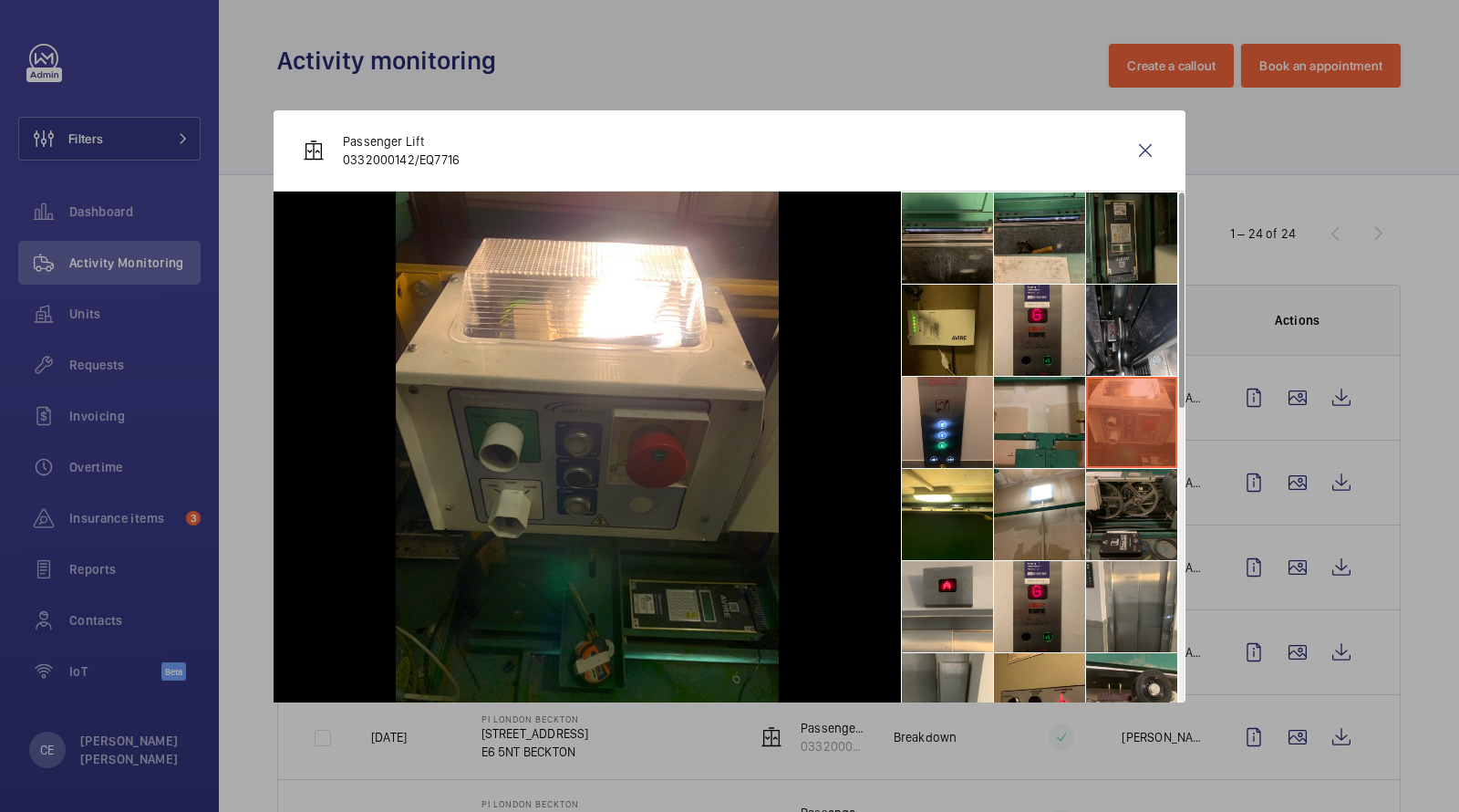
click at [1052, 406] on li at bounding box center [1039, 422] width 91 height 91
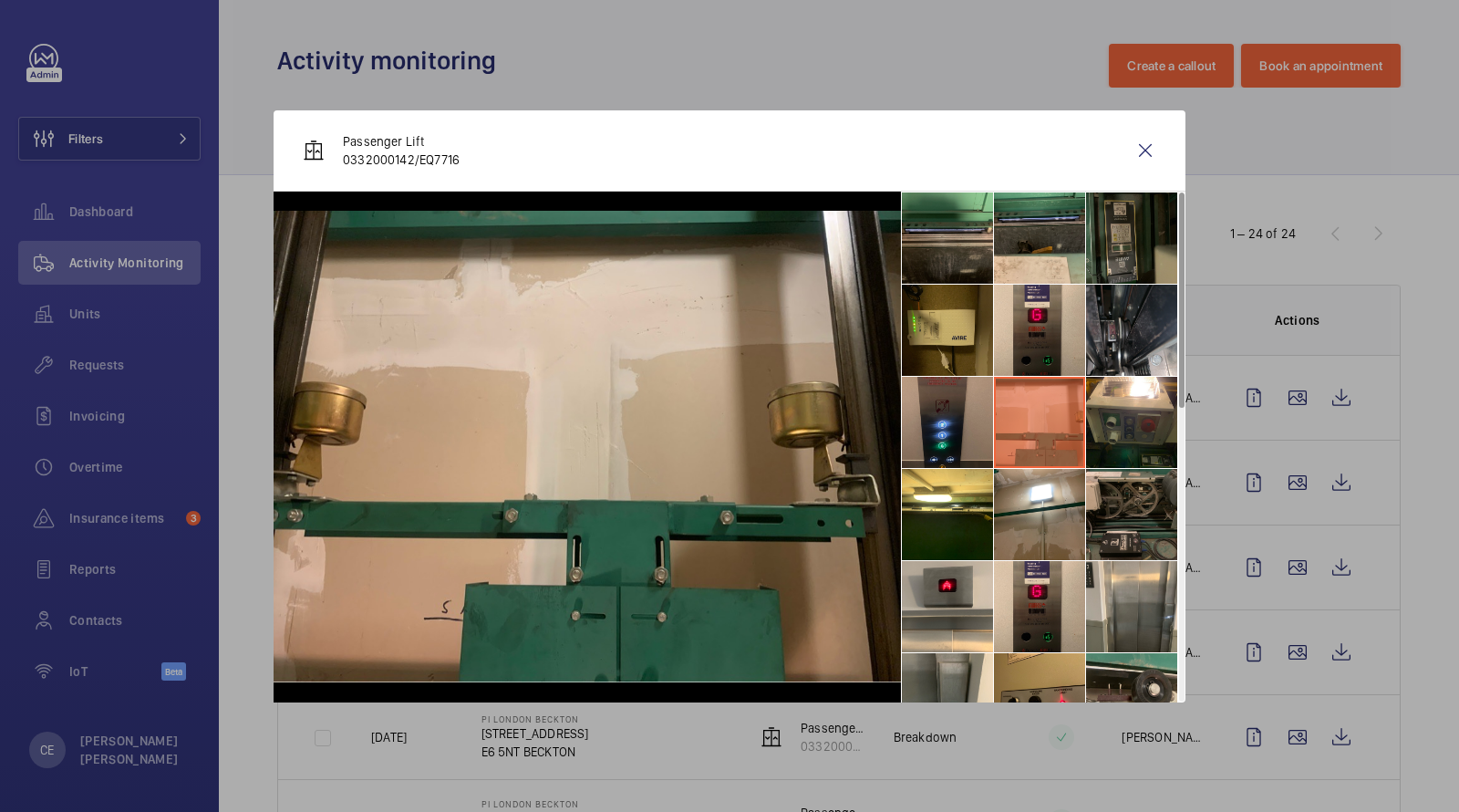
click at [979, 411] on li at bounding box center [947, 422] width 91 height 91
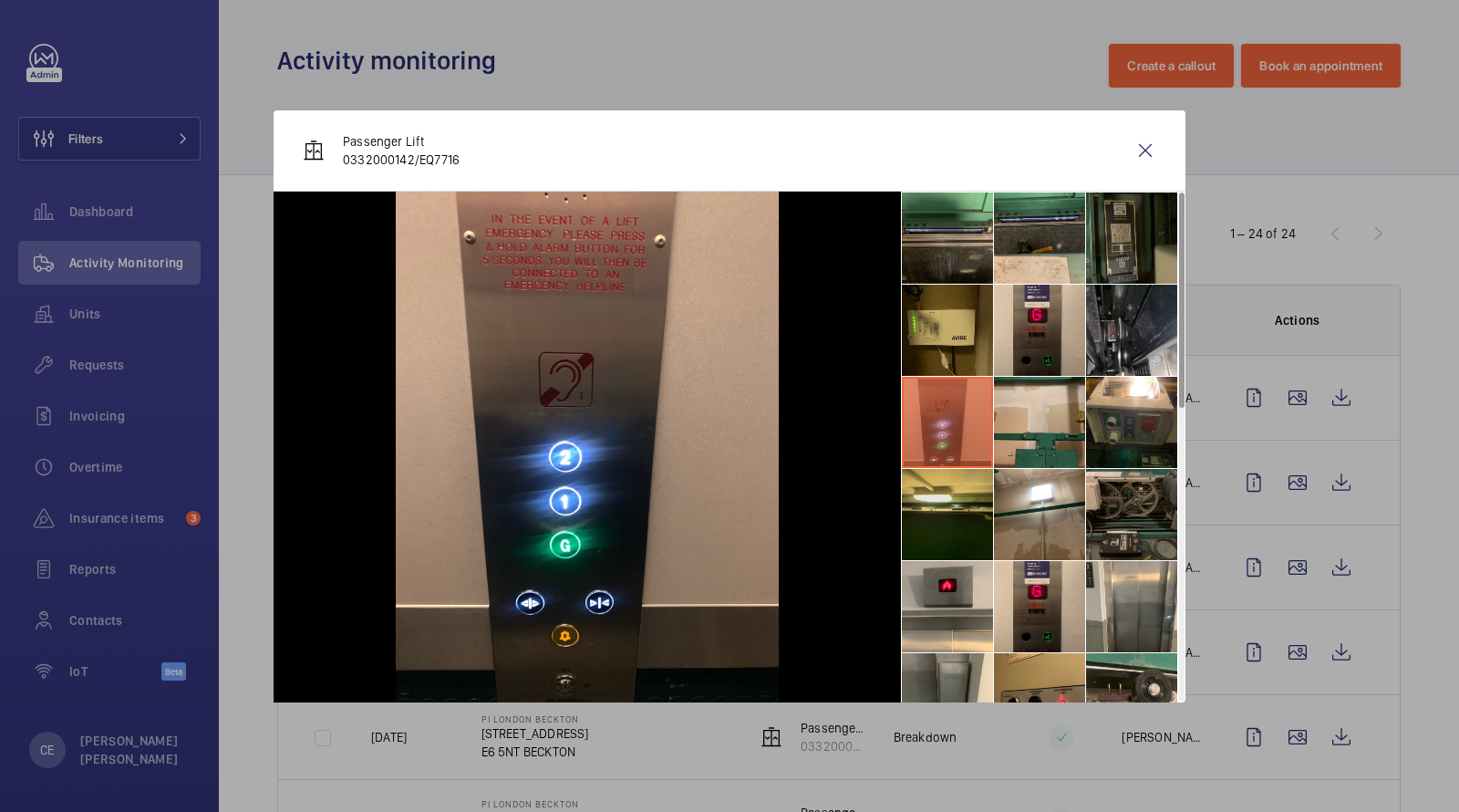
click at [970, 494] on li at bounding box center [947, 514] width 91 height 91
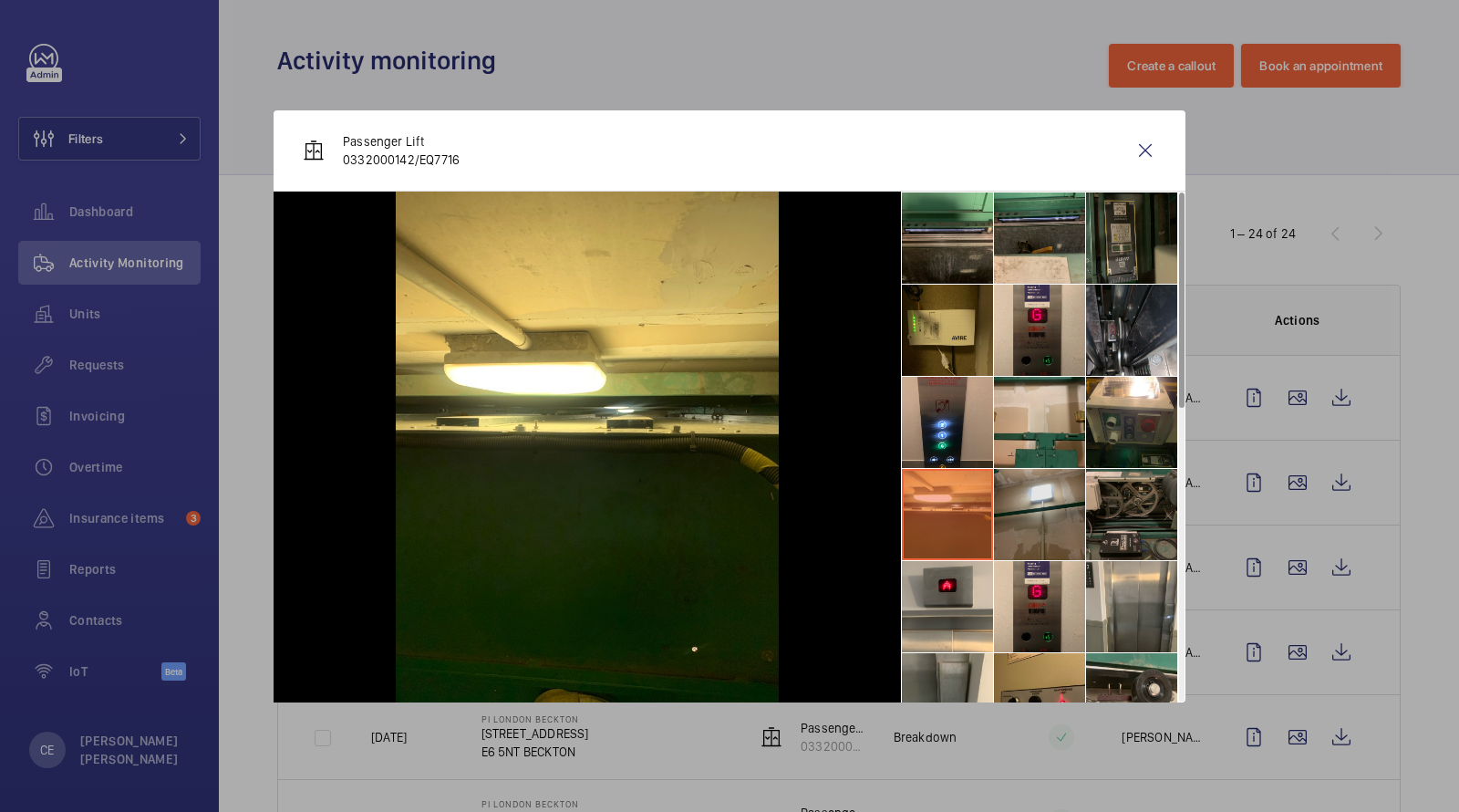
click at [1067, 491] on li at bounding box center [1039, 514] width 91 height 91
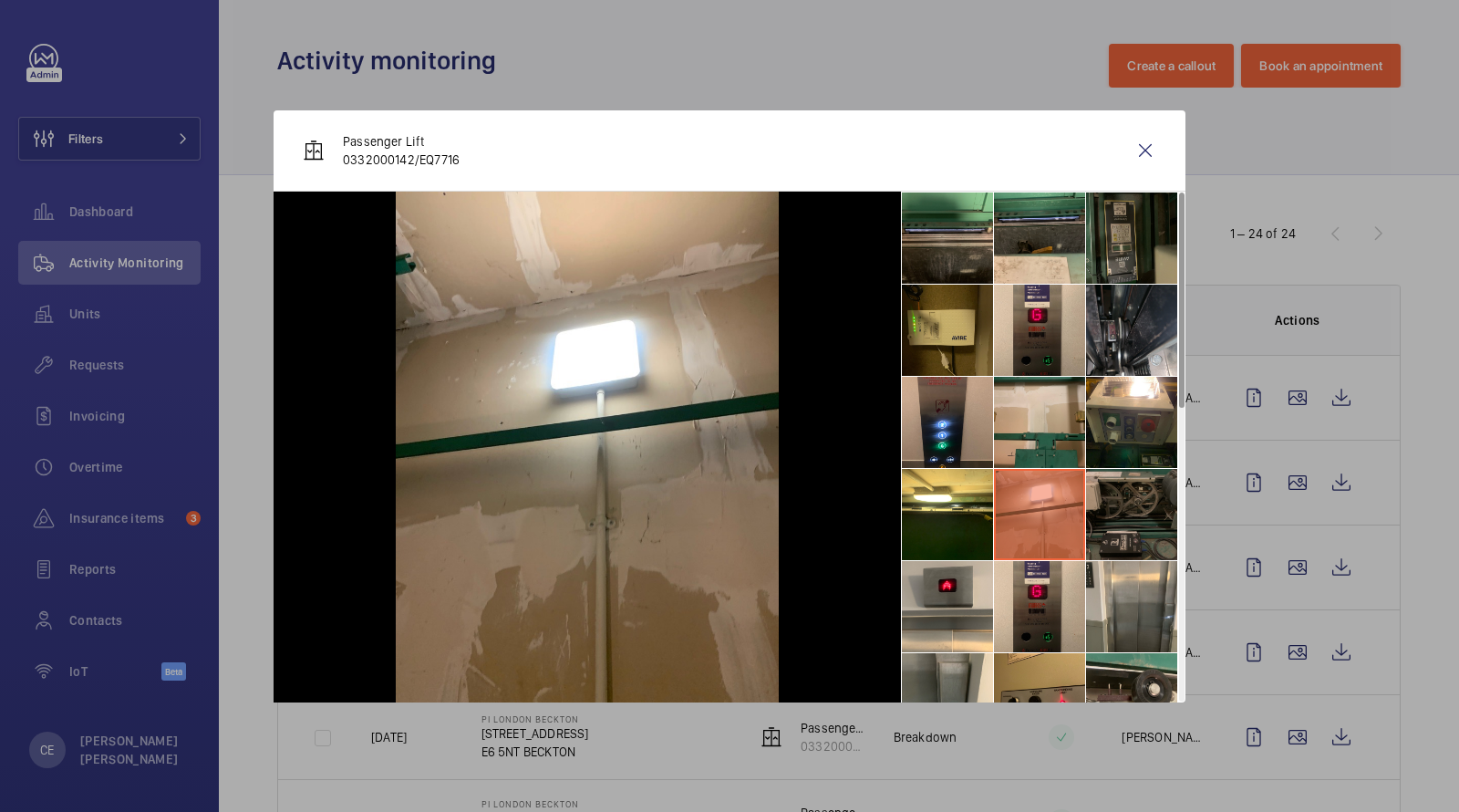
click at [1139, 498] on li at bounding box center [1131, 514] width 91 height 91
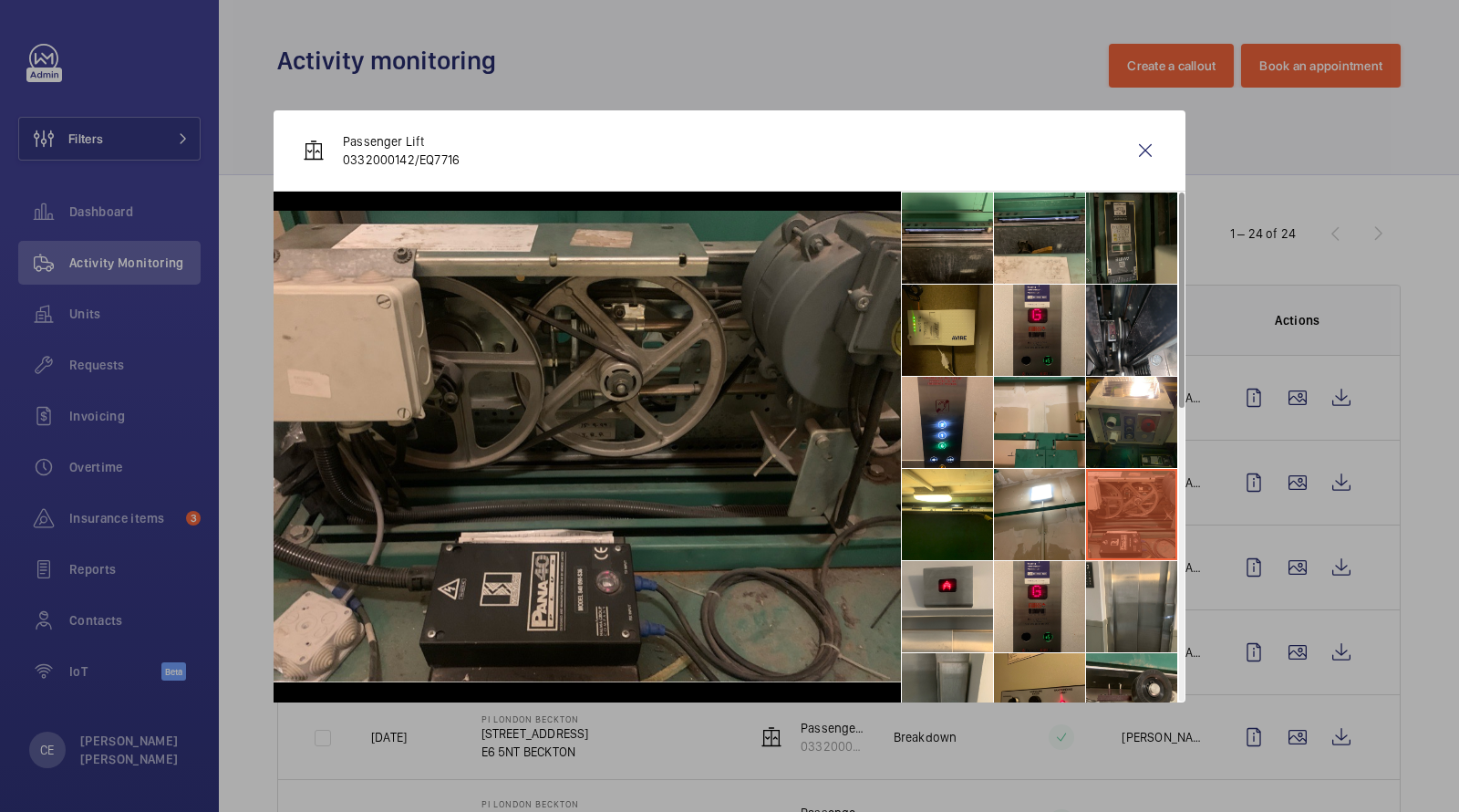
click at [1116, 554] on li at bounding box center [1131, 514] width 91 height 91
click at [1053, 585] on li at bounding box center [1039, 606] width 91 height 91
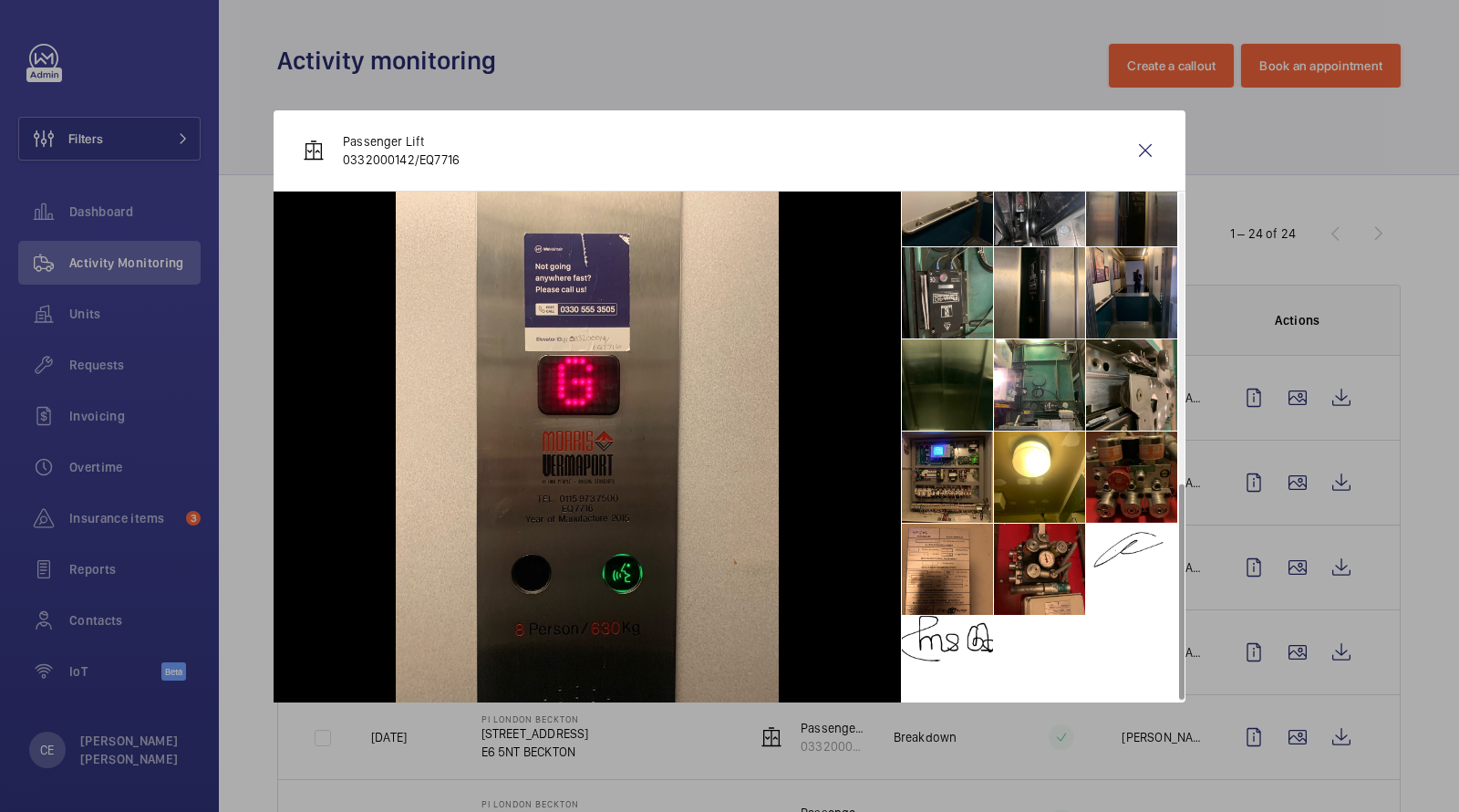
scroll to position [686, 0]
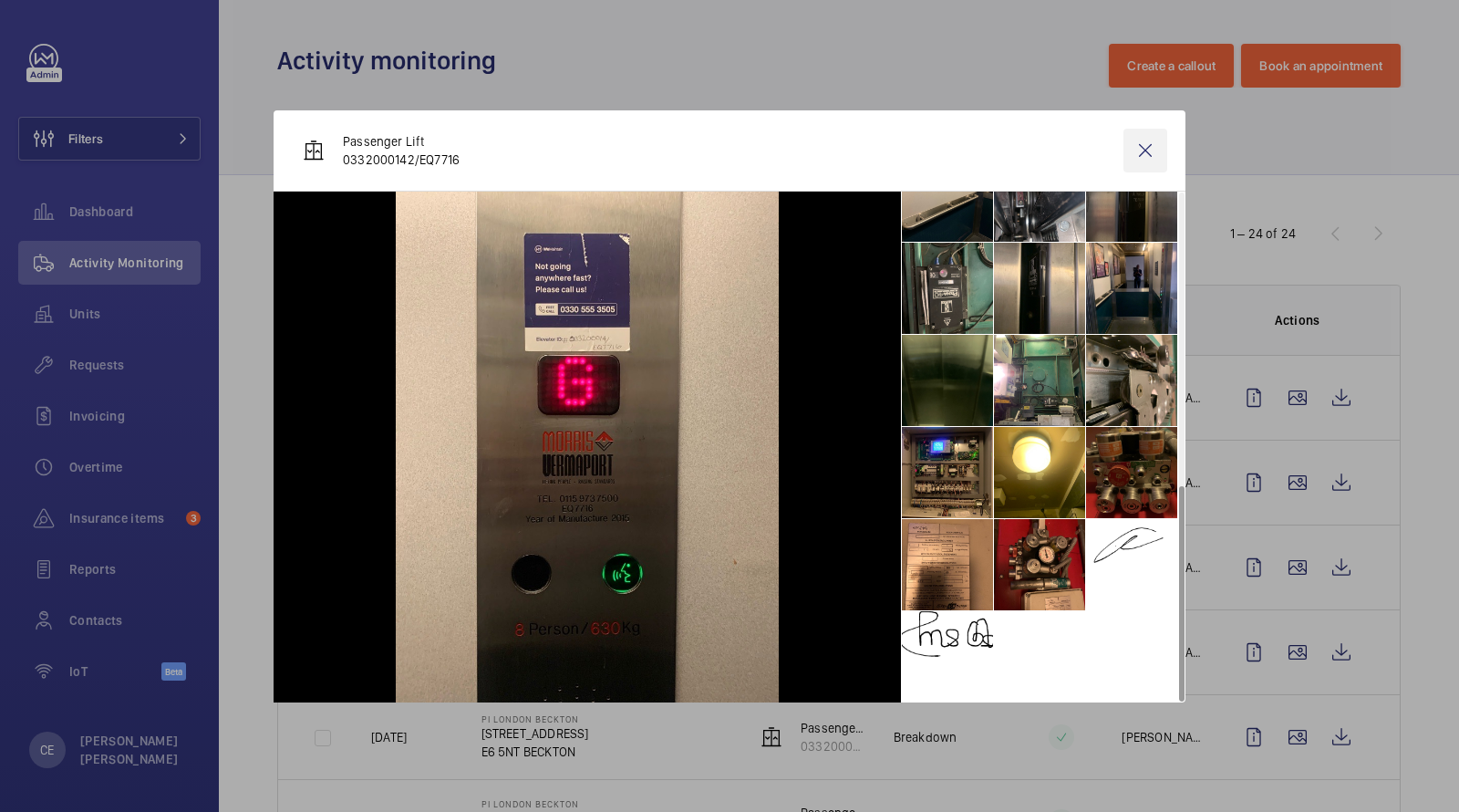
click at [1142, 155] on wm-front-icon-button at bounding box center [1145, 150] width 44 height 44
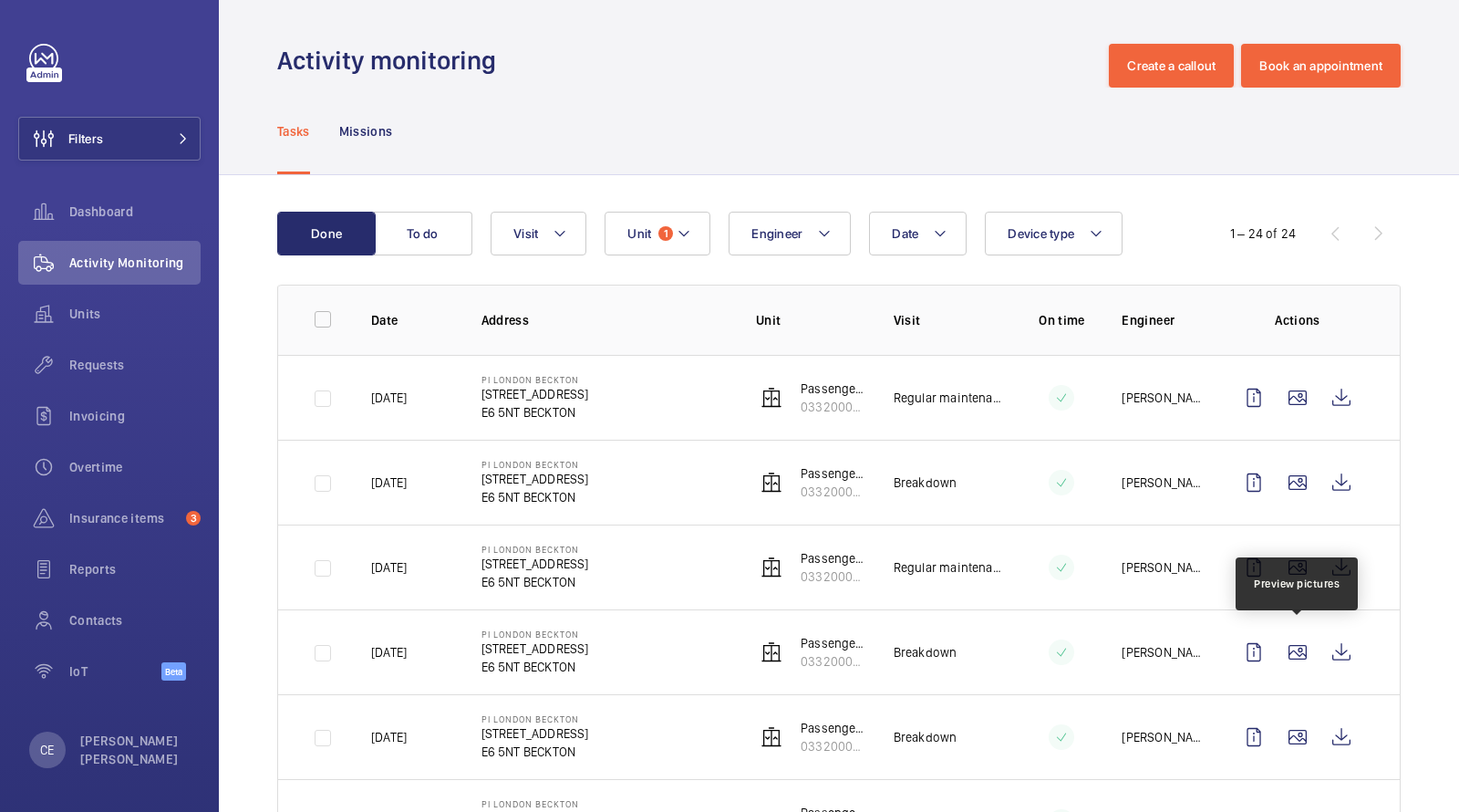
scroll to position [257, 0]
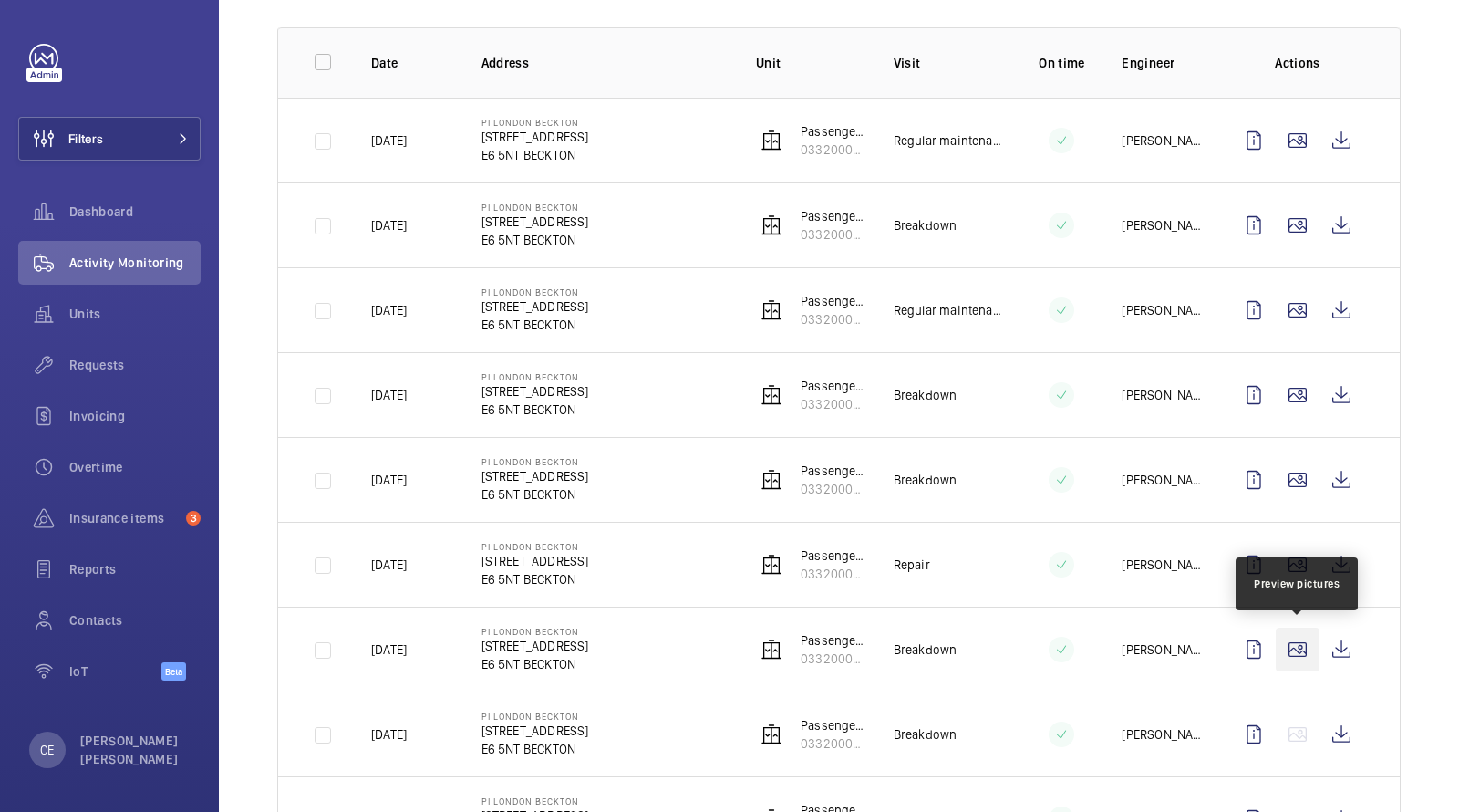
click at [1298, 636] on wm-front-icon-button at bounding box center [1298, 649] width 44 height 44
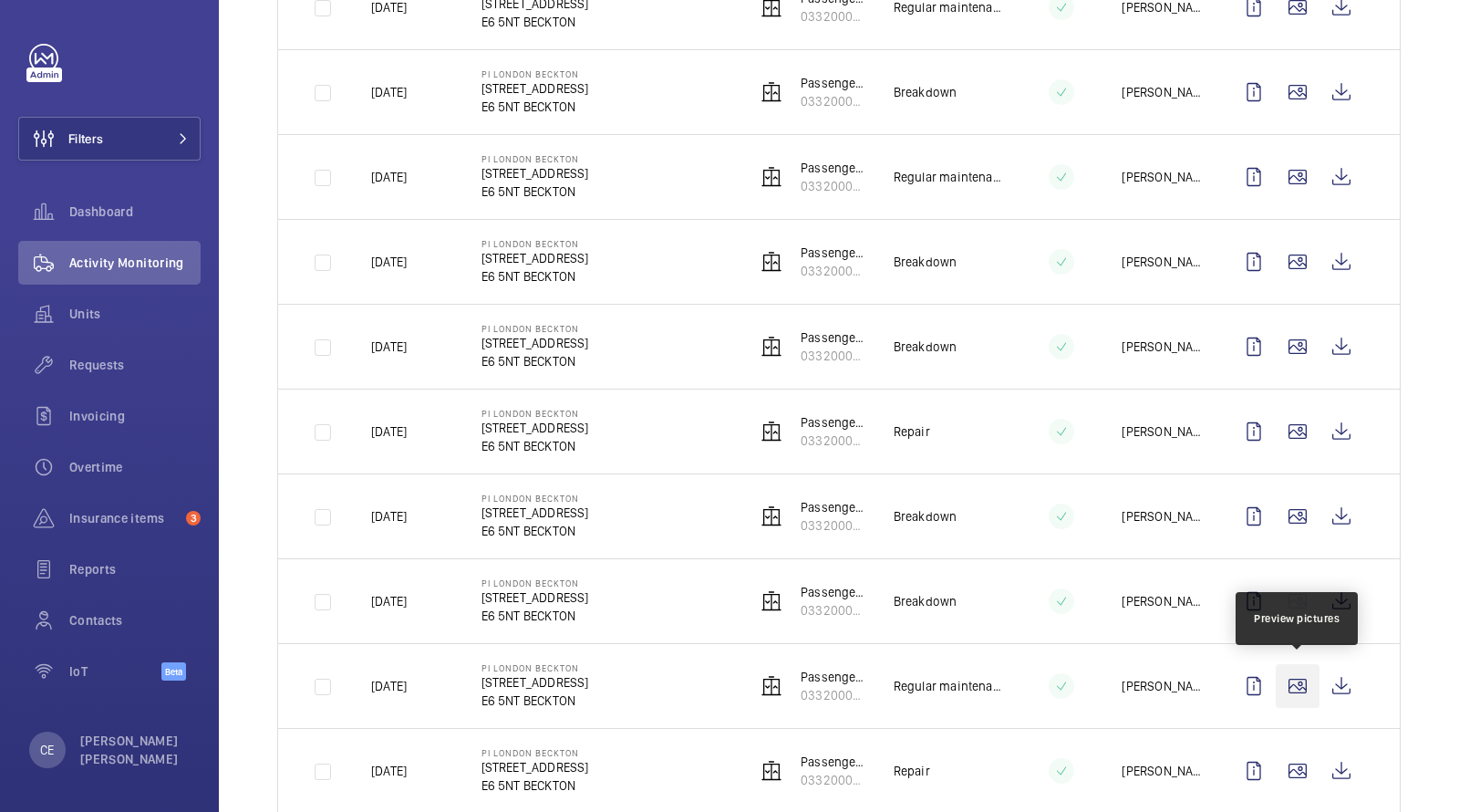
click at [1294, 678] on wm-front-icon-button at bounding box center [1298, 685] width 44 height 44
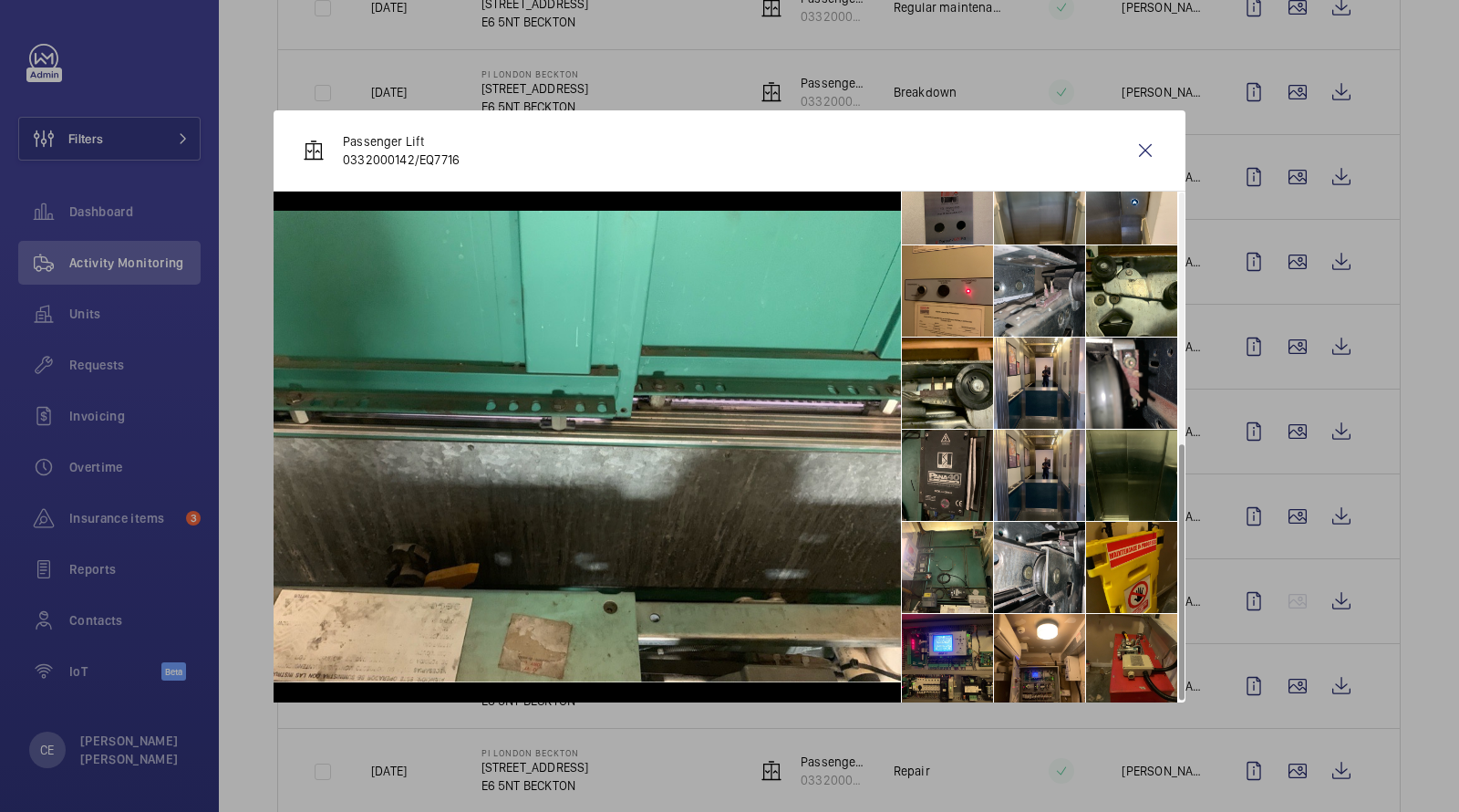
scroll to position [503, 0]
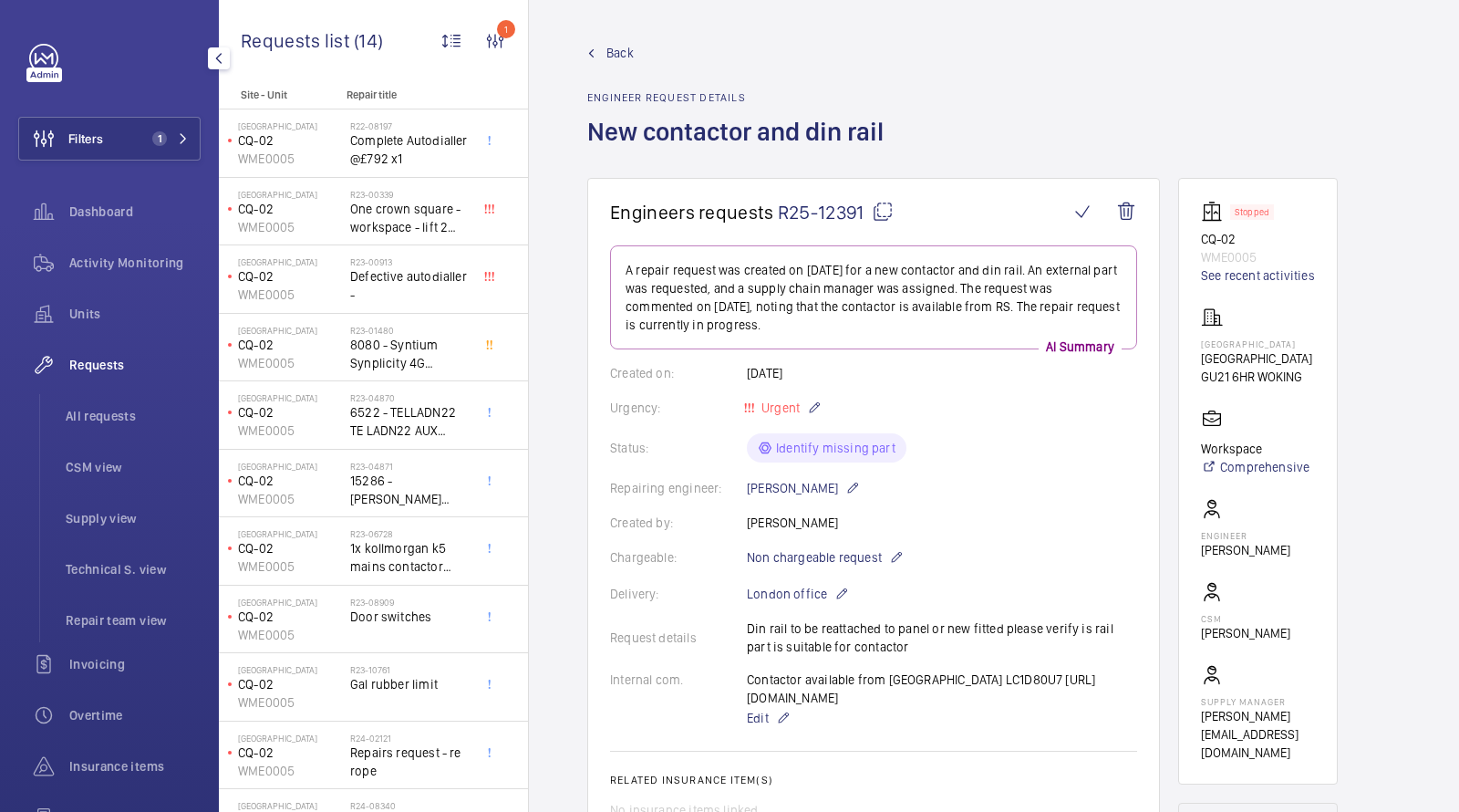
scroll to position [48, 0]
